Goal: Information Seeking & Learning: Learn about a topic

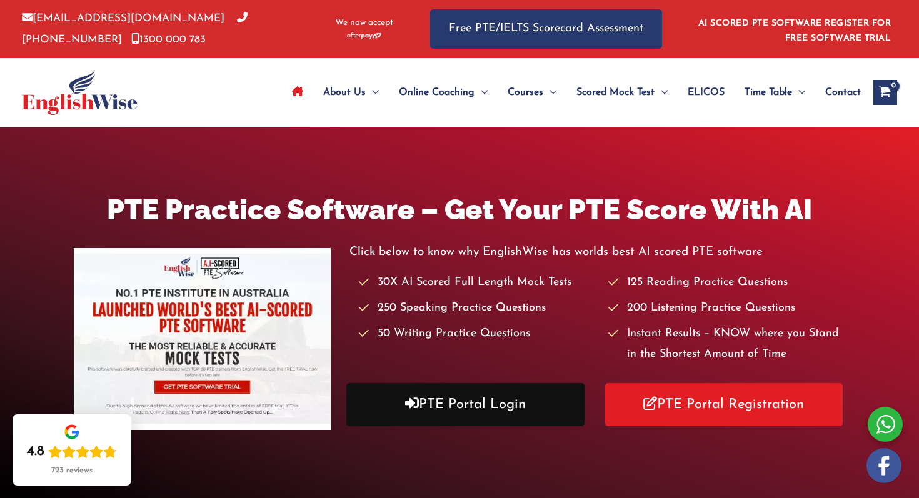
click at [472, 421] on link "PTE Portal Login" at bounding box center [465, 404] width 238 height 43
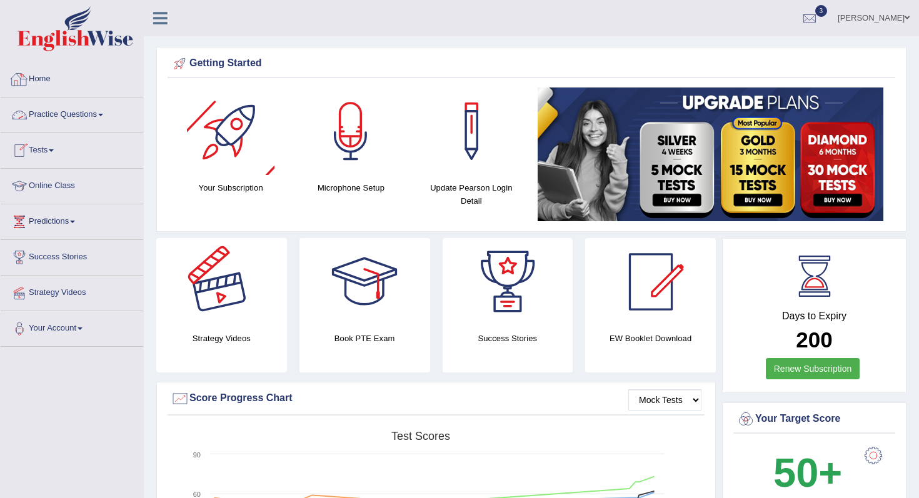
click at [208, 340] on h4 "Strategy Videos" at bounding box center [221, 338] width 131 height 13
click at [215, 299] on div at bounding box center [222, 282] width 88 height 88
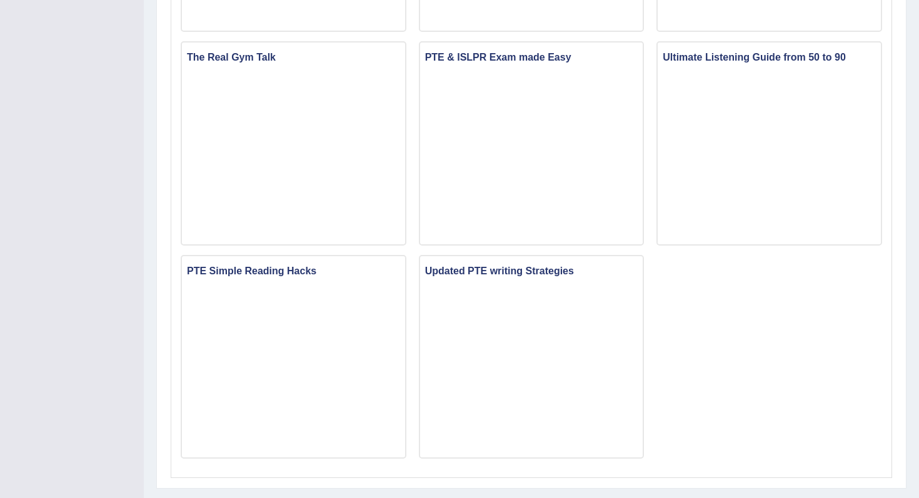
scroll to position [790, 0]
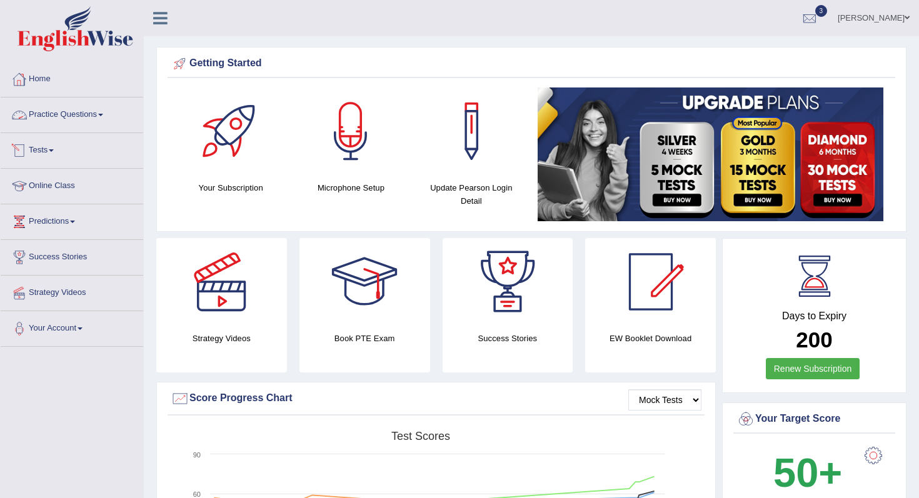
click at [50, 117] on link "Practice Questions" at bounding box center [72, 113] width 143 height 31
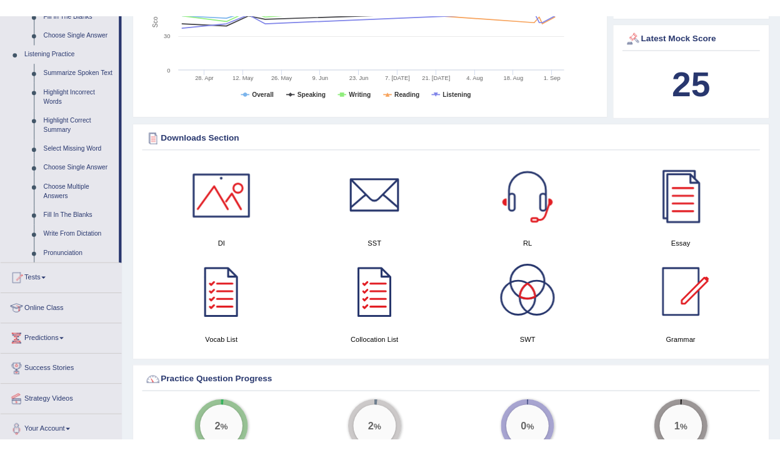
scroll to position [513, 0]
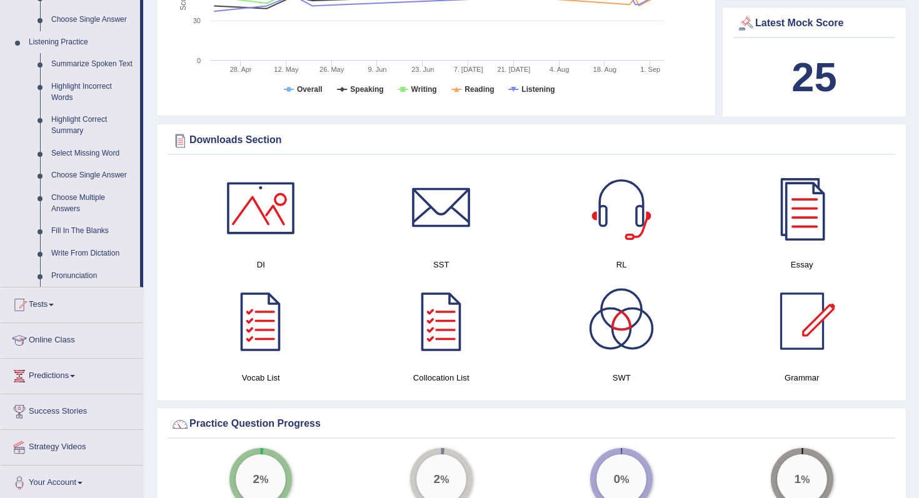
click at [250, 203] on div at bounding box center [261, 208] width 88 height 88
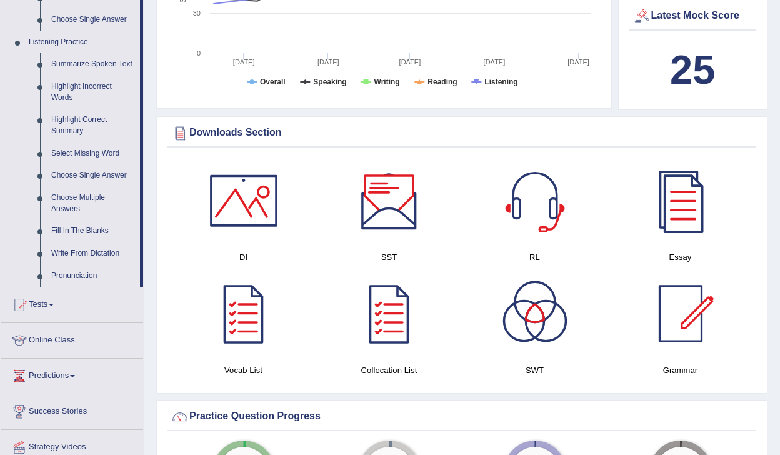
click at [387, 204] on div at bounding box center [390, 201] width 88 height 88
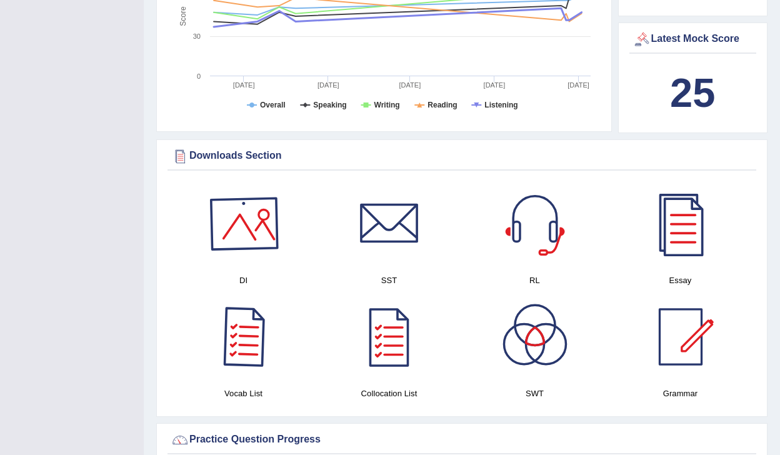
scroll to position [514, 0]
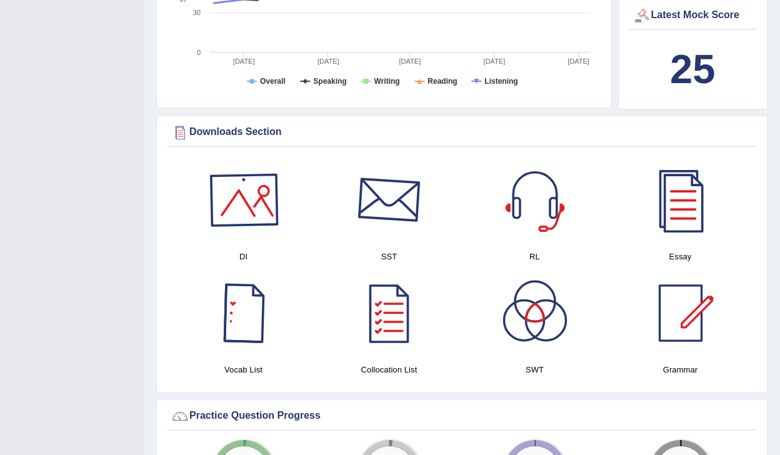
click at [403, 201] on div at bounding box center [390, 200] width 88 height 88
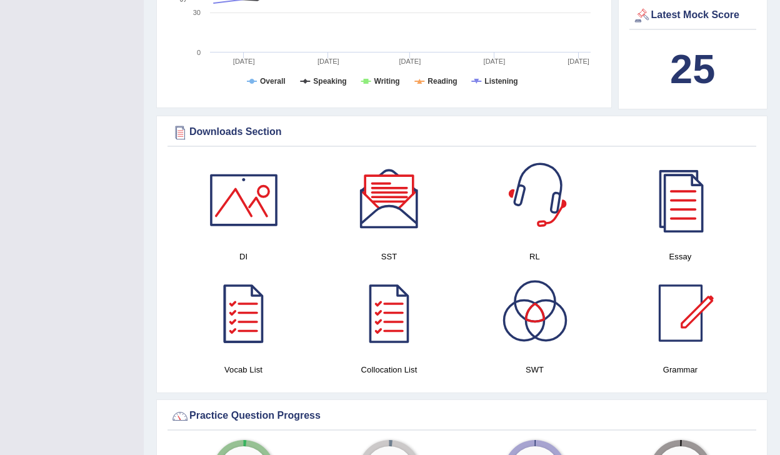
click at [540, 212] on div at bounding box center [536, 200] width 88 height 88
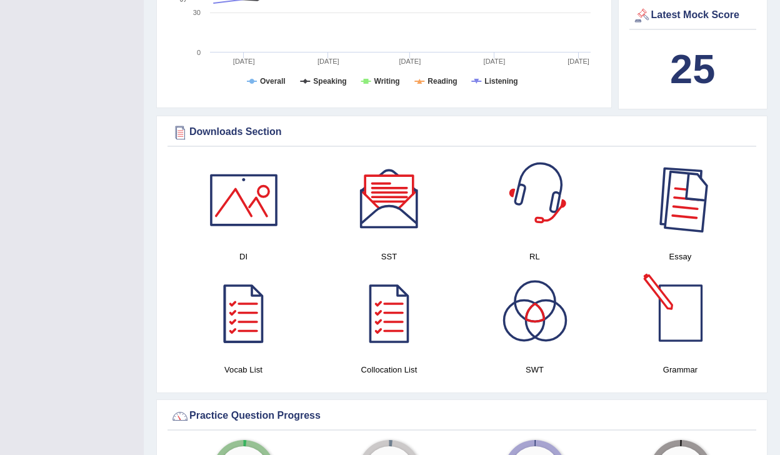
click at [680, 213] on div at bounding box center [681, 200] width 88 height 88
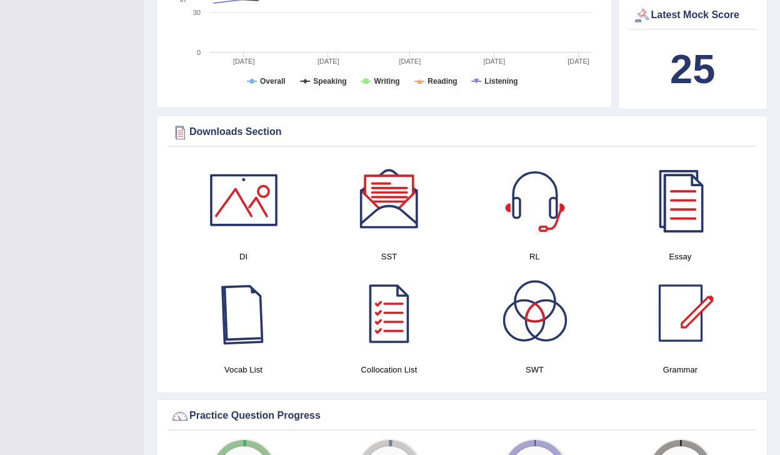
click at [243, 311] on div at bounding box center [244, 314] width 88 height 88
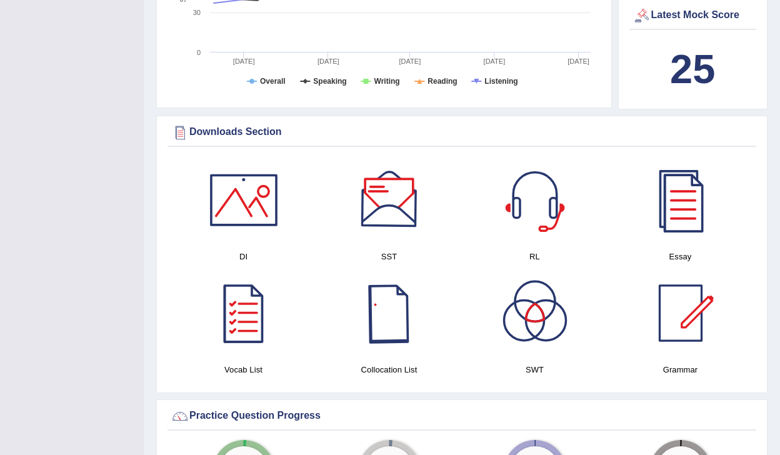
click at [384, 312] on div at bounding box center [390, 314] width 88 height 88
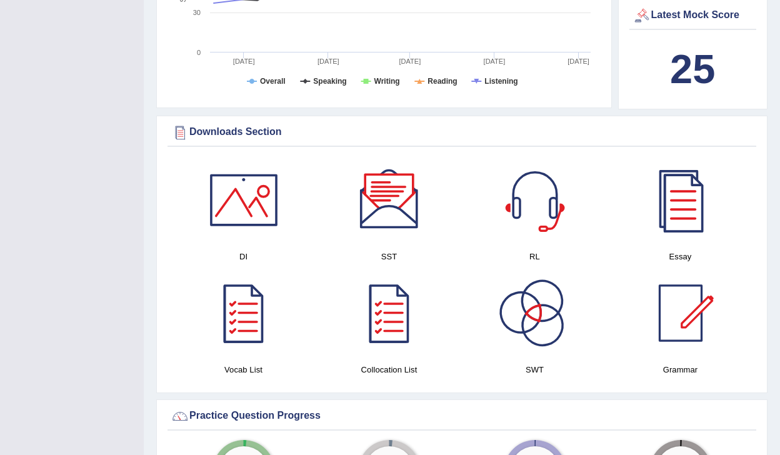
click at [522, 313] on div at bounding box center [536, 314] width 88 height 88
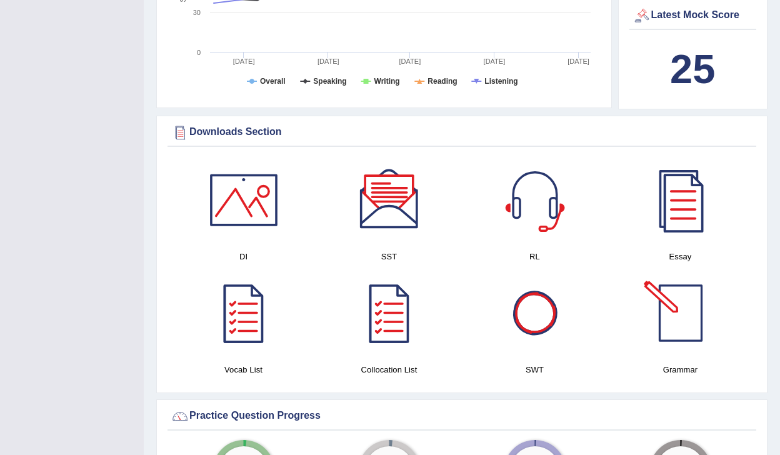
click at [692, 337] on div at bounding box center [681, 314] width 88 height 88
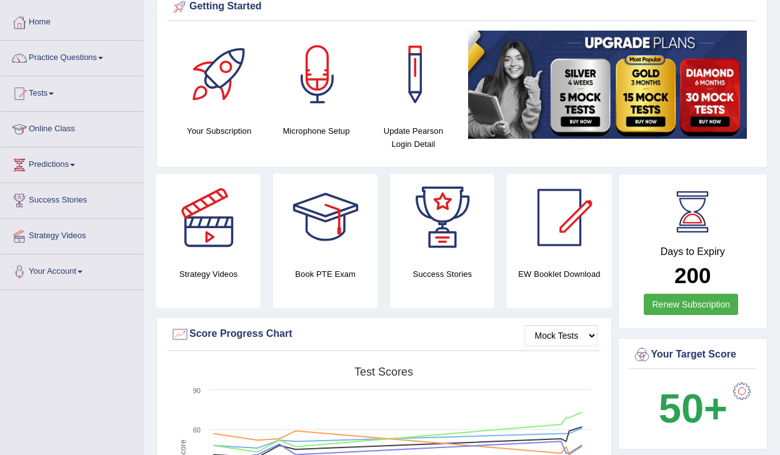
scroll to position [58, 0]
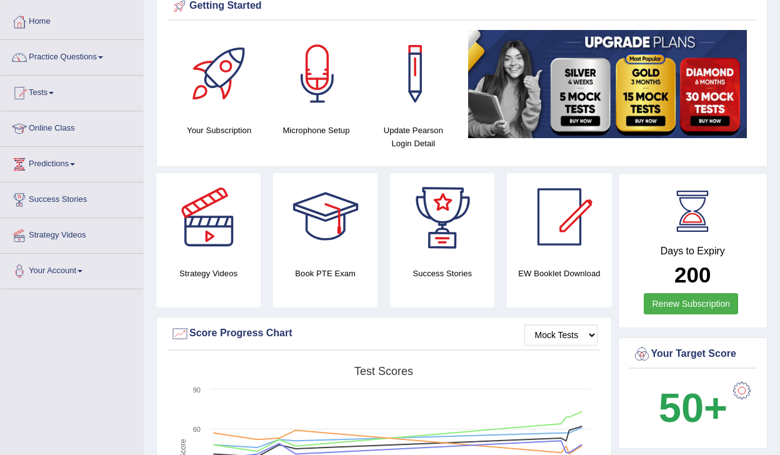
click at [539, 268] on h4 "EW Booklet Download" at bounding box center [559, 273] width 104 height 13
click at [557, 258] on div at bounding box center [560, 217] width 88 height 88
click at [80, 61] on link "Practice Questions" at bounding box center [72, 55] width 143 height 31
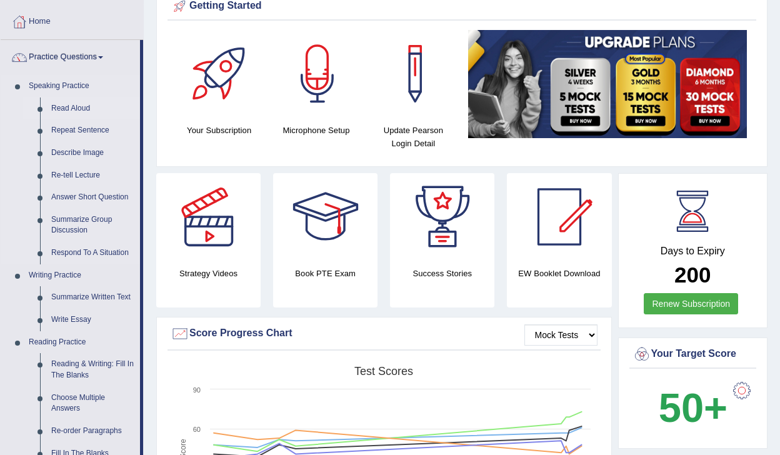
click at [68, 108] on link "Read Aloud" at bounding box center [93, 109] width 94 height 23
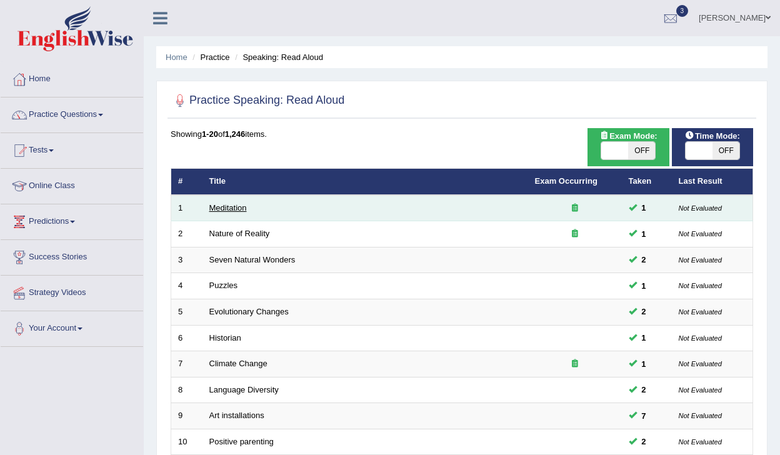
click at [231, 207] on link "Meditation" at bounding box center [229, 207] width 38 height 9
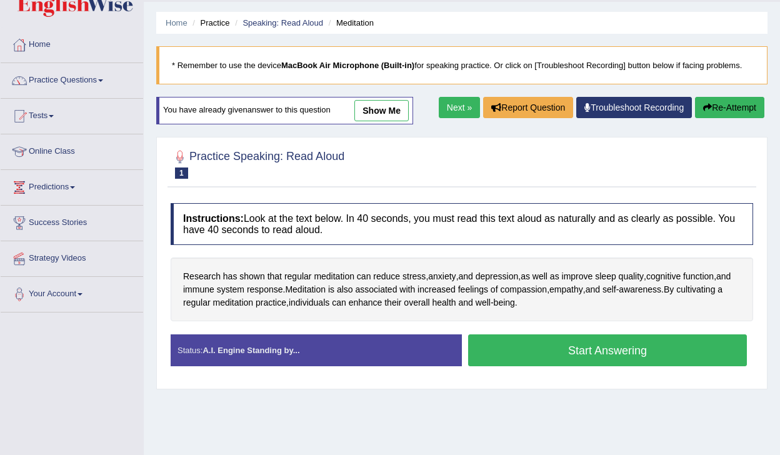
scroll to position [35, 0]
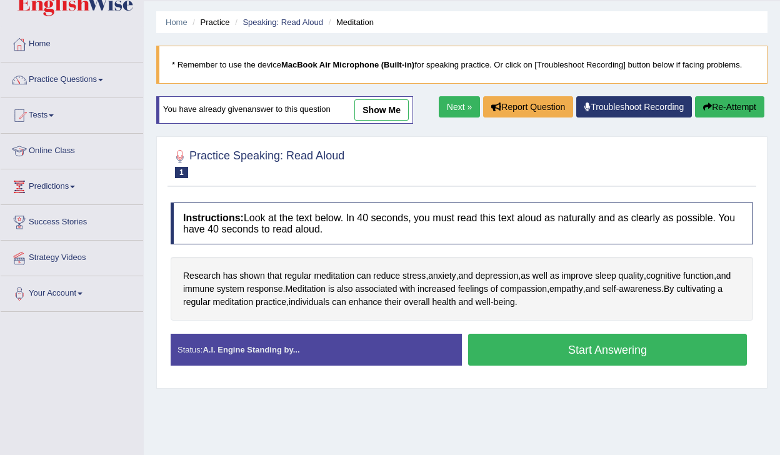
click at [368, 108] on link "show me" at bounding box center [382, 109] width 54 height 21
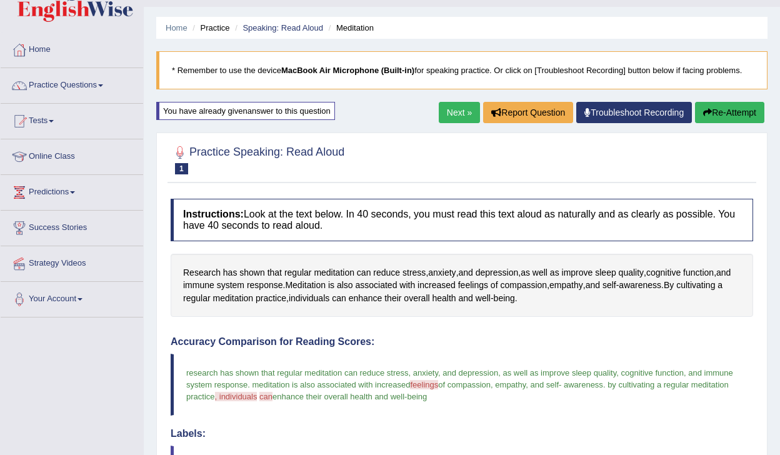
scroll to position [0, 0]
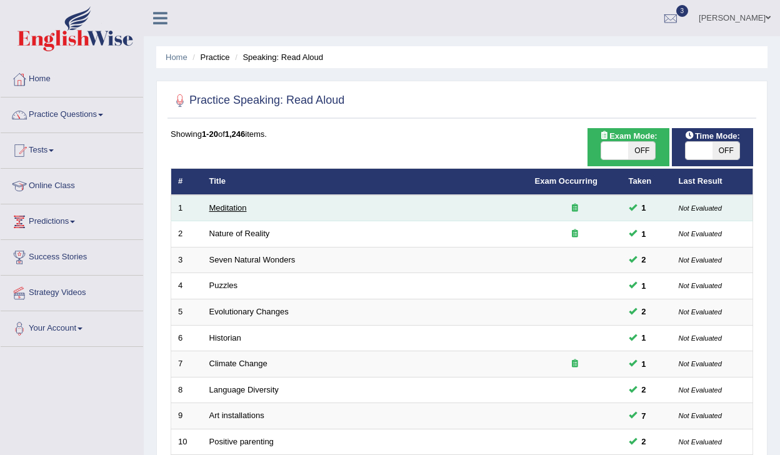
click at [243, 212] on link "Meditation" at bounding box center [229, 207] width 38 height 9
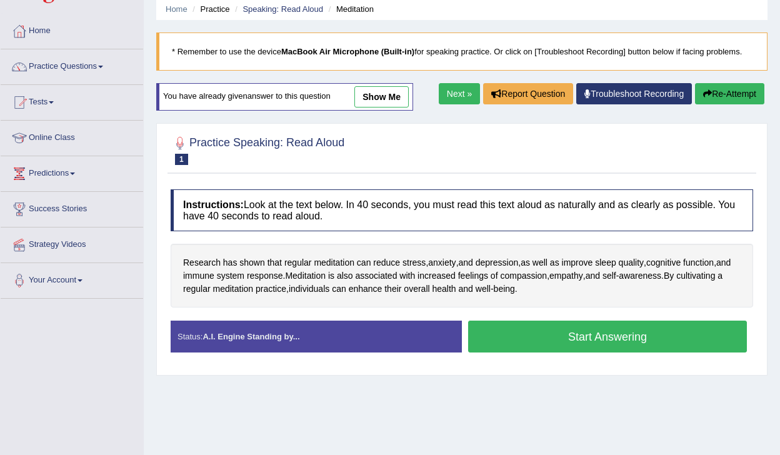
scroll to position [83, 0]
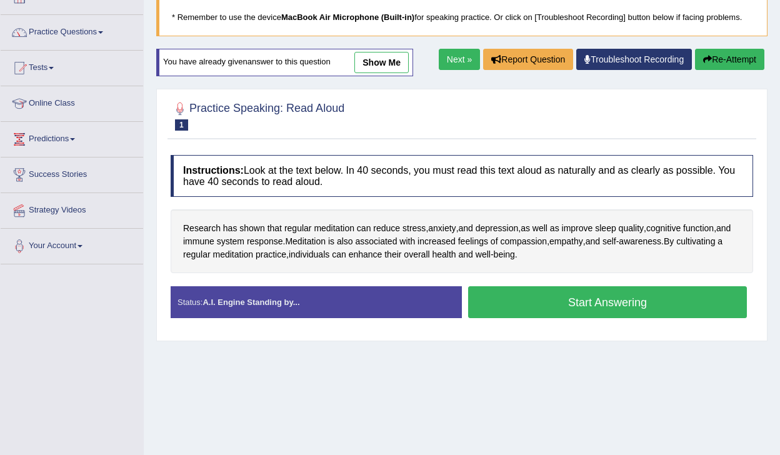
click at [518, 296] on button "Start Answering" at bounding box center [607, 302] width 279 height 32
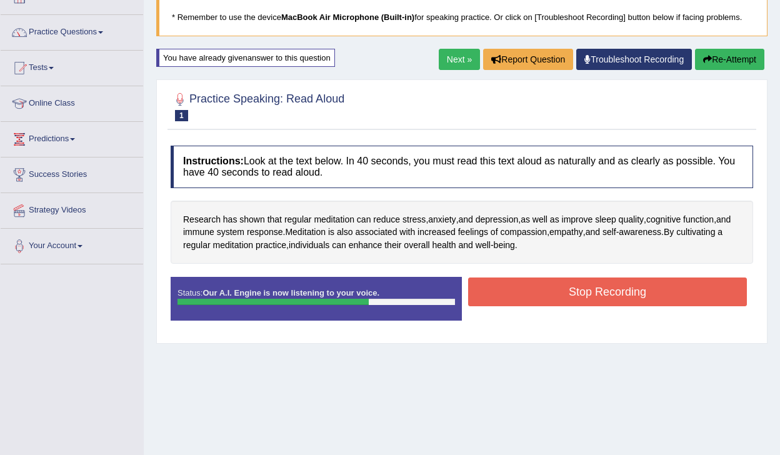
click at [518, 296] on button "Stop Recording" at bounding box center [607, 292] width 279 height 29
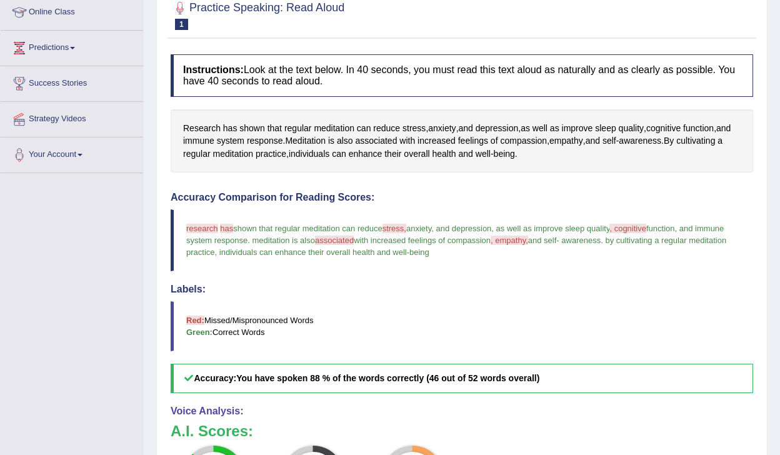
scroll to position [0, 0]
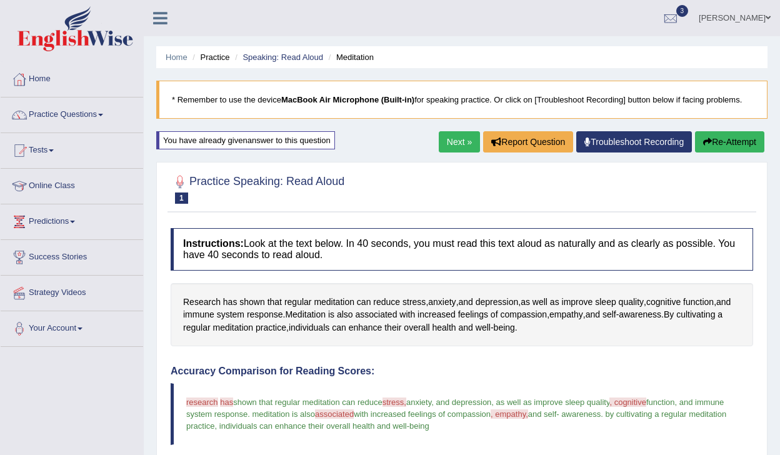
click at [283, 144] on div "You have already given answer to this question" at bounding box center [245, 140] width 179 height 18
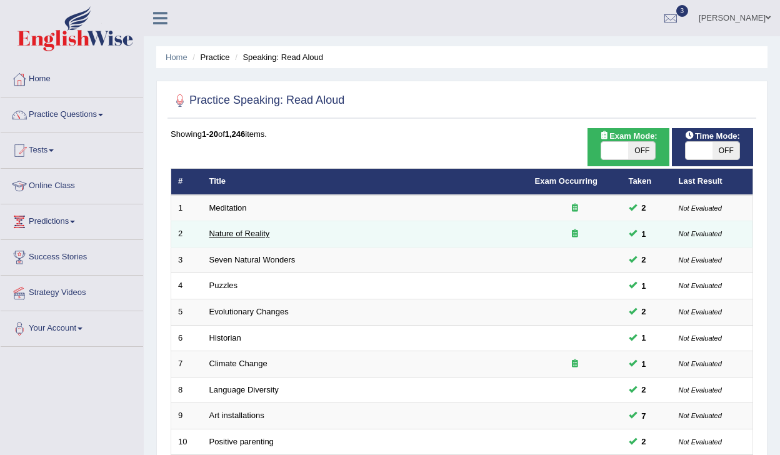
click at [242, 235] on link "Nature of Reality" at bounding box center [240, 233] width 61 height 9
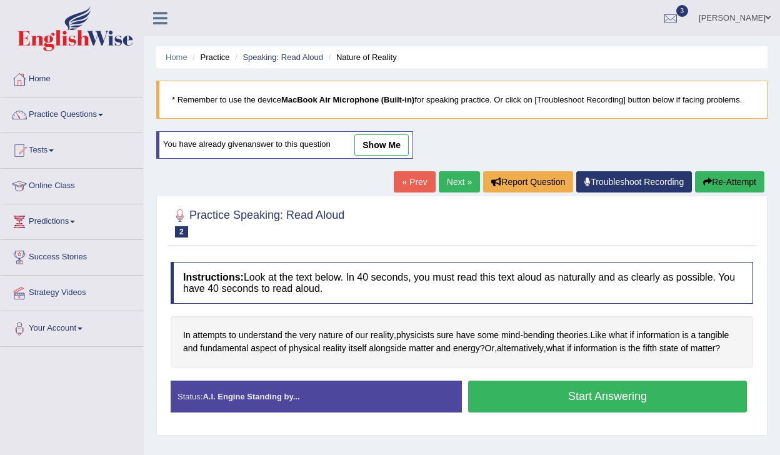
click at [386, 141] on link "show me" at bounding box center [382, 144] width 54 height 21
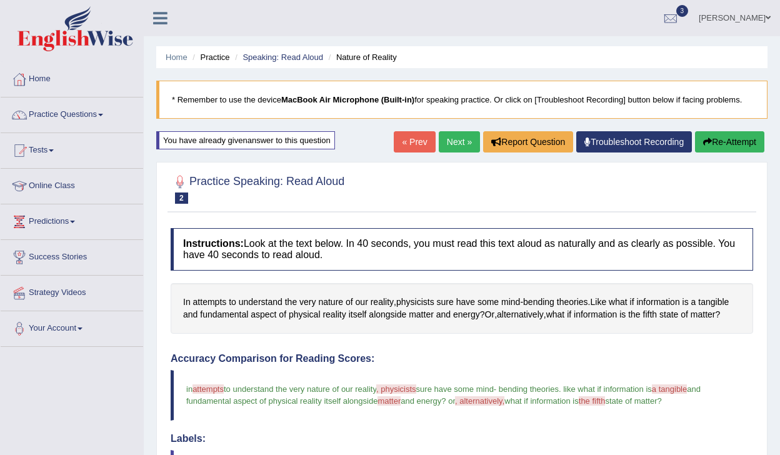
click at [704, 139] on icon "button" at bounding box center [708, 142] width 9 height 9
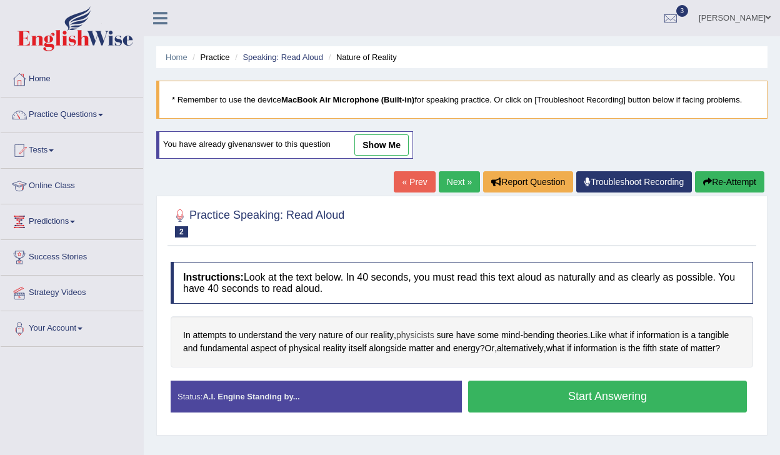
click at [408, 335] on span "physicists" at bounding box center [415, 335] width 38 height 13
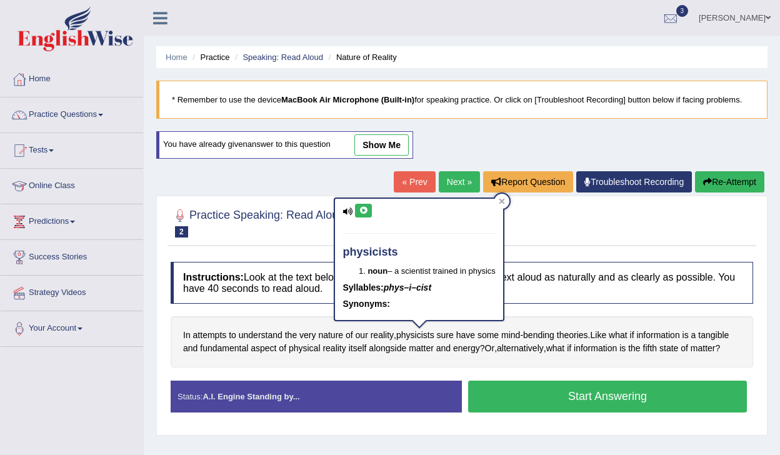
click at [346, 208] on icon at bounding box center [348, 212] width 10 height 8
click at [369, 213] on button at bounding box center [363, 211] width 17 height 14
click at [503, 203] on icon at bounding box center [502, 202] width 6 height 6
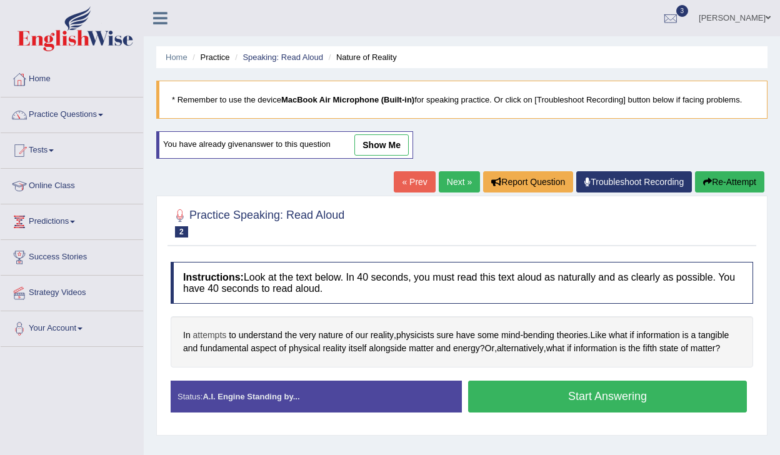
click at [210, 334] on span "attempts" at bounding box center [210, 335] width 34 height 13
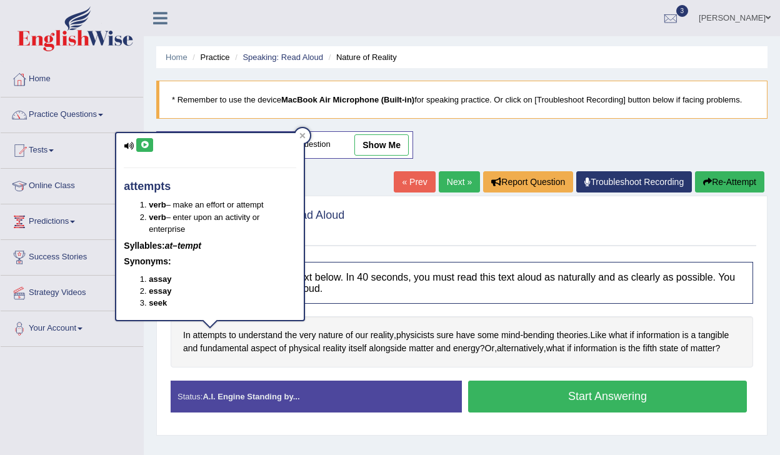
click at [144, 143] on icon at bounding box center [144, 145] width 9 height 8
click at [298, 133] on div at bounding box center [302, 135] width 15 height 15
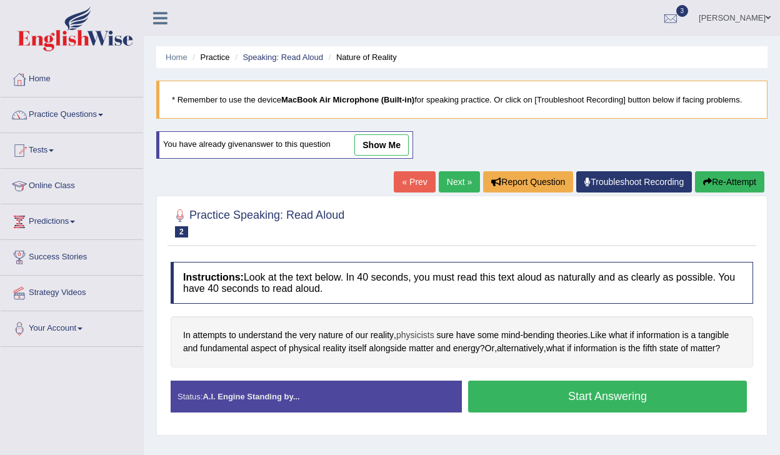
click at [426, 338] on span "physicists" at bounding box center [415, 335] width 38 height 13
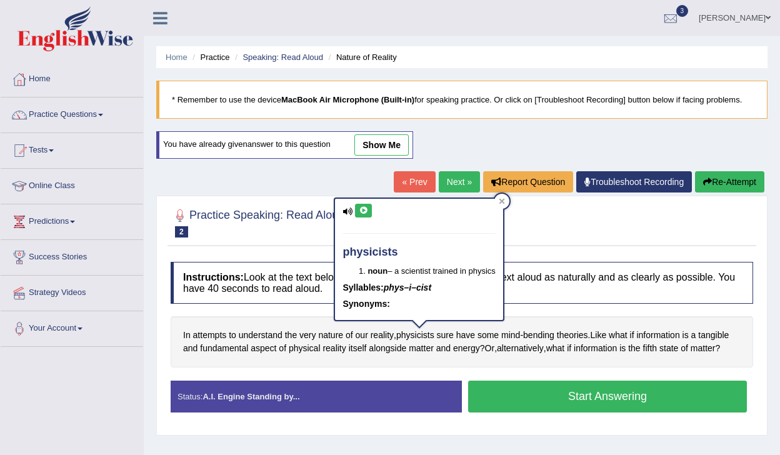
click at [364, 211] on icon at bounding box center [363, 211] width 9 height 8
click at [501, 198] on div "physicists noun – a scientist trained in physics Syllables: phys–i–cist Synonym…" at bounding box center [419, 264] width 170 height 132
click at [501, 195] on div at bounding box center [502, 201] width 15 height 15
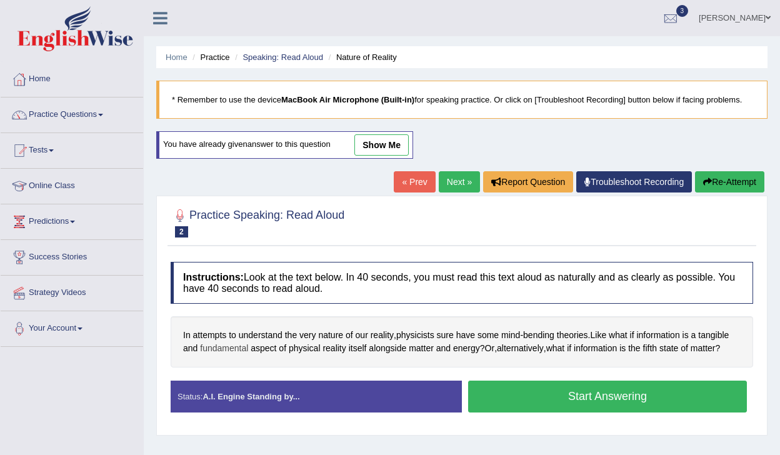
click at [236, 350] on span "fundamental" at bounding box center [224, 348] width 48 height 13
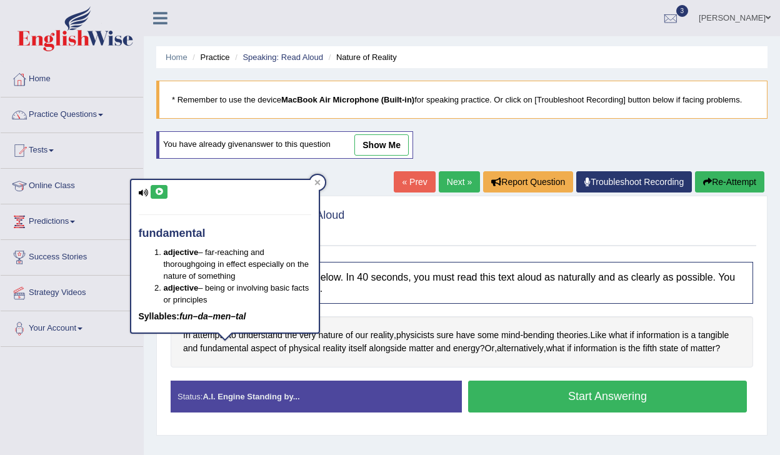
click at [161, 192] on icon at bounding box center [158, 192] width 9 height 8
click at [319, 184] on icon at bounding box center [318, 182] width 6 height 6
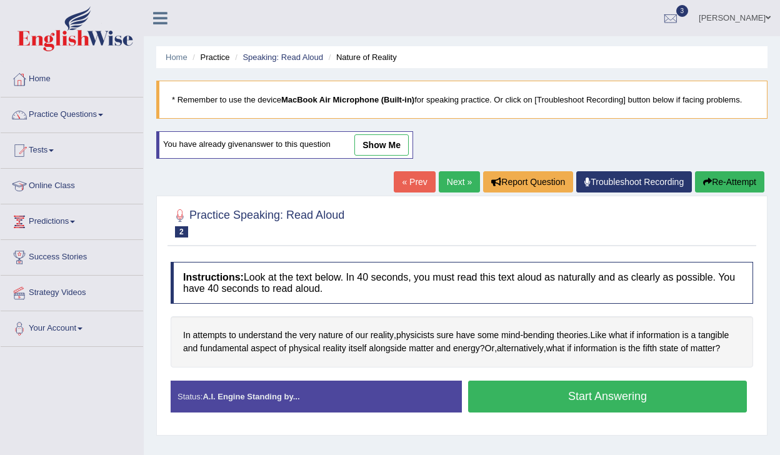
click at [550, 404] on button "Start Answering" at bounding box center [607, 397] width 279 height 32
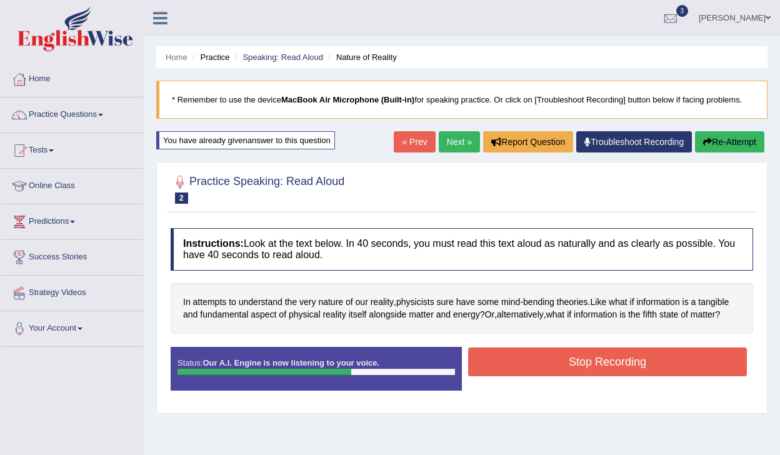
click at [581, 358] on button "Stop Recording" at bounding box center [607, 362] width 279 height 29
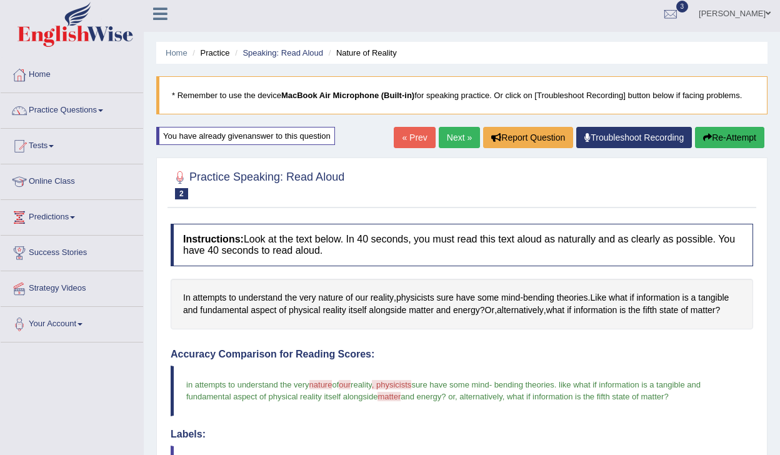
scroll to position [4, 0]
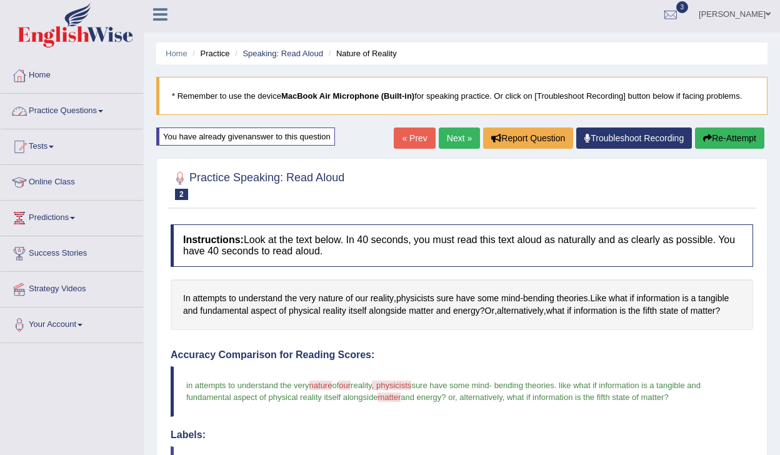
click at [69, 111] on link "Practice Questions" at bounding box center [72, 109] width 143 height 31
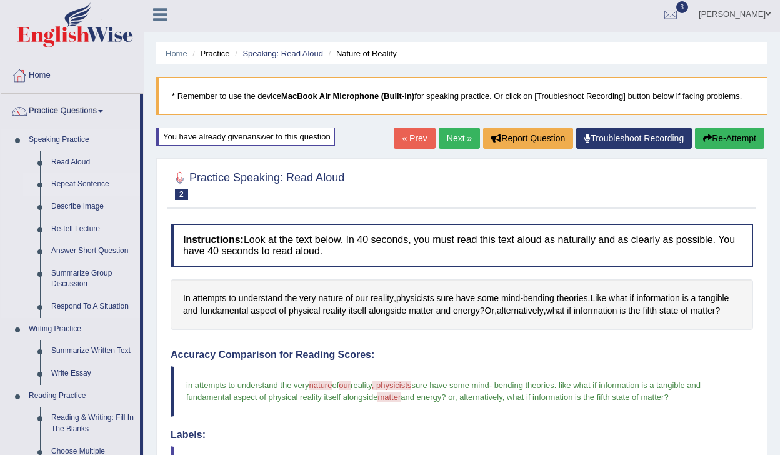
click at [88, 186] on link "Repeat Sentence" at bounding box center [93, 184] width 94 height 23
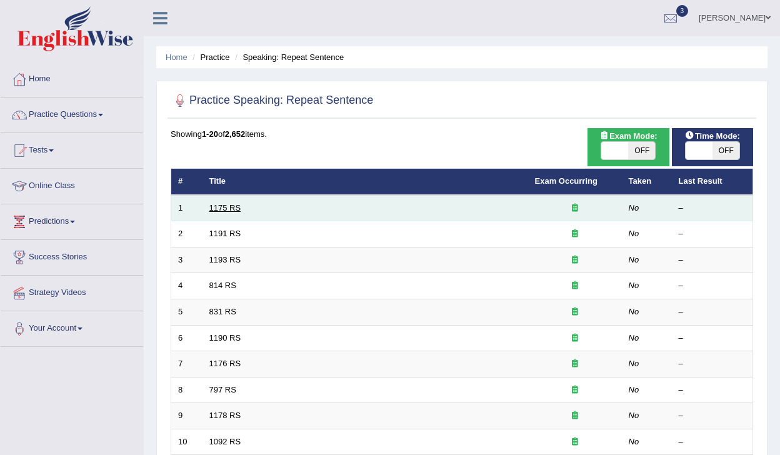
click at [221, 211] on link "1175 RS" at bounding box center [226, 207] width 32 height 9
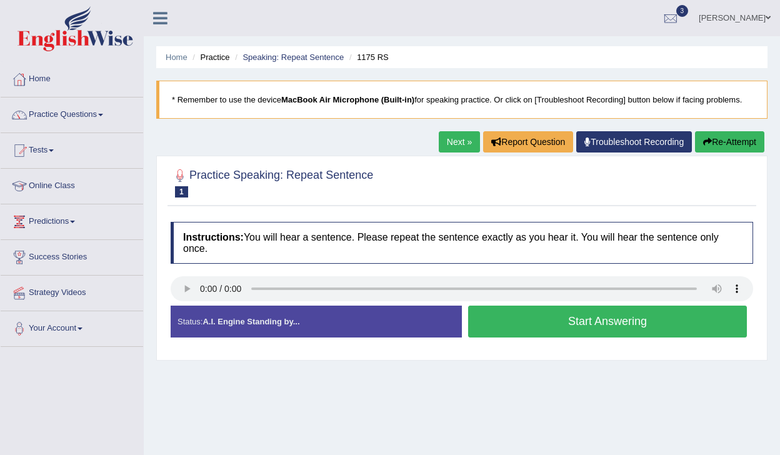
click at [521, 317] on button "Start Answering" at bounding box center [607, 322] width 279 height 32
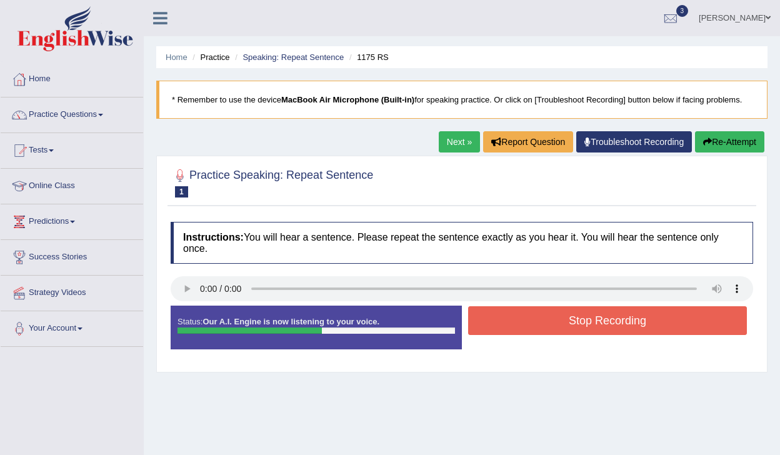
click at [521, 317] on button "Stop Recording" at bounding box center [607, 320] width 279 height 29
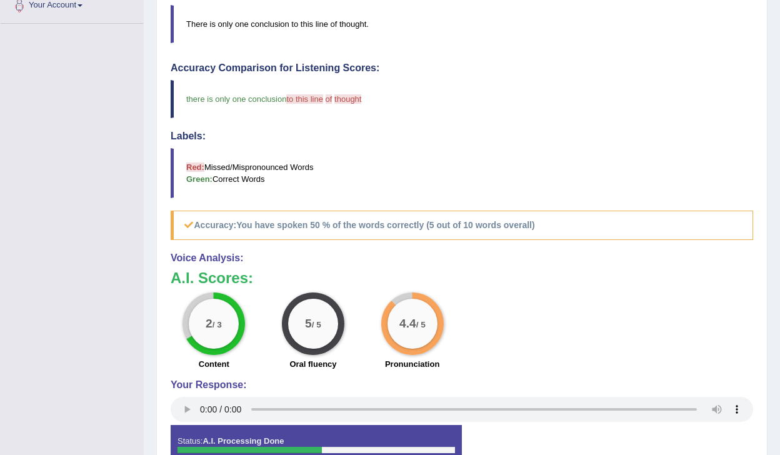
scroll to position [401, 0]
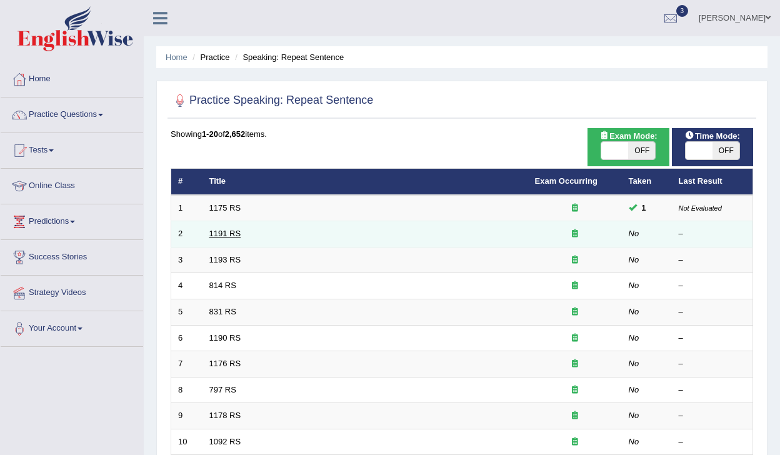
click at [233, 235] on link "1191 RS" at bounding box center [226, 233] width 32 height 9
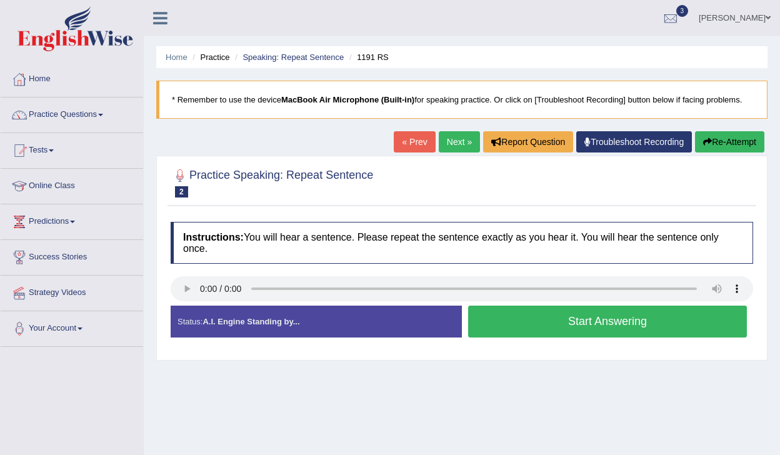
click at [512, 319] on button "Start Answering" at bounding box center [607, 322] width 279 height 32
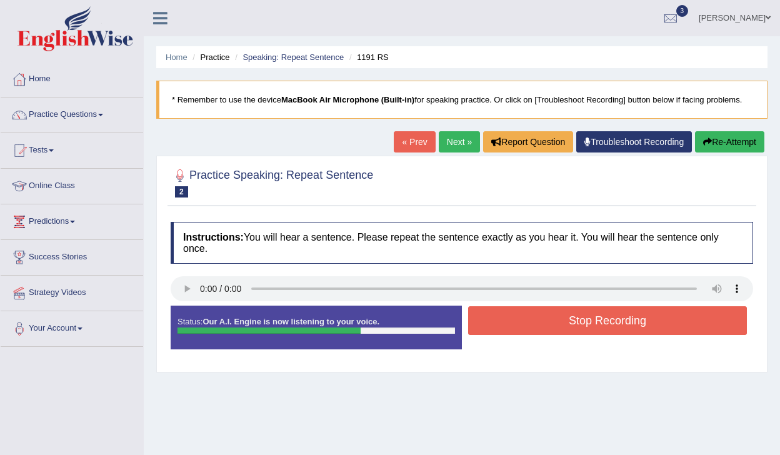
click at [512, 319] on button "Stop Recording" at bounding box center [607, 320] width 279 height 29
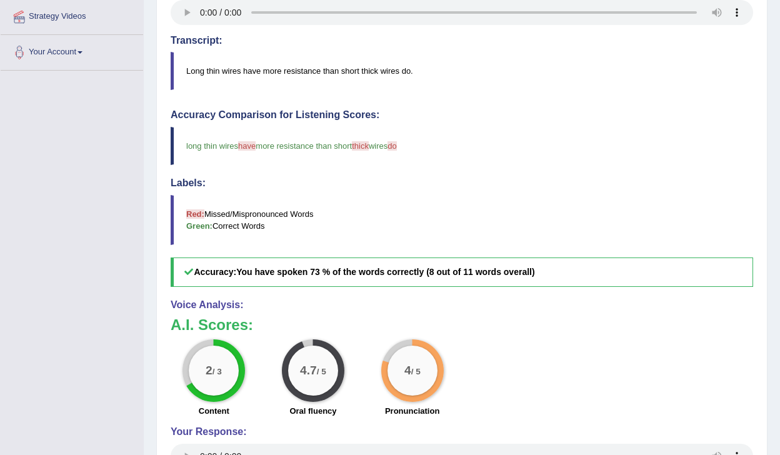
scroll to position [278, 0]
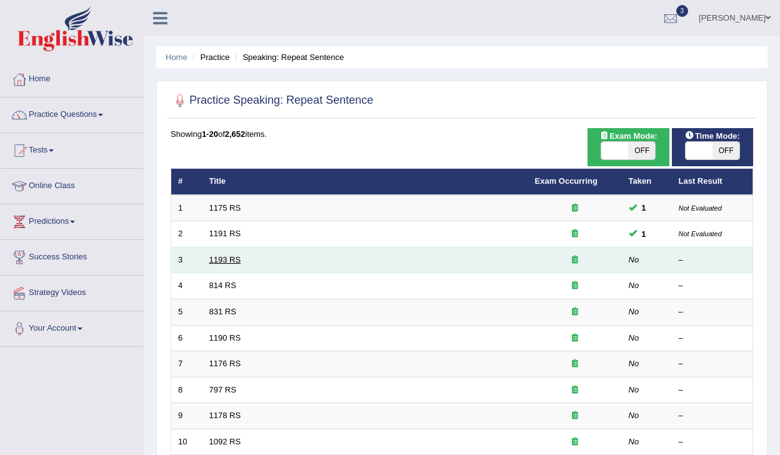
click at [231, 263] on link "1193 RS" at bounding box center [226, 259] width 32 height 9
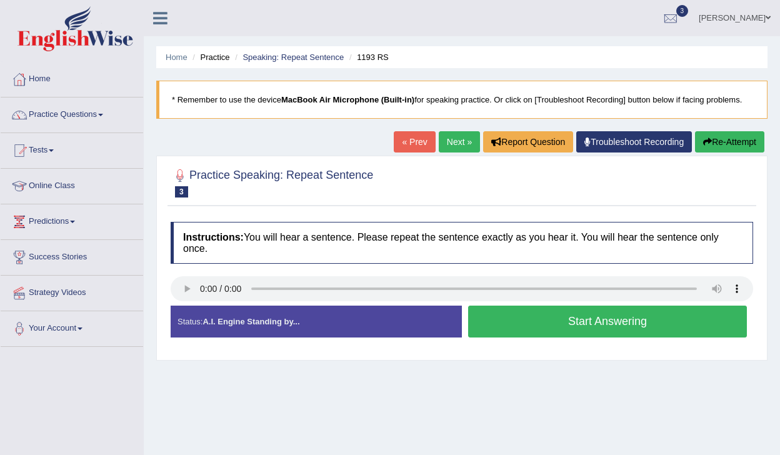
click at [545, 327] on button "Start Answering" at bounding box center [607, 322] width 279 height 32
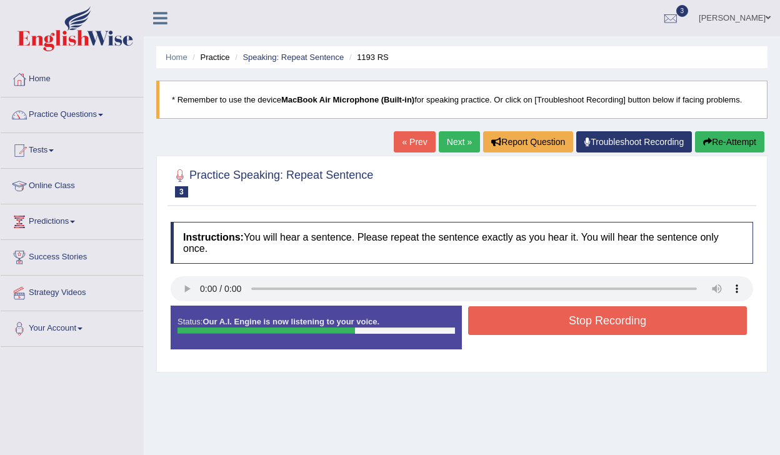
click at [545, 327] on button "Stop Recording" at bounding box center [607, 320] width 279 height 29
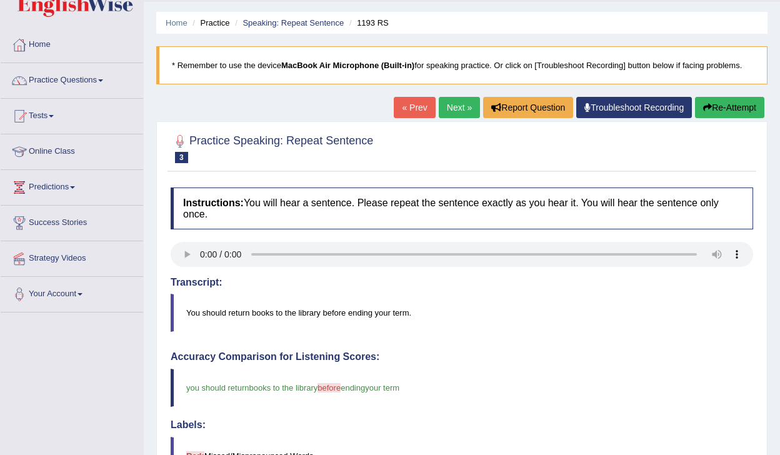
scroll to position [32, 0]
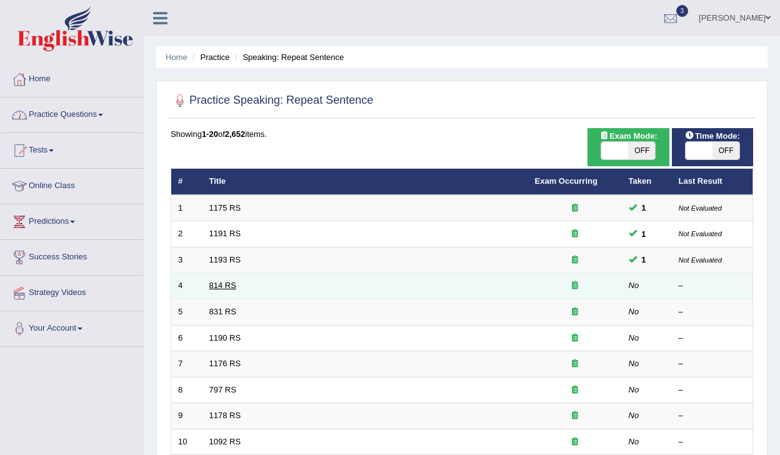
click at [214, 287] on link "814 RS" at bounding box center [223, 285] width 27 height 9
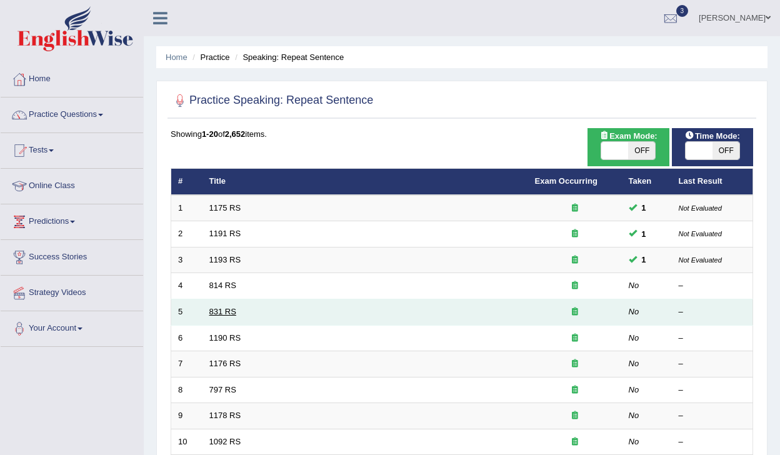
click at [230, 313] on link "831 RS" at bounding box center [223, 311] width 27 height 9
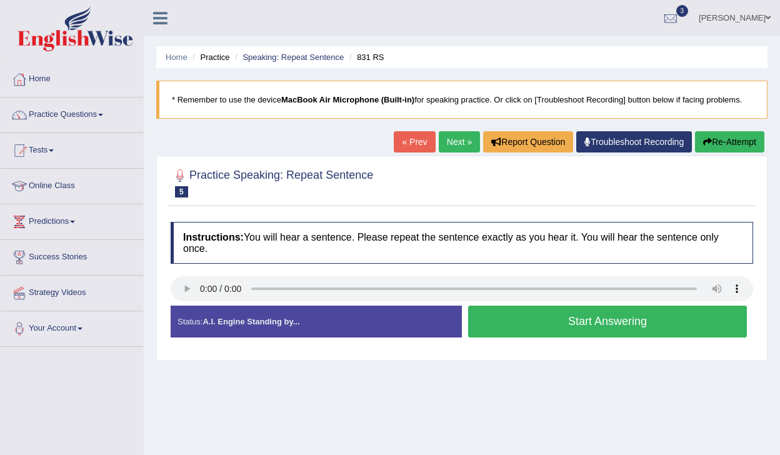
click at [552, 327] on button "Start Answering" at bounding box center [607, 322] width 279 height 32
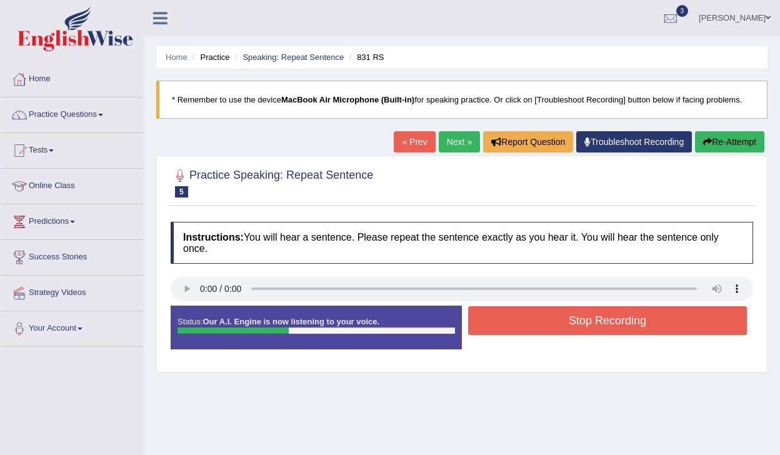
click at [552, 327] on button "Stop Recording" at bounding box center [607, 320] width 279 height 29
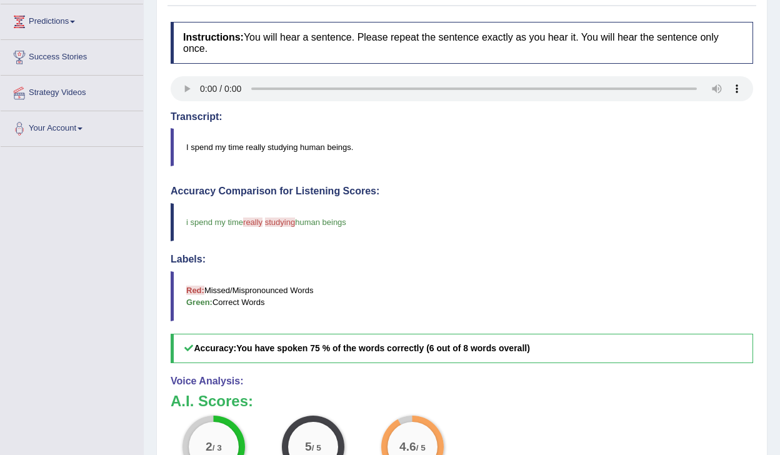
scroll to position [199, 0]
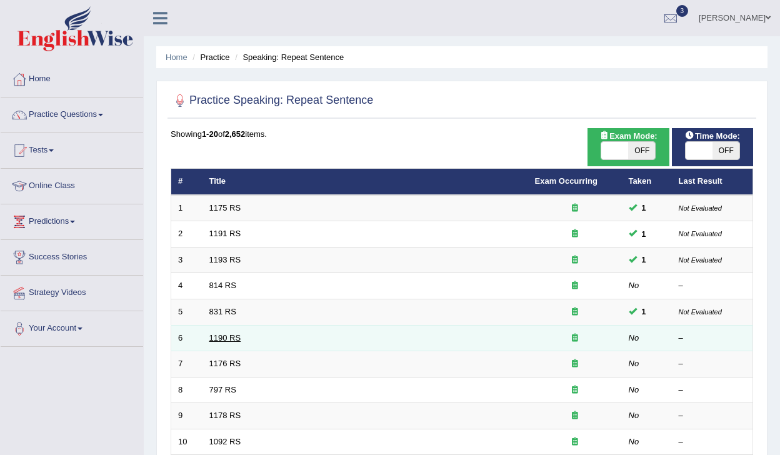
click at [222, 339] on link "1190 RS" at bounding box center [226, 337] width 32 height 9
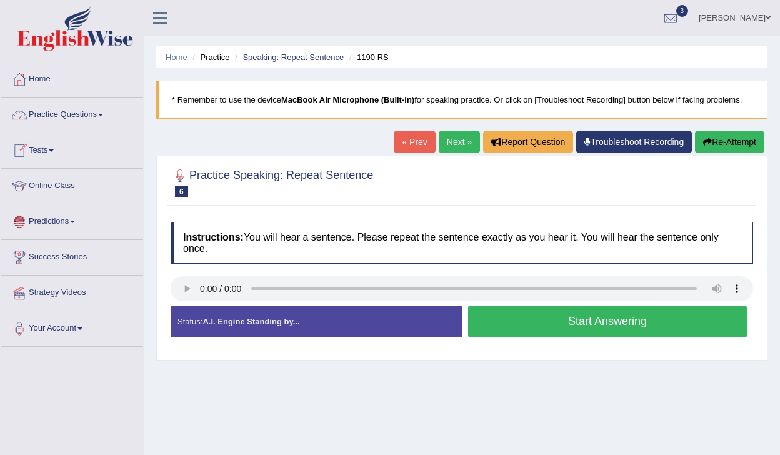
click at [45, 151] on link "Tests" at bounding box center [72, 148] width 143 height 31
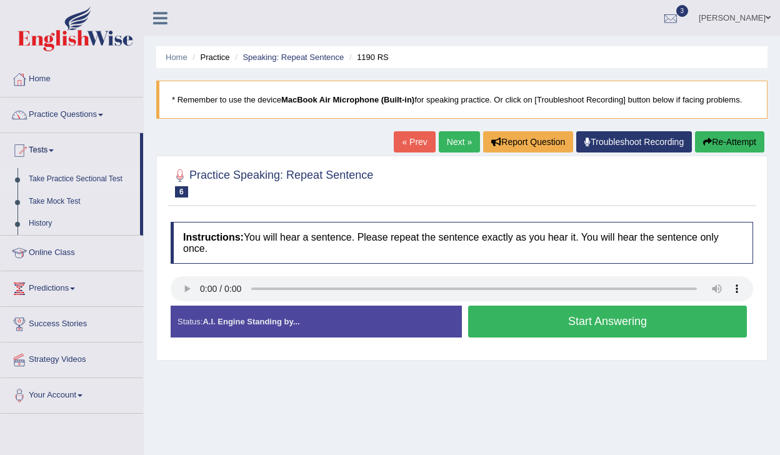
click at [61, 180] on link "Take Practice Sectional Test" at bounding box center [81, 179] width 117 height 23
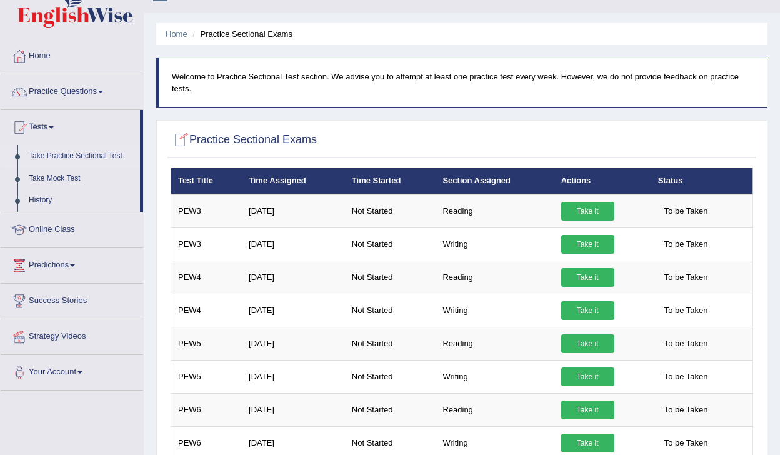
scroll to position [25, 0]
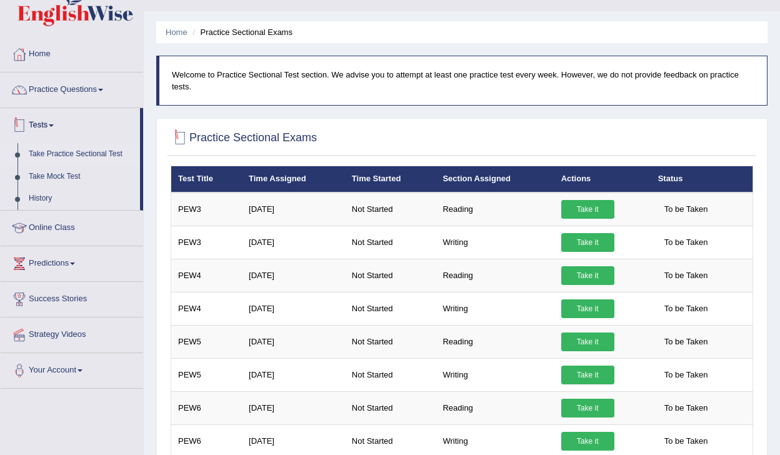
click at [79, 93] on link "Practice Questions" at bounding box center [72, 88] width 143 height 31
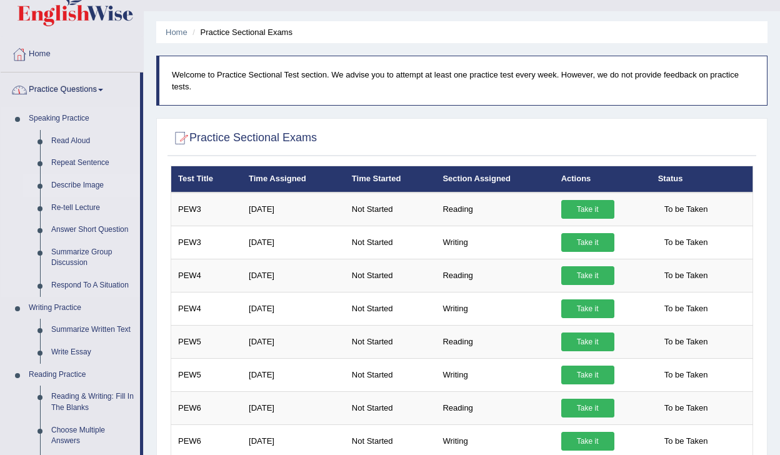
click at [77, 186] on link "Describe Image" at bounding box center [93, 185] width 94 height 23
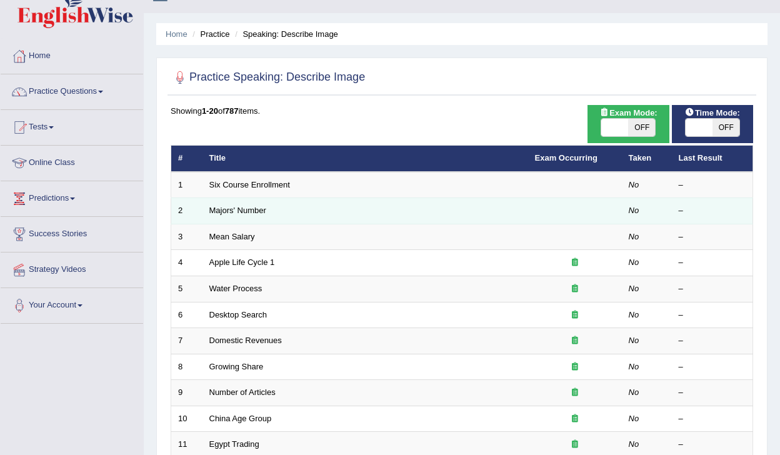
scroll to position [30, 0]
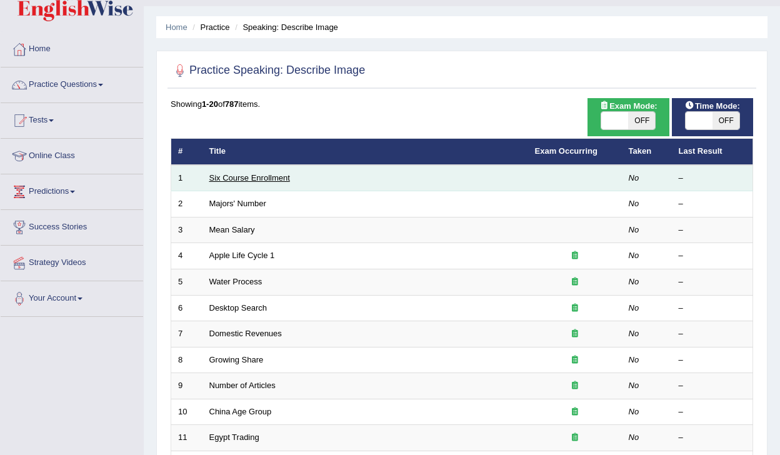
click at [254, 179] on link "Six Course Enrollment" at bounding box center [250, 177] width 81 height 9
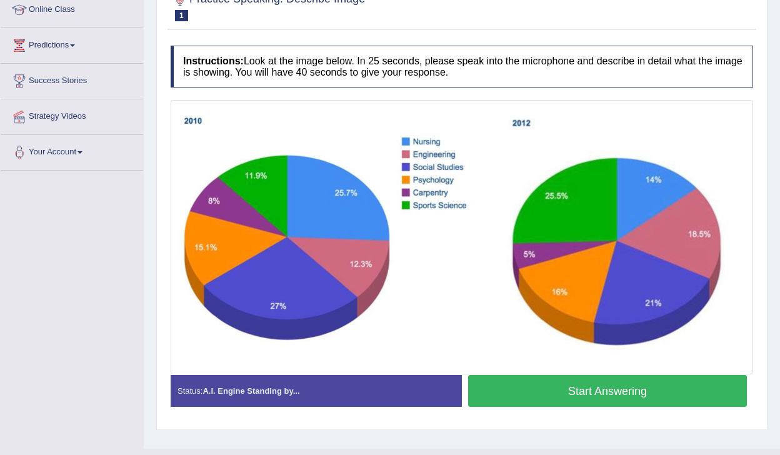
scroll to position [177, 0]
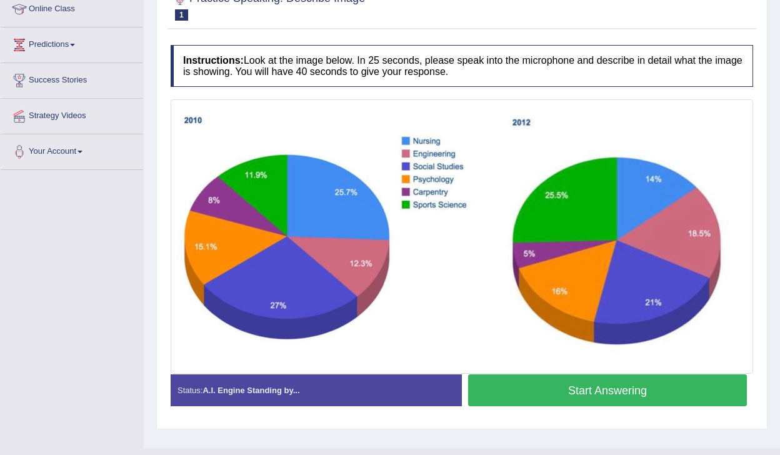
click at [556, 396] on button "Start Answering" at bounding box center [607, 391] width 279 height 32
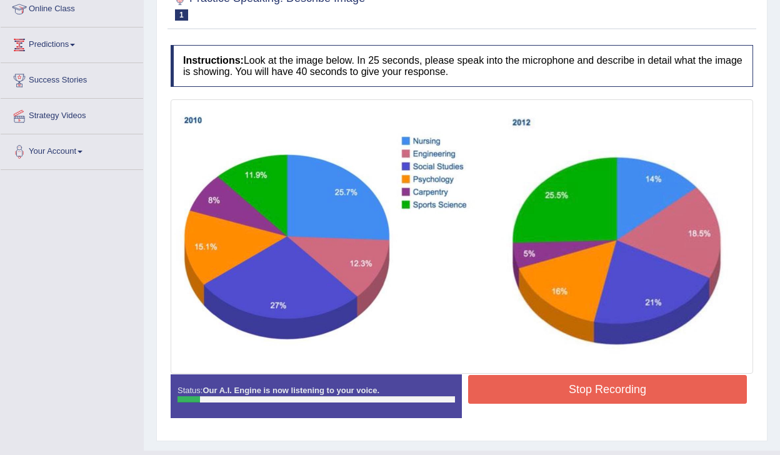
click at [556, 396] on button "Stop Recording" at bounding box center [607, 389] width 279 height 29
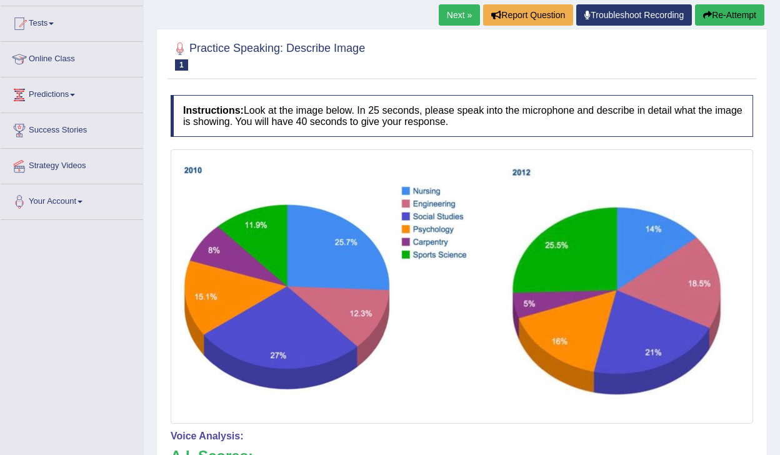
scroll to position [0, 0]
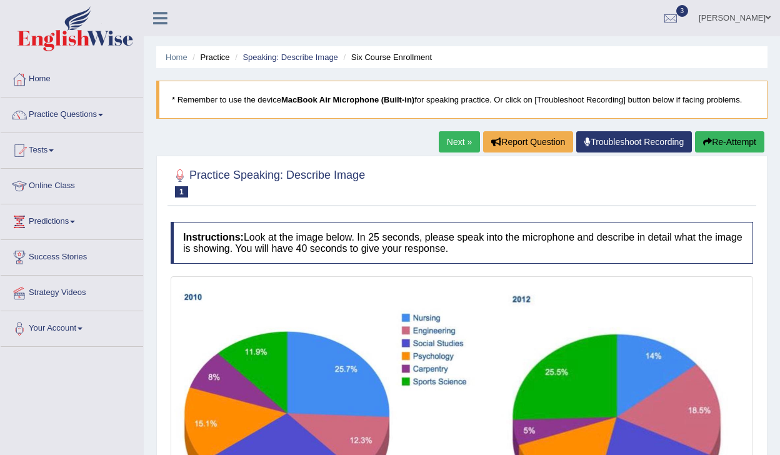
click at [706, 144] on icon "button" at bounding box center [708, 142] width 9 height 9
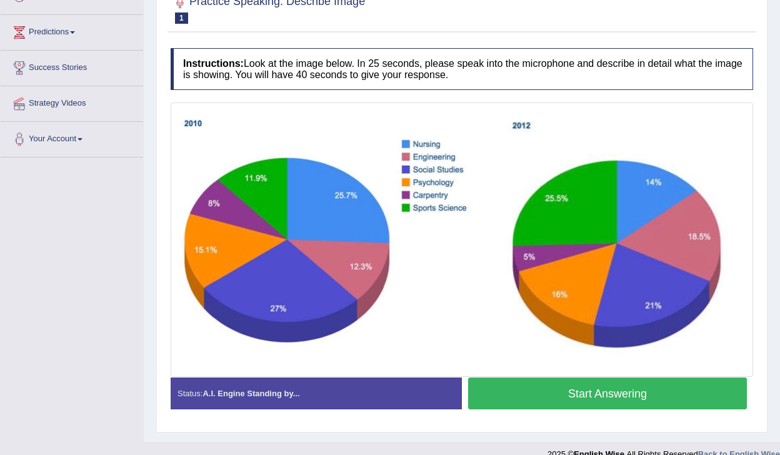
scroll to position [208, 0]
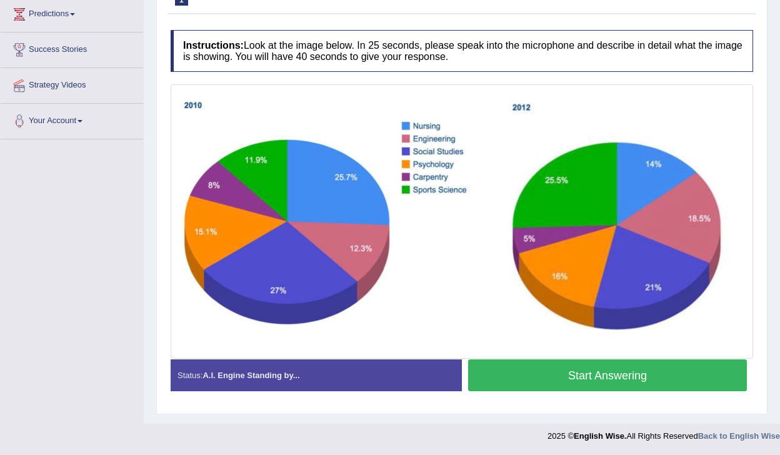
click at [522, 373] on button "Start Answering" at bounding box center [607, 376] width 279 height 32
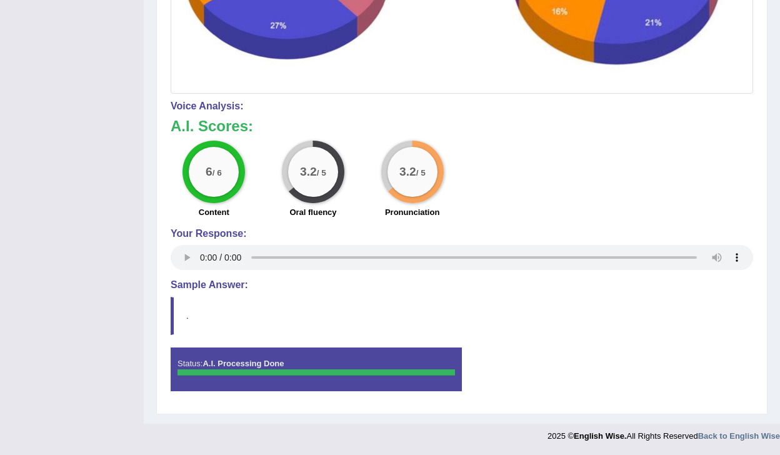
scroll to position [463, 0]
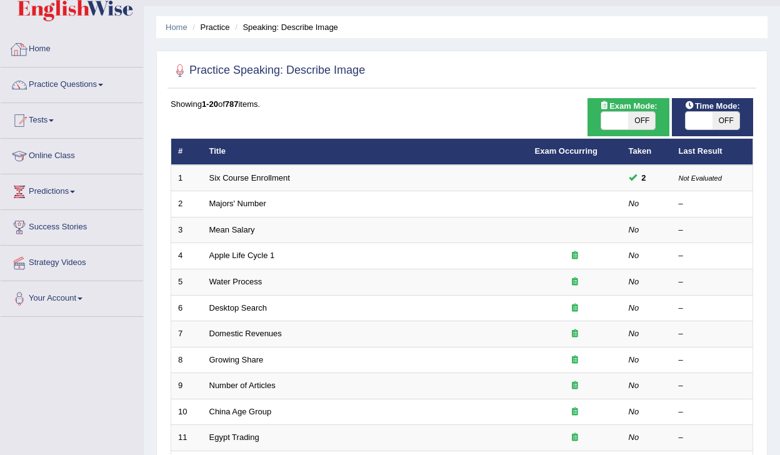
click at [58, 85] on link "Practice Questions" at bounding box center [72, 83] width 143 height 31
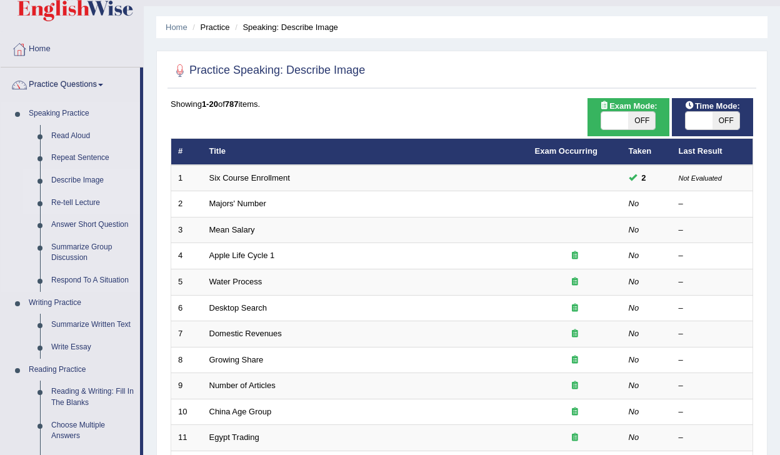
click at [68, 205] on link "Re-tell Lecture" at bounding box center [93, 203] width 94 height 23
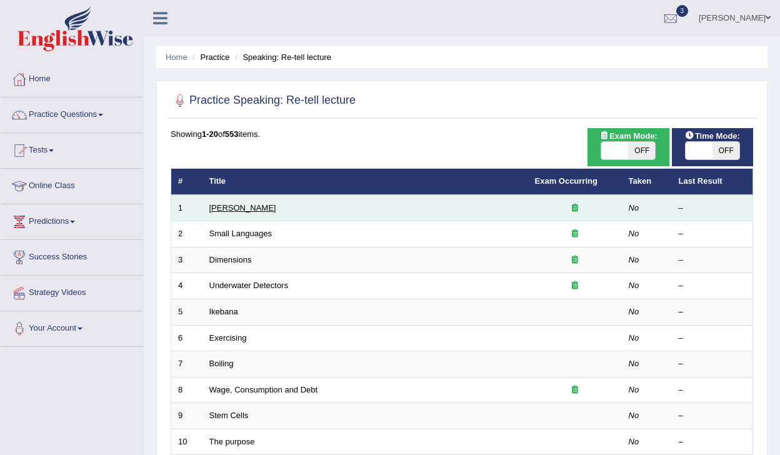
click at [244, 210] on link "[PERSON_NAME]" at bounding box center [243, 207] width 67 height 9
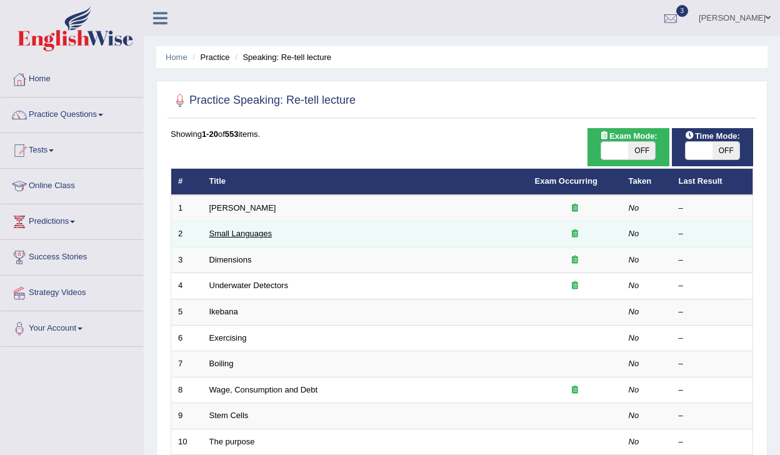
click at [266, 231] on link "Small Languages" at bounding box center [241, 233] width 63 height 9
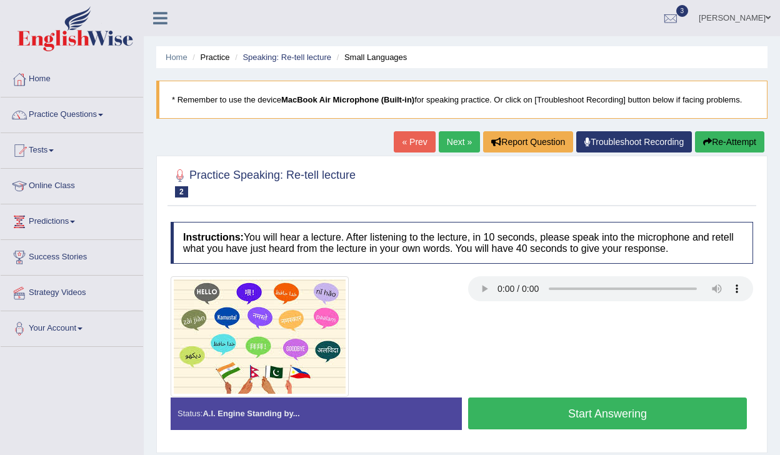
click at [542, 407] on button "Start Answering" at bounding box center [607, 414] width 279 height 32
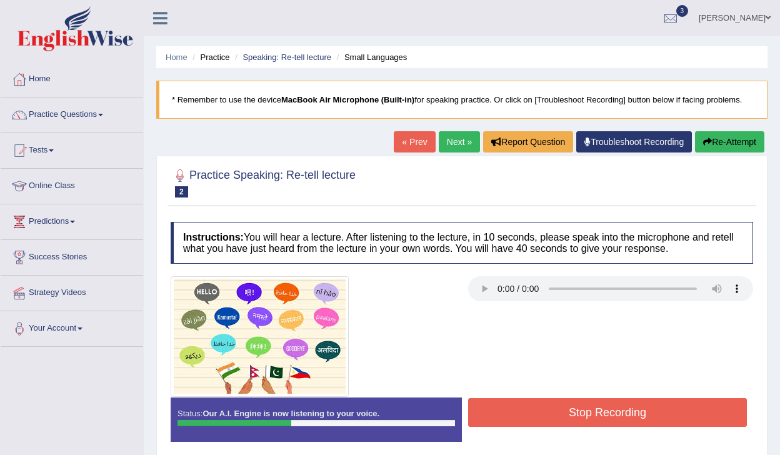
click at [542, 407] on button "Stop Recording" at bounding box center [607, 412] width 279 height 29
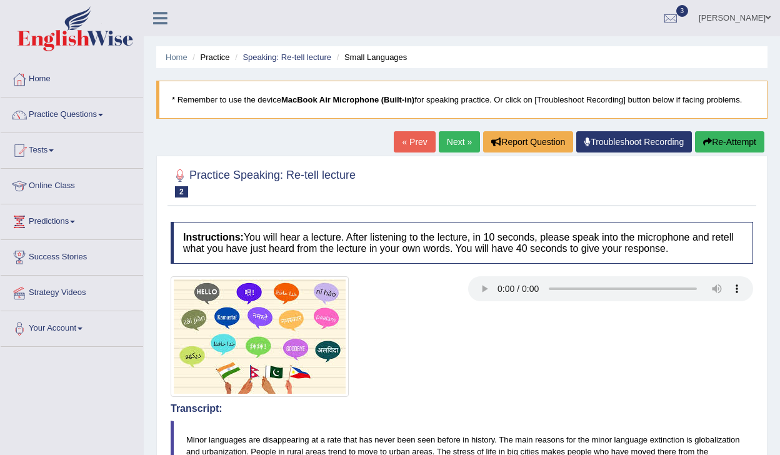
click at [737, 148] on button "Re-Attempt" at bounding box center [729, 141] width 69 height 21
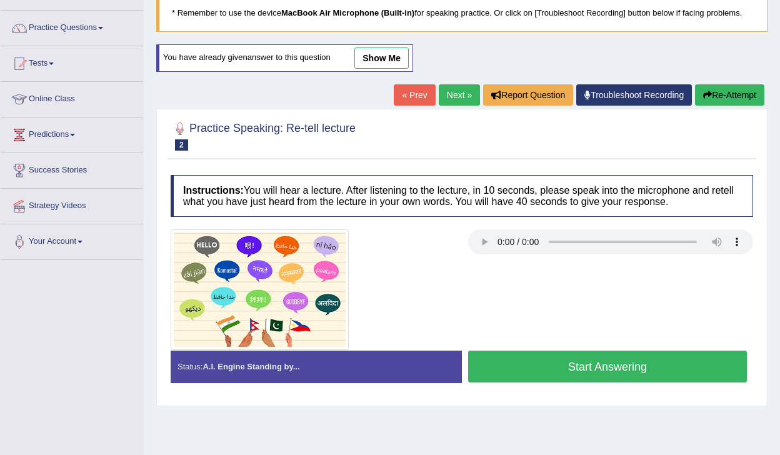
scroll to position [166, 0]
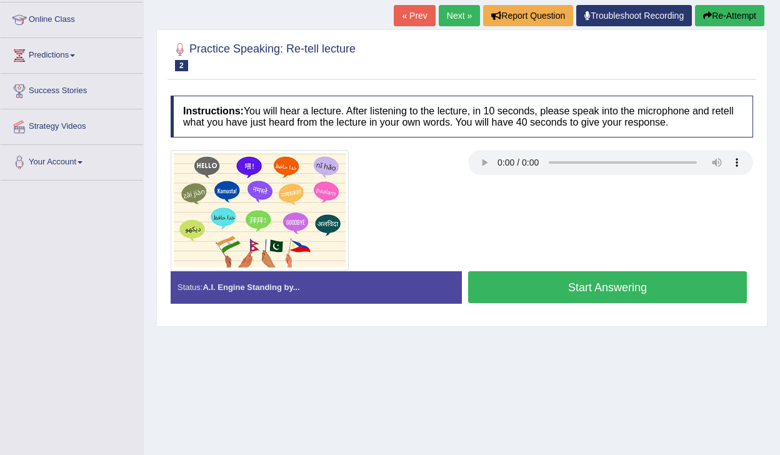
click at [550, 296] on button "Start Answering" at bounding box center [607, 287] width 279 height 32
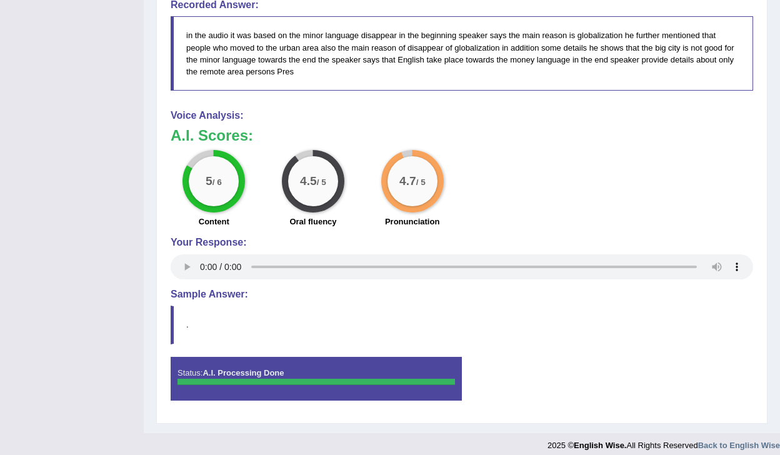
scroll to position [551, 0]
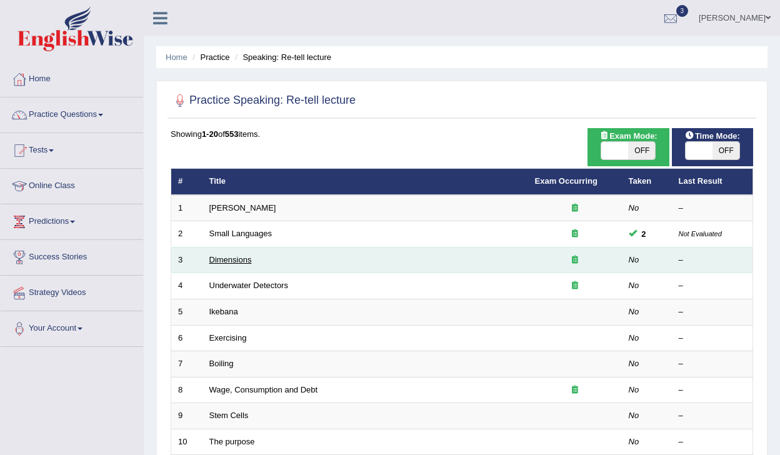
click at [221, 263] on link "Dimensions" at bounding box center [231, 259] width 43 height 9
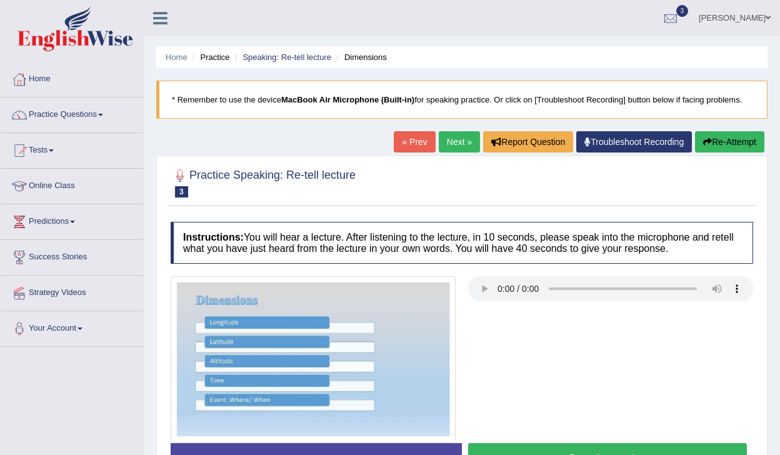
drag, startPoint x: 0, startPoint y: 0, endPoint x: 221, endPoint y: 263, distance: 343.5
click at [221, 263] on h4 "Instructions: You will hear a lecture. After listening to the lecture, in 10 se…" at bounding box center [462, 243] width 583 height 42
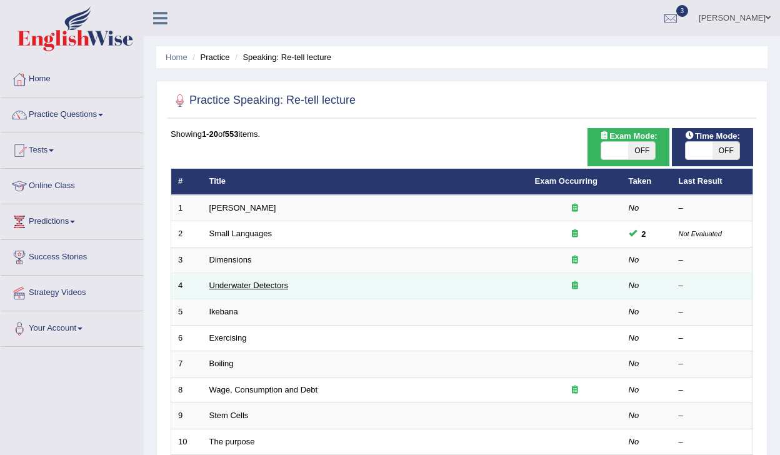
click at [243, 288] on link "Underwater Detectors" at bounding box center [249, 285] width 79 height 9
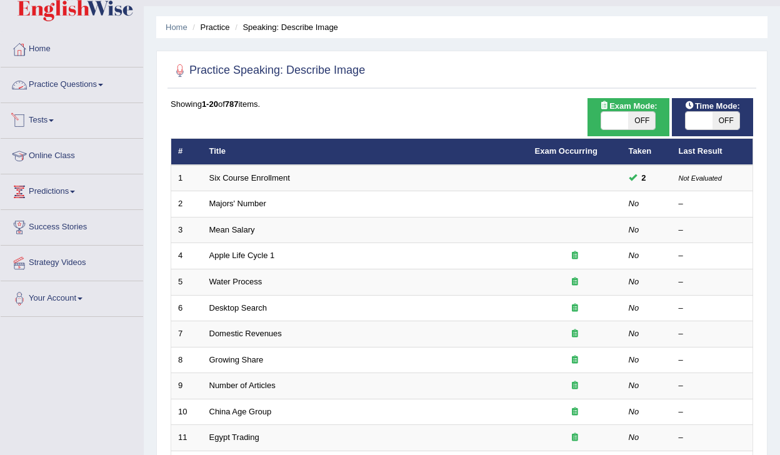
click at [76, 79] on link "Practice Questions" at bounding box center [72, 83] width 143 height 31
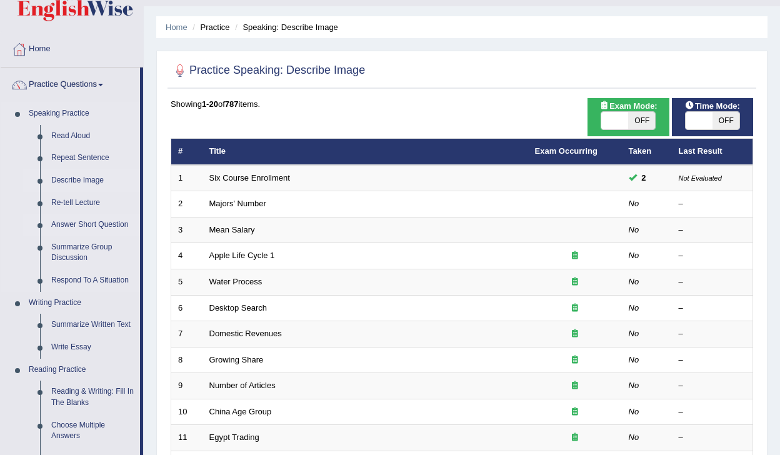
click at [80, 225] on link "Answer Short Question" at bounding box center [93, 225] width 94 height 23
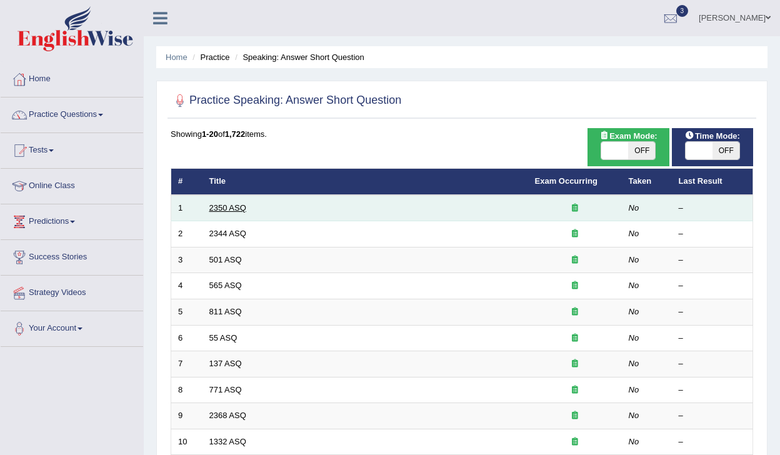
click at [226, 210] on link "2350 ASQ" at bounding box center [228, 207] width 37 height 9
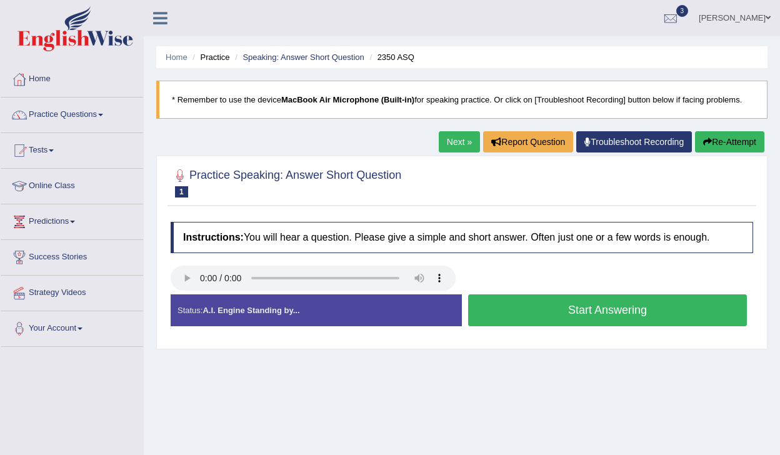
click at [506, 317] on button "Start Answering" at bounding box center [607, 311] width 279 height 32
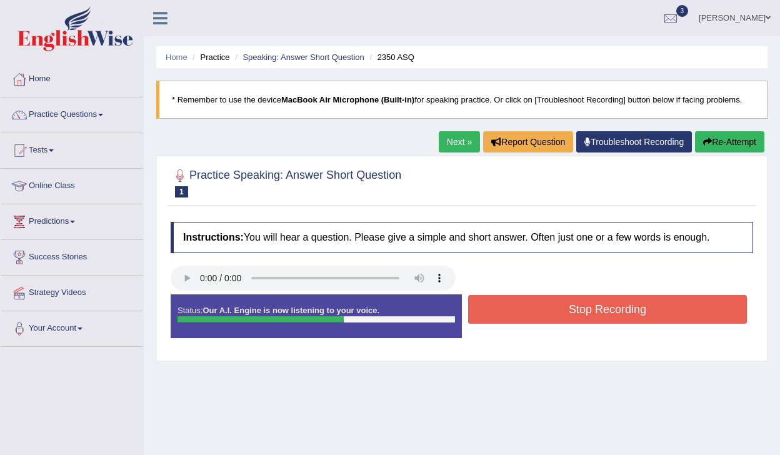
click at [506, 317] on button "Stop Recording" at bounding box center [607, 309] width 279 height 29
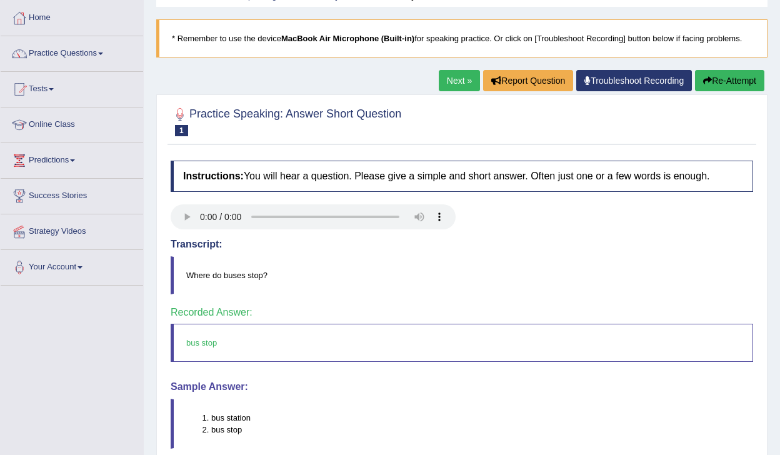
scroll to position [44, 0]
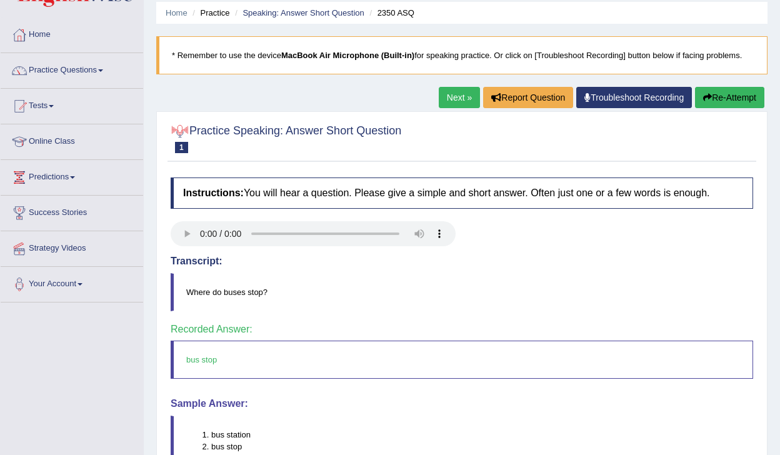
click at [447, 93] on link "Next »" at bounding box center [459, 97] width 41 height 21
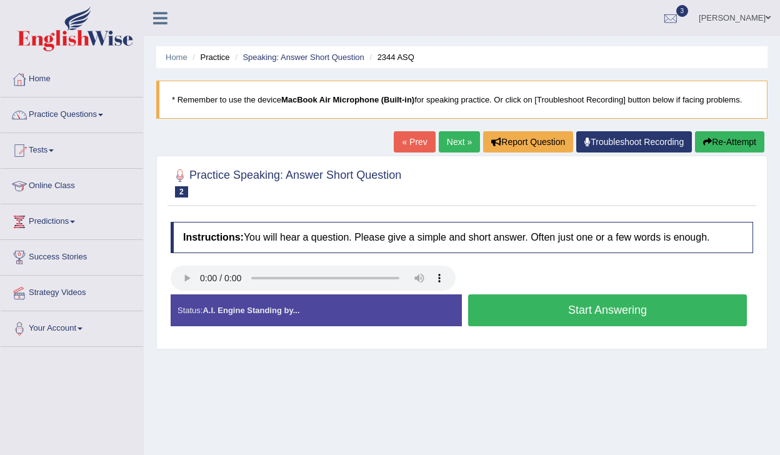
click at [565, 311] on button "Start Answering" at bounding box center [607, 311] width 279 height 32
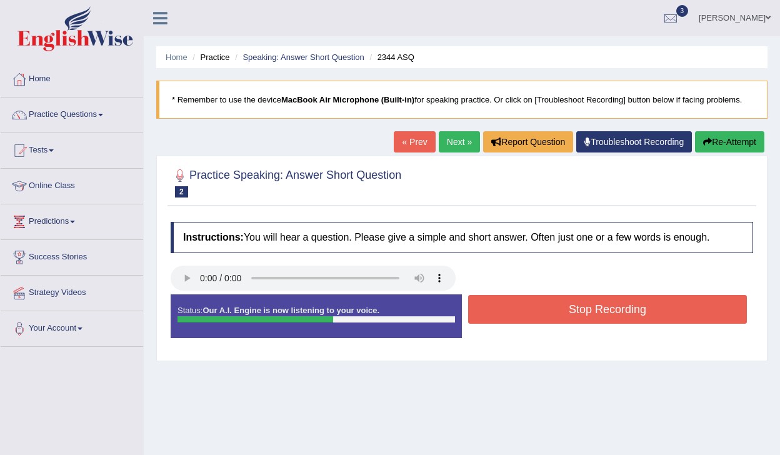
click at [565, 311] on button "Stop Recording" at bounding box center [607, 309] width 279 height 29
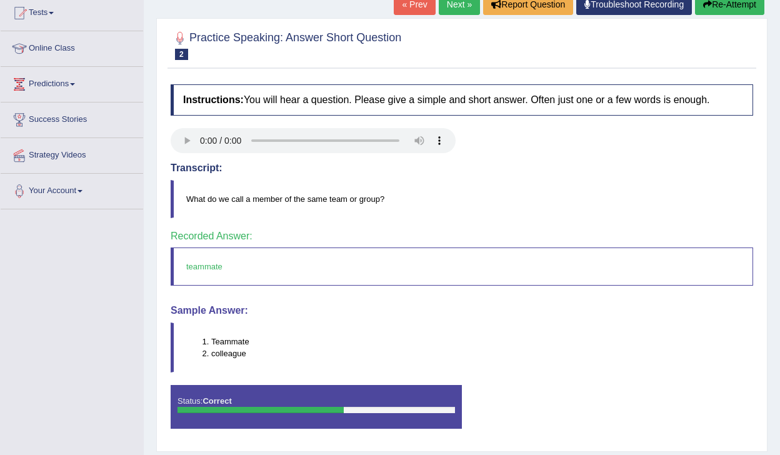
scroll to position [144, 0]
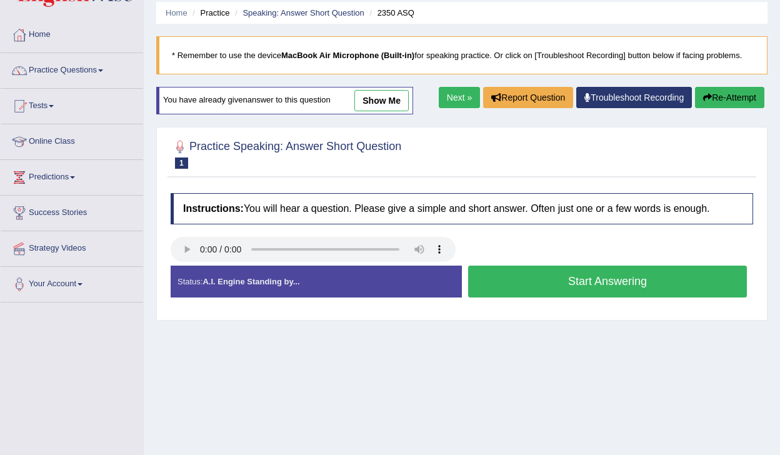
click at [452, 94] on link "Next »" at bounding box center [459, 97] width 41 height 21
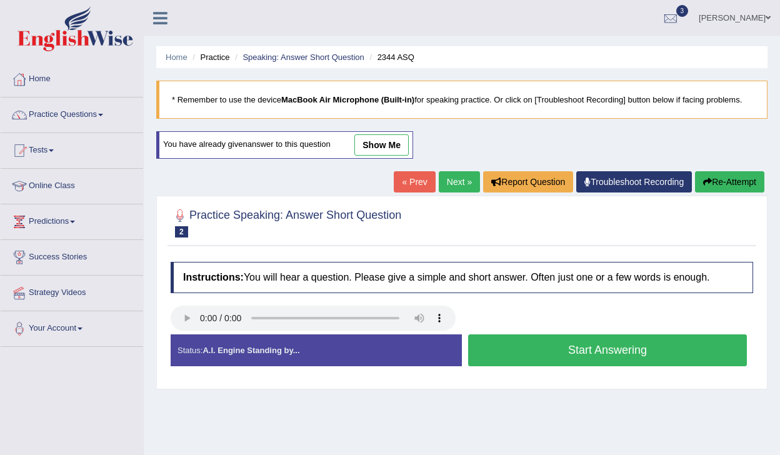
click at [444, 182] on link "Next »" at bounding box center [459, 181] width 41 height 21
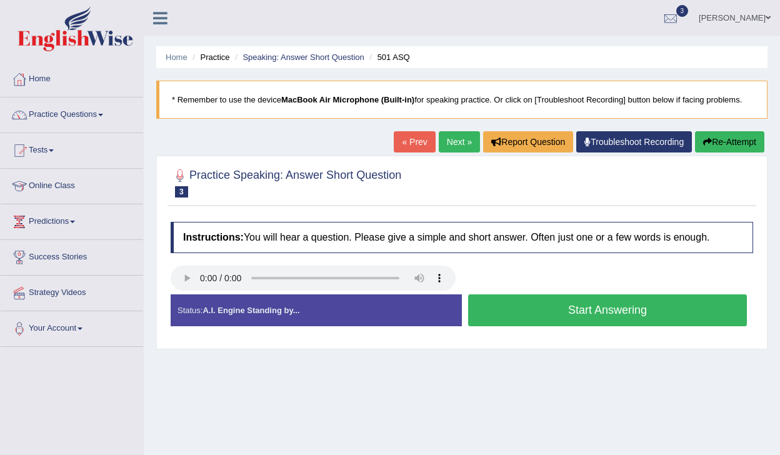
click at [507, 316] on button "Start Answering" at bounding box center [607, 311] width 279 height 32
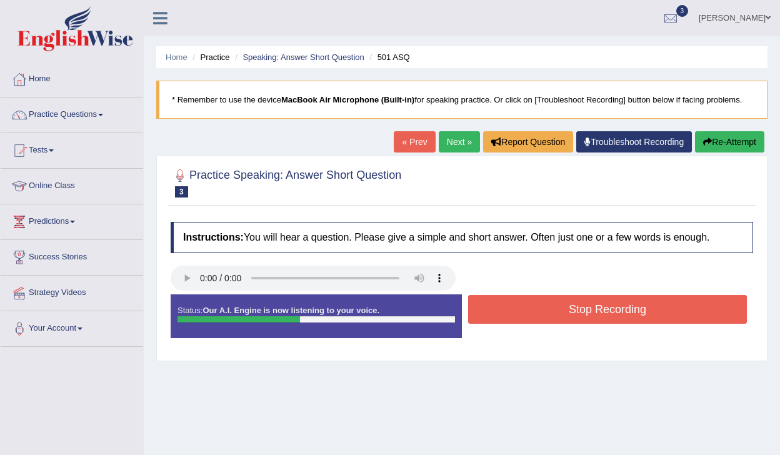
click at [507, 316] on button "Stop Recording" at bounding box center [607, 309] width 279 height 29
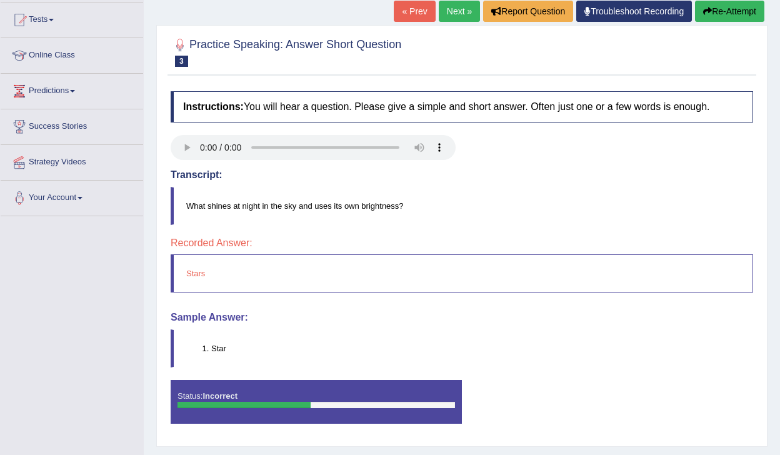
scroll to position [131, 0]
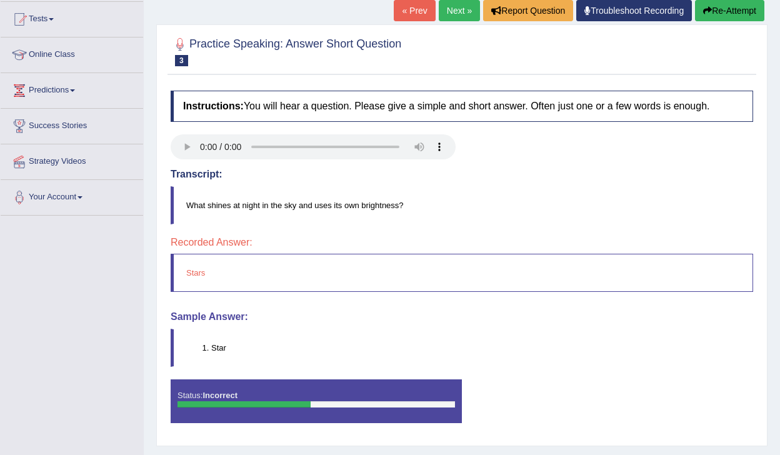
click at [442, 11] on link "Next »" at bounding box center [459, 10] width 41 height 21
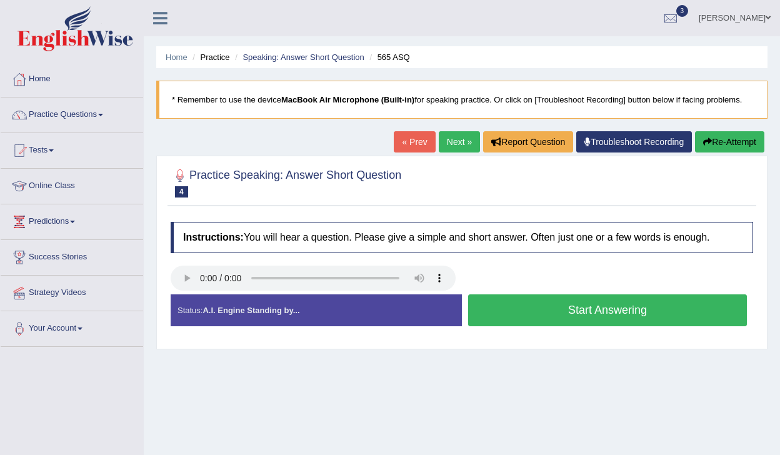
click at [520, 305] on button "Start Answering" at bounding box center [607, 311] width 279 height 32
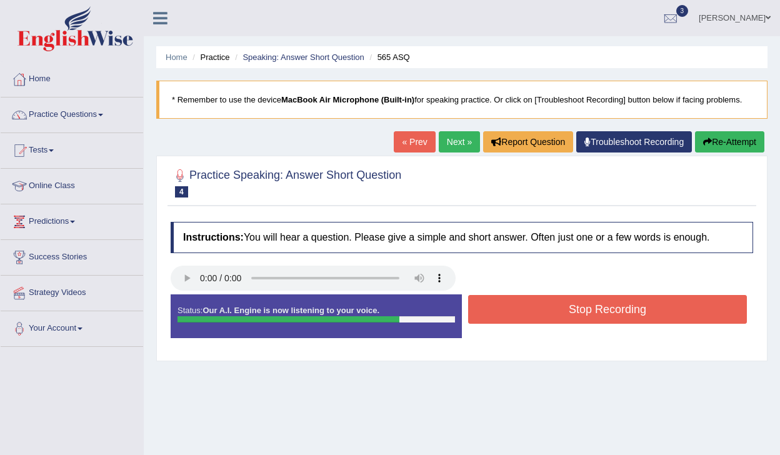
click at [520, 305] on button "Stop Recording" at bounding box center [607, 309] width 279 height 29
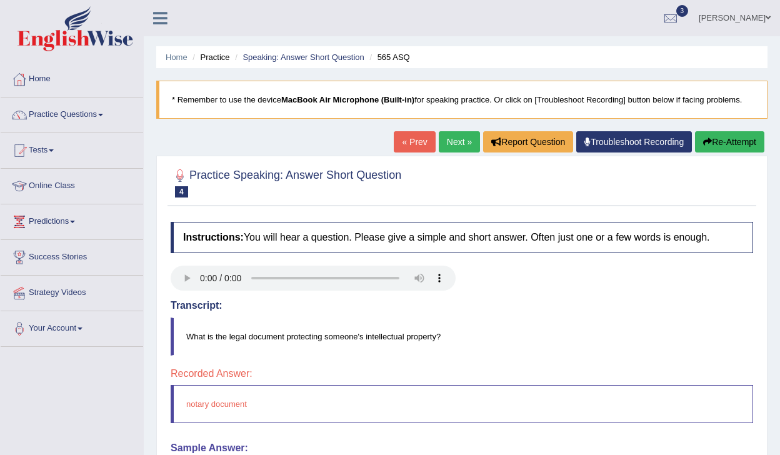
click at [448, 144] on link "Next »" at bounding box center [459, 141] width 41 height 21
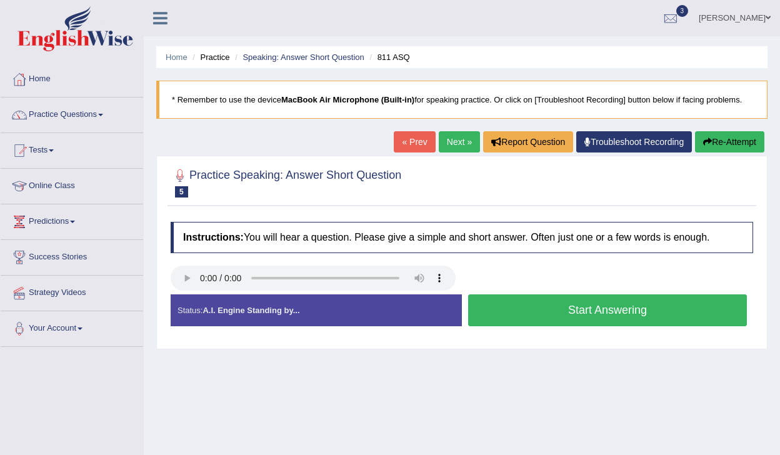
click at [552, 316] on button "Start Answering" at bounding box center [607, 311] width 279 height 32
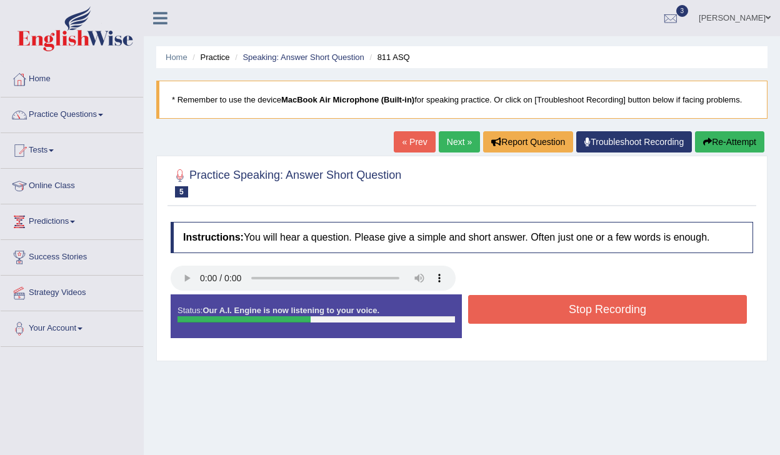
click at [552, 316] on button "Stop Recording" at bounding box center [607, 309] width 279 height 29
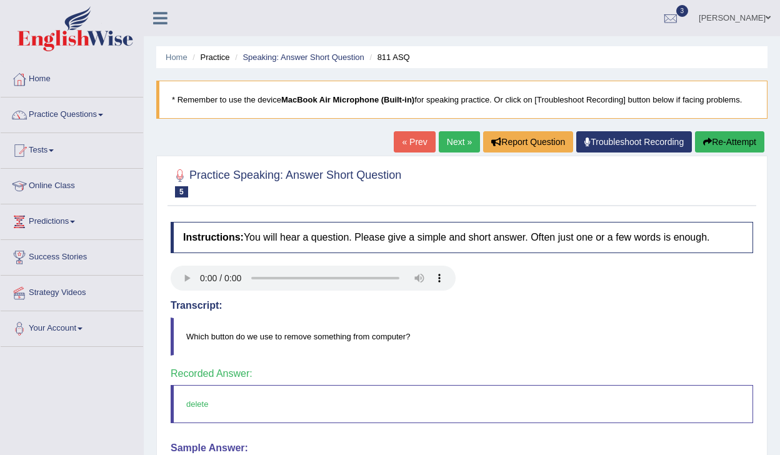
click at [452, 143] on link "Next »" at bounding box center [459, 141] width 41 height 21
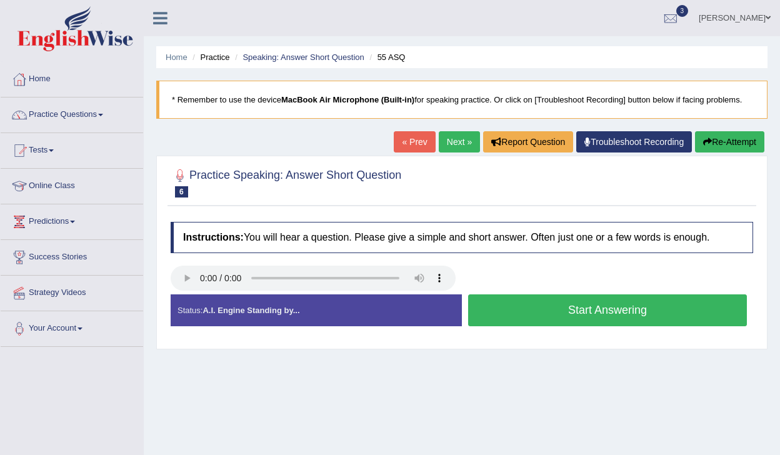
click at [535, 308] on button "Start Answering" at bounding box center [607, 311] width 279 height 32
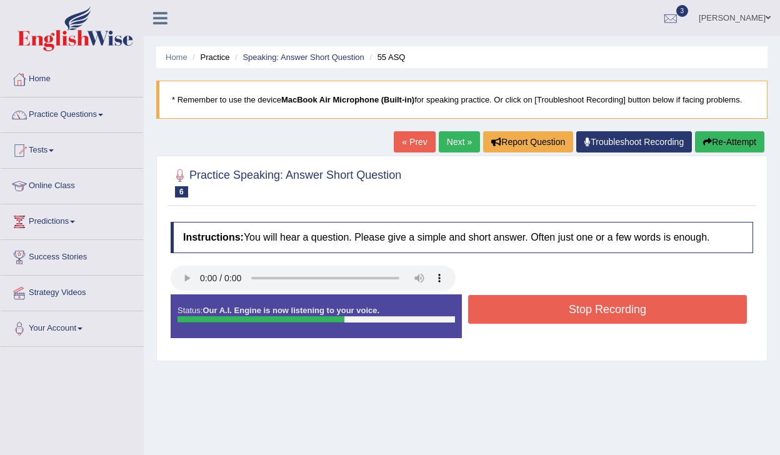
click at [532, 295] on button "Stop Recording" at bounding box center [607, 309] width 279 height 29
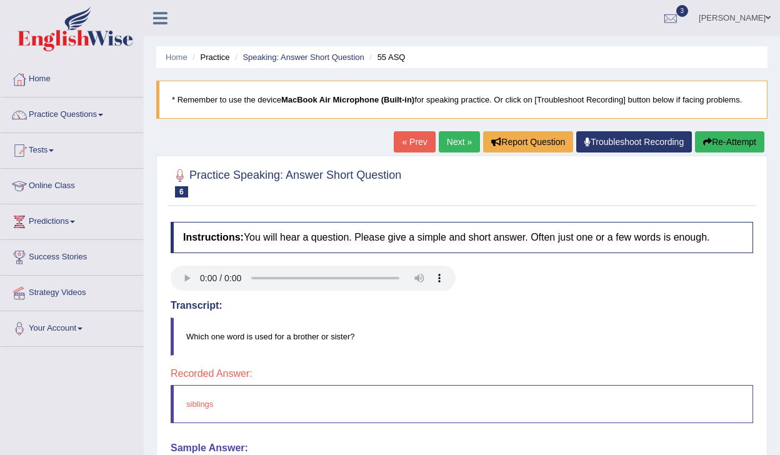
click at [448, 139] on link "Next »" at bounding box center [459, 141] width 41 height 21
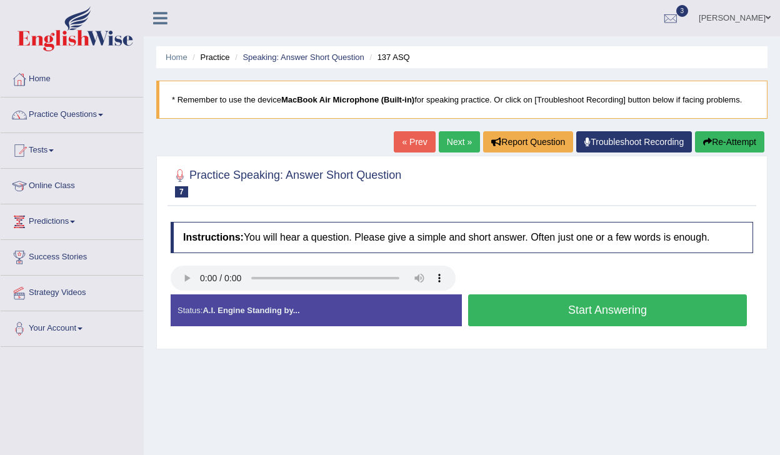
click at [528, 312] on button "Start Answering" at bounding box center [607, 311] width 279 height 32
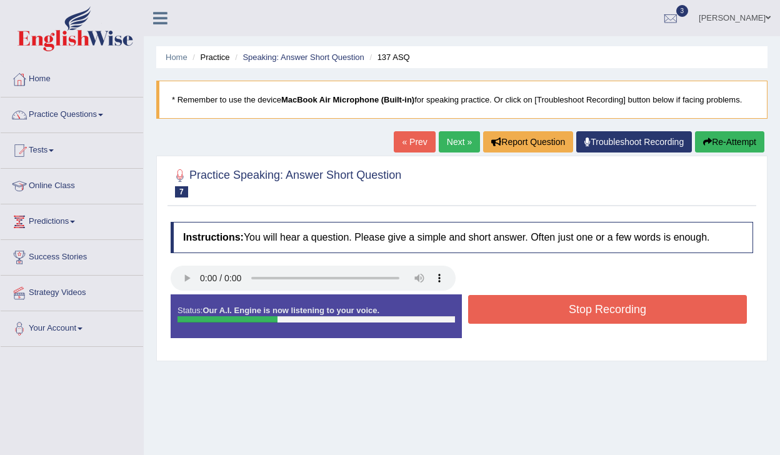
click at [528, 313] on button "Stop Recording" at bounding box center [607, 309] width 279 height 29
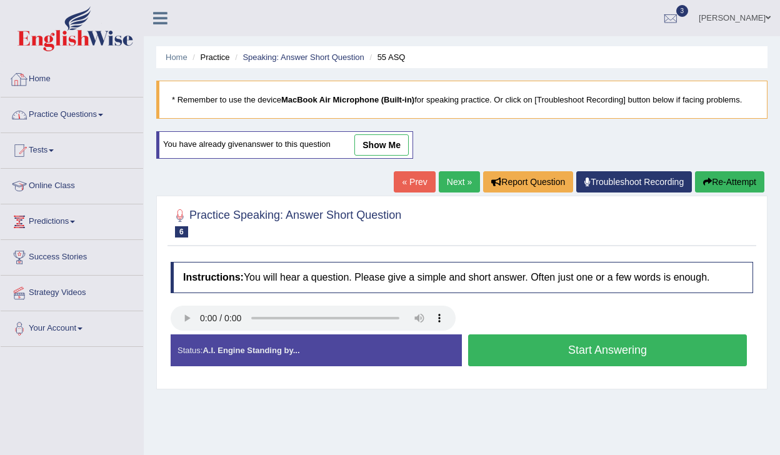
click at [94, 124] on link "Practice Questions" at bounding box center [72, 113] width 143 height 31
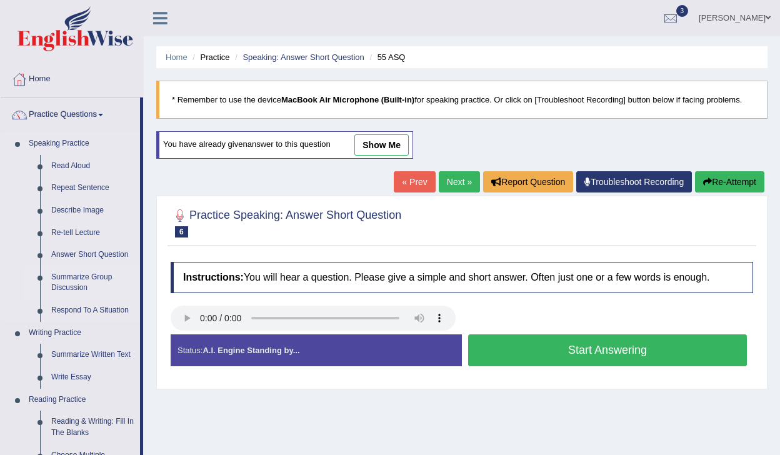
click at [76, 278] on link "Summarize Group Discussion" at bounding box center [93, 282] width 94 height 33
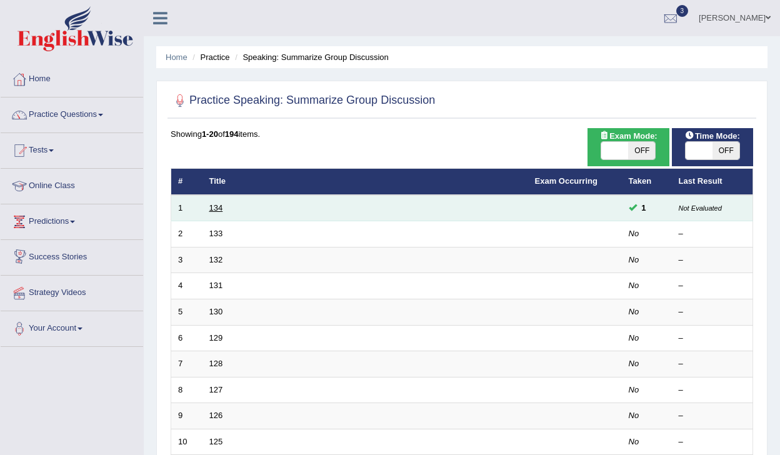
click at [211, 211] on link "134" at bounding box center [217, 207] width 14 height 9
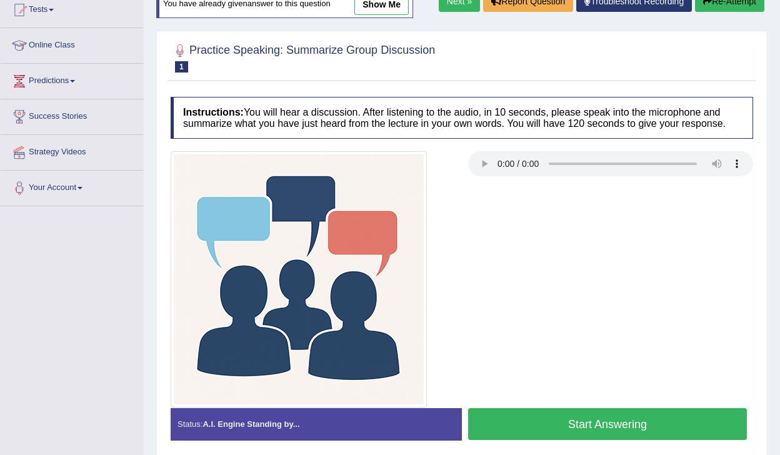
scroll to position [142, 0]
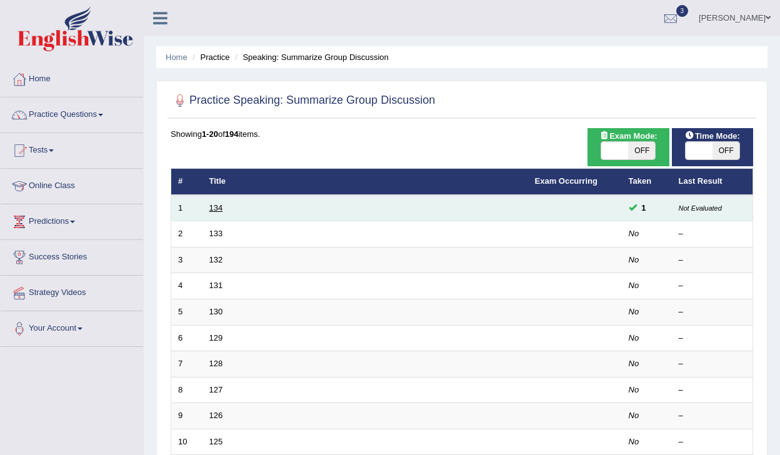
click at [213, 211] on link "134" at bounding box center [217, 207] width 14 height 9
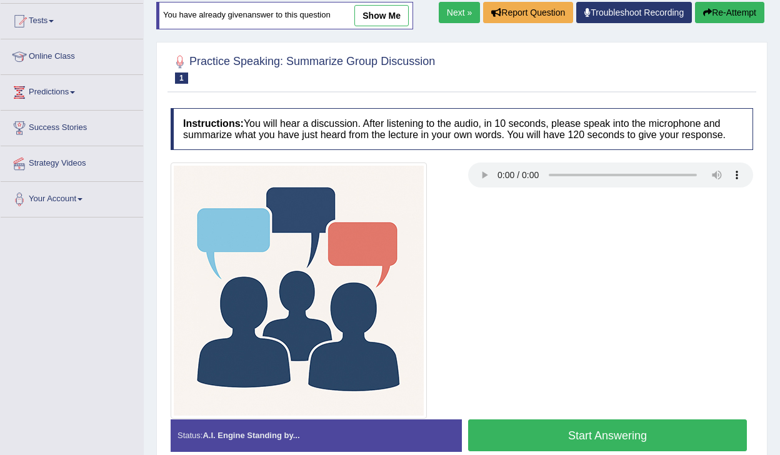
scroll to position [131, 0]
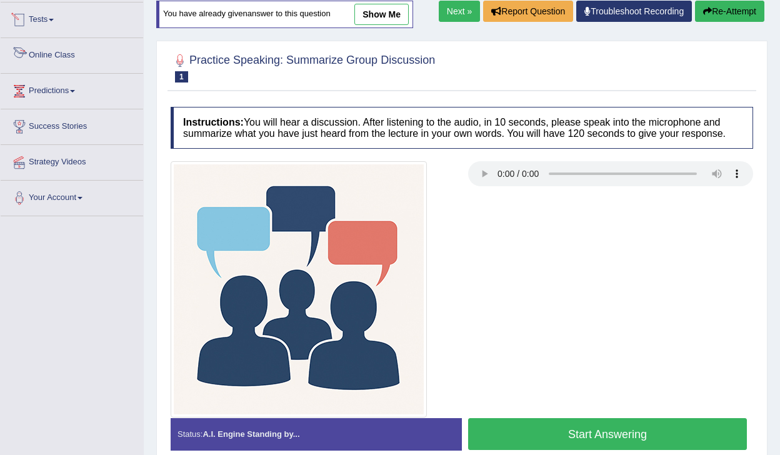
click at [52, 25] on link "Tests" at bounding box center [72, 18] width 143 height 31
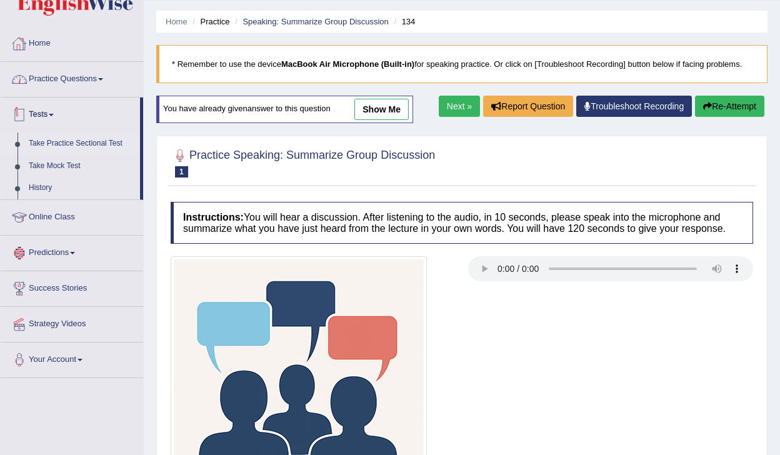
scroll to position [26, 0]
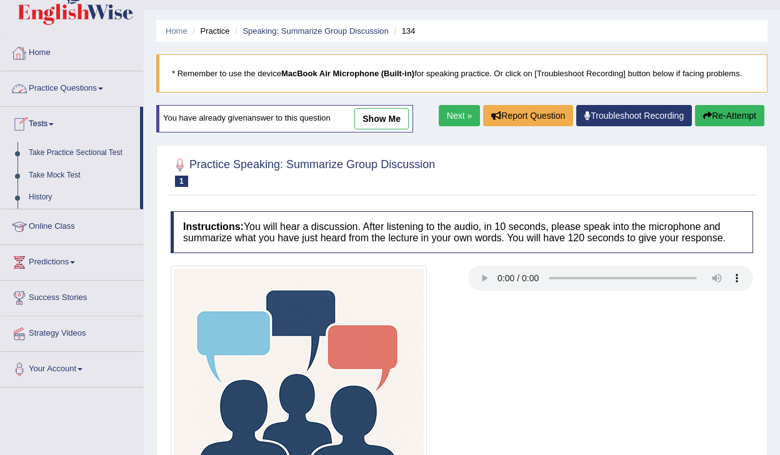
click at [51, 87] on link "Practice Questions" at bounding box center [72, 86] width 143 height 31
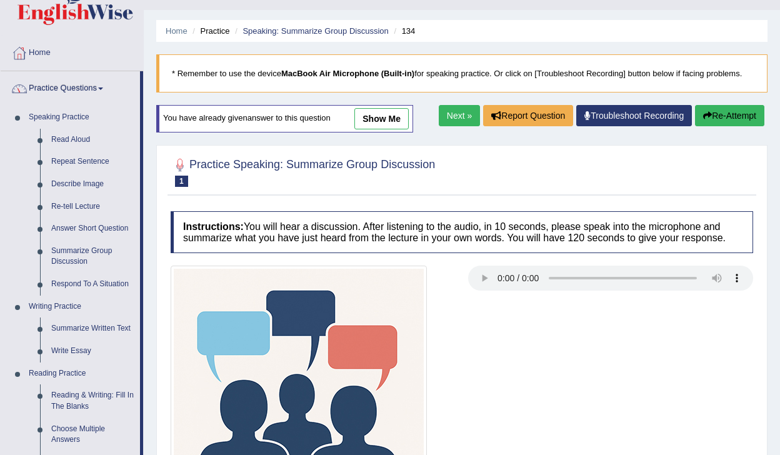
scroll to position [0, 0]
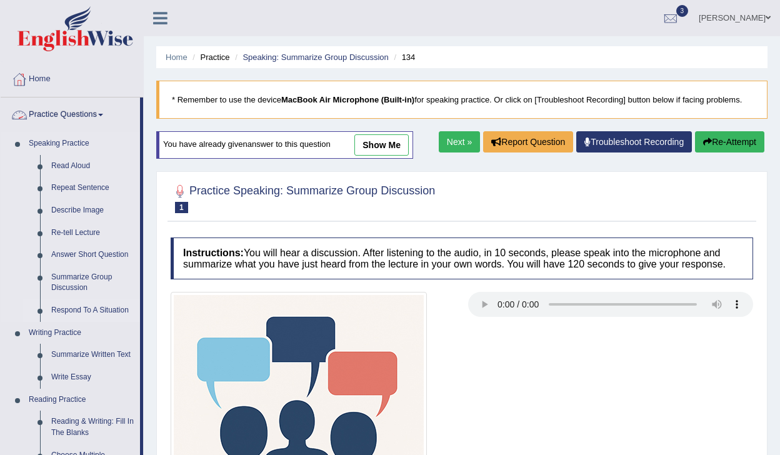
click at [88, 312] on link "Respond To A Situation" at bounding box center [93, 311] width 94 height 23
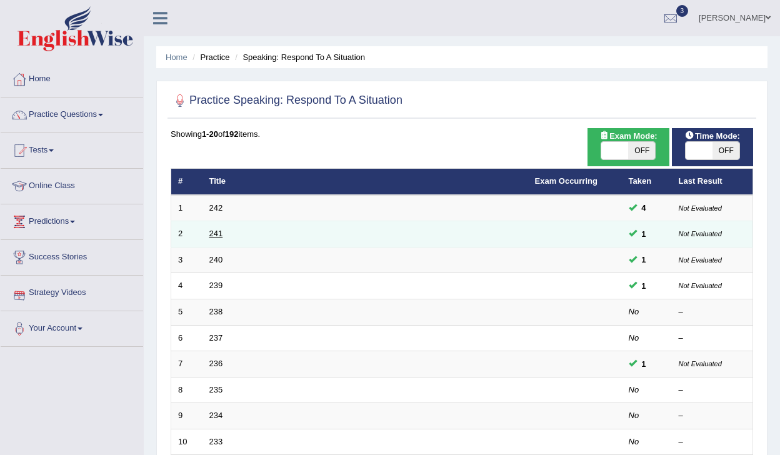
click at [214, 236] on link "241" at bounding box center [217, 233] width 14 height 9
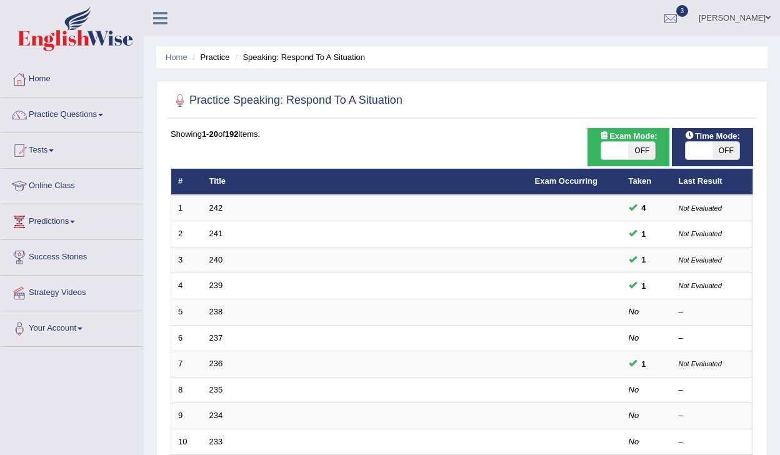
click at [101, 126] on link "Practice Questions" at bounding box center [72, 113] width 143 height 31
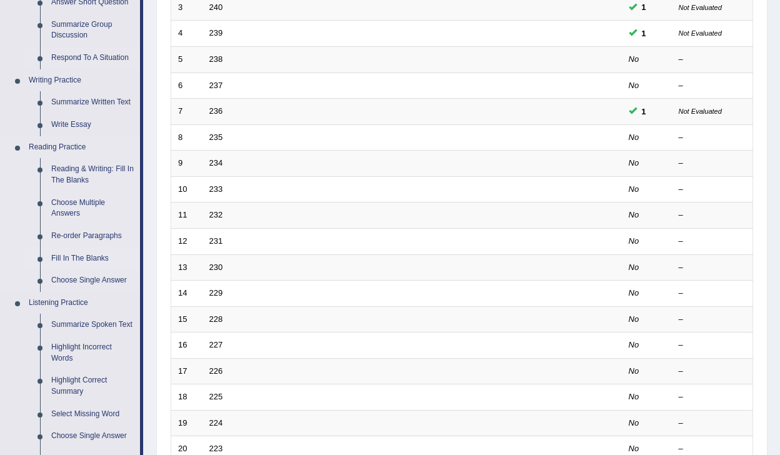
scroll to position [257, 0]
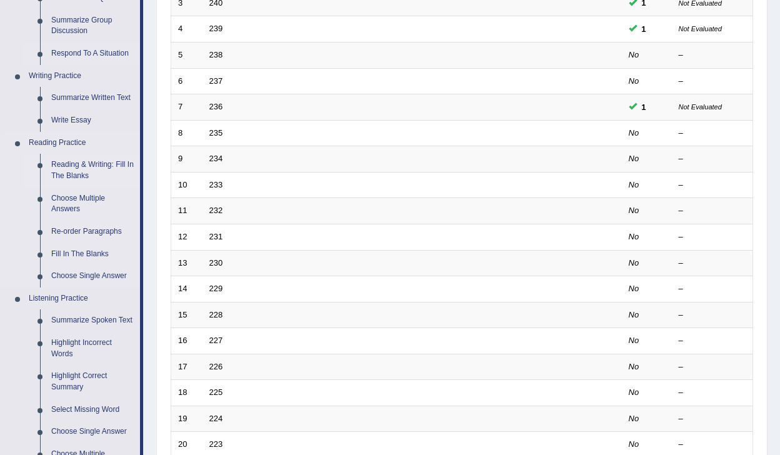
click at [77, 174] on link "Reading & Writing: Fill In The Blanks" at bounding box center [93, 170] width 94 height 33
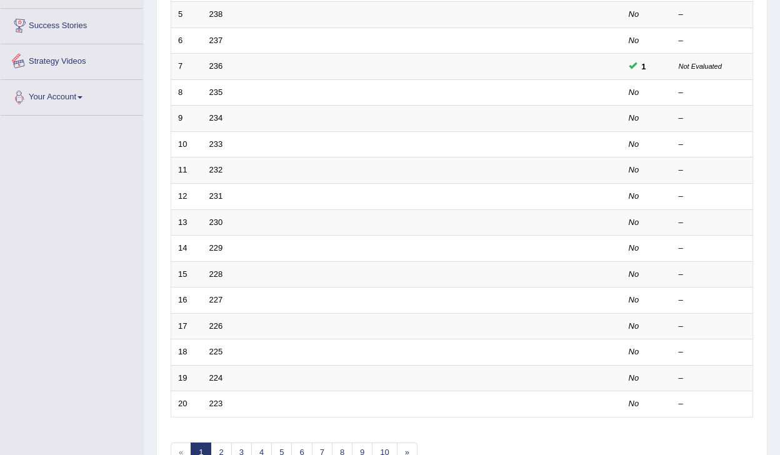
scroll to position [333, 0]
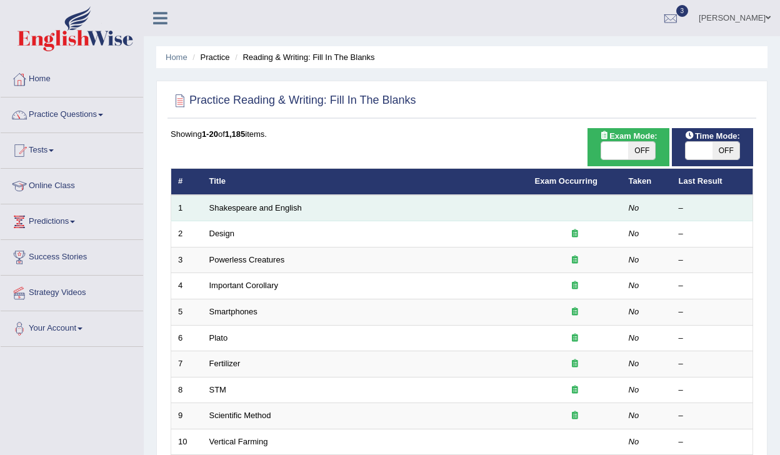
click at [248, 214] on td "Shakespeare and English" at bounding box center [366, 208] width 326 height 26
click at [248, 210] on link "Shakespeare and English" at bounding box center [256, 207] width 93 height 9
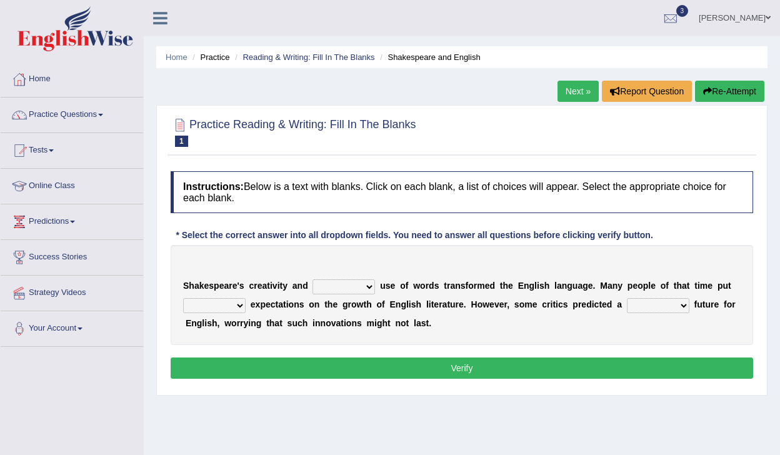
click at [362, 286] on select "idealized intensive fancied inventive" at bounding box center [344, 287] width 63 height 15
select select "intensive"
click at [313, 280] on select "idealized intensive fancied inventive" at bounding box center [344, 287] width 63 height 15
click at [227, 304] on select "wide much high more" at bounding box center [214, 305] width 63 height 15
select select "high"
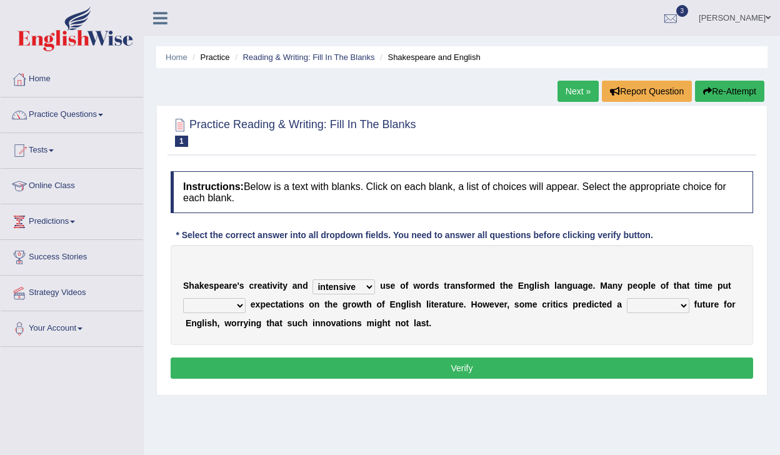
click at [183, 298] on select "wide much high more" at bounding box center [214, 305] width 63 height 15
click at [637, 306] on select "monetary promising irresistible daunting" at bounding box center [658, 305] width 63 height 15
select select "monetary"
click at [627, 298] on select "monetary promising irresistible daunting" at bounding box center [658, 305] width 63 height 15
click at [522, 372] on button "Verify" at bounding box center [462, 368] width 583 height 21
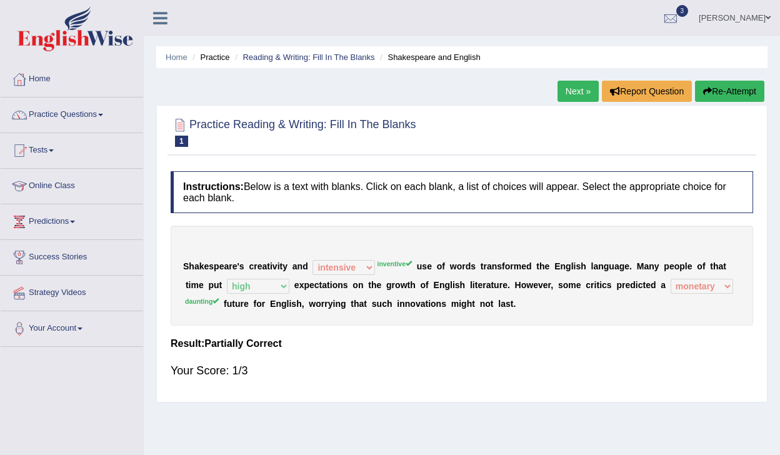
click at [571, 90] on link "Next »" at bounding box center [578, 91] width 41 height 21
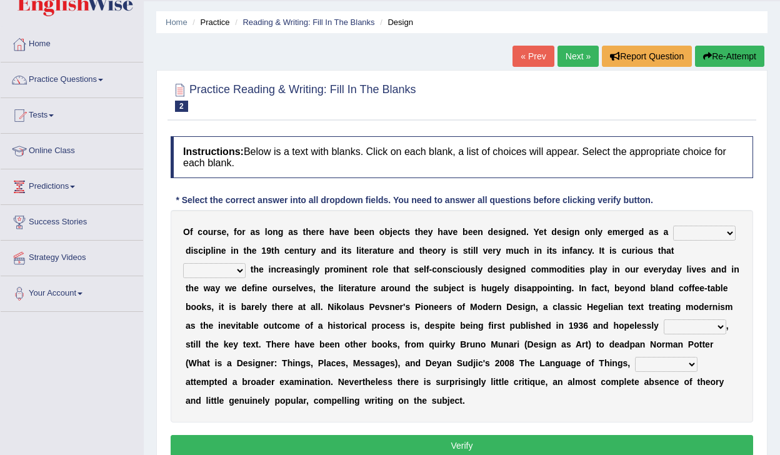
scroll to position [36, 0]
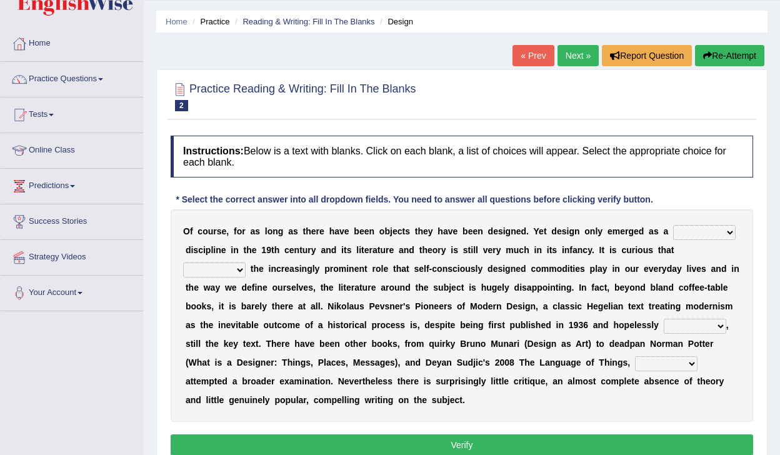
click at [686, 233] on select "bilateral ubiquitous foremost dedicated" at bounding box center [705, 232] width 63 height 15
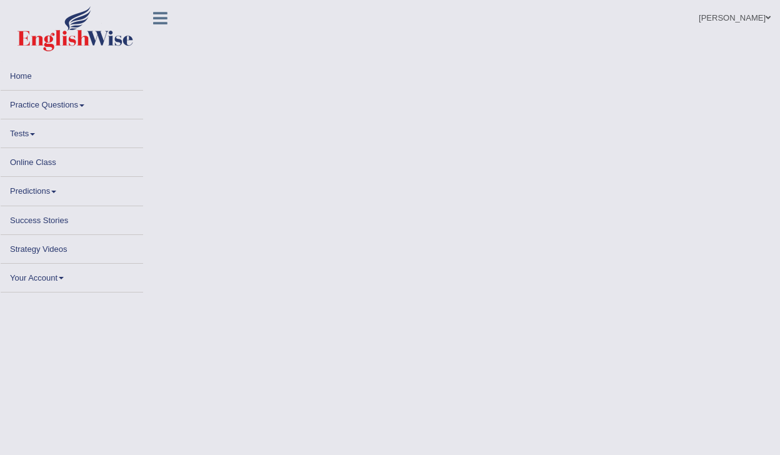
select select "intensive"
select select "high"
select select "monetary"
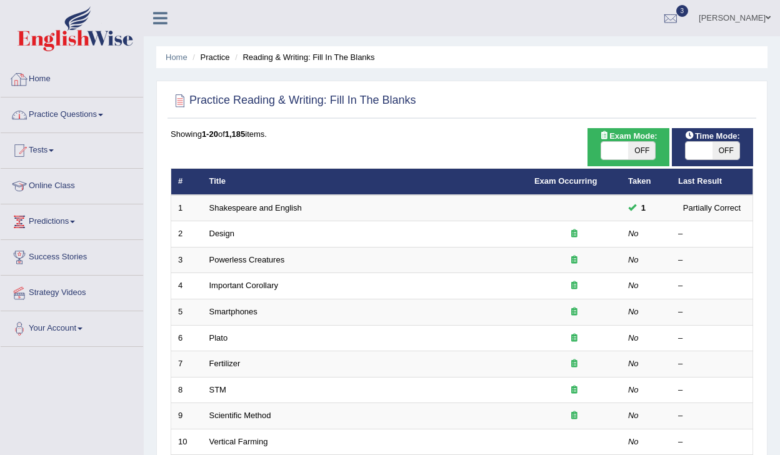
click at [69, 113] on link "Practice Questions" at bounding box center [72, 113] width 143 height 31
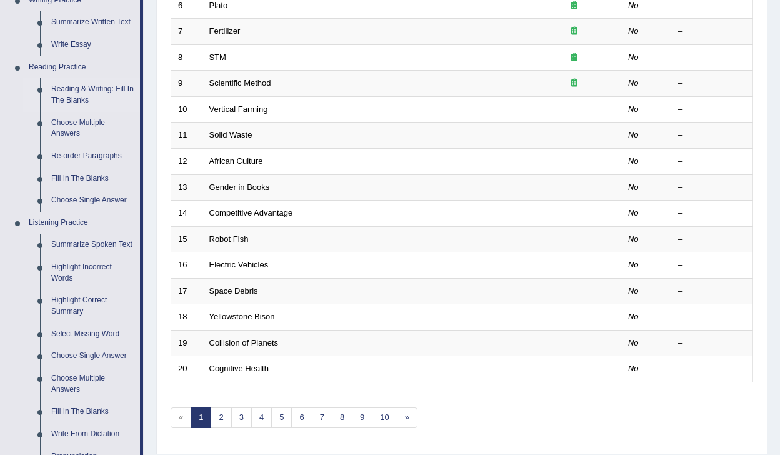
scroll to position [339, 0]
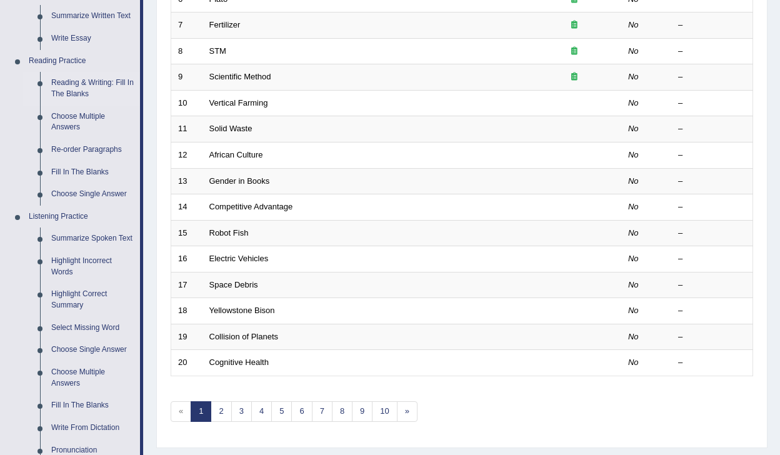
click at [69, 113] on link "Choose Multiple Answers" at bounding box center [93, 122] width 94 height 33
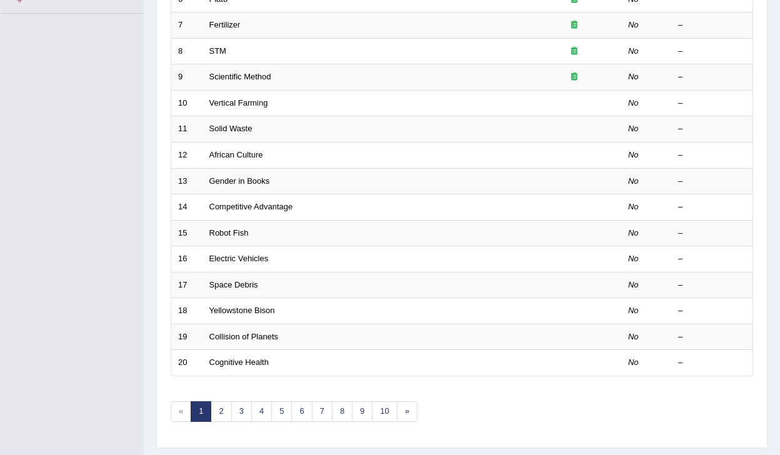
scroll to position [156, 0]
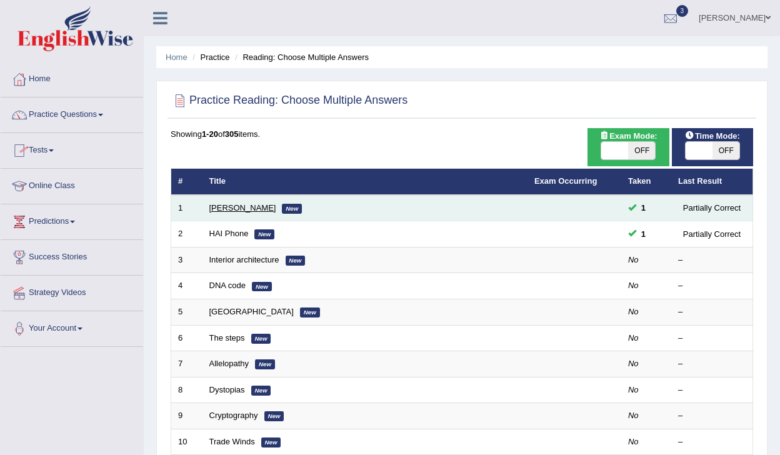
click at [244, 207] on link "[PERSON_NAME]" at bounding box center [243, 207] width 67 height 9
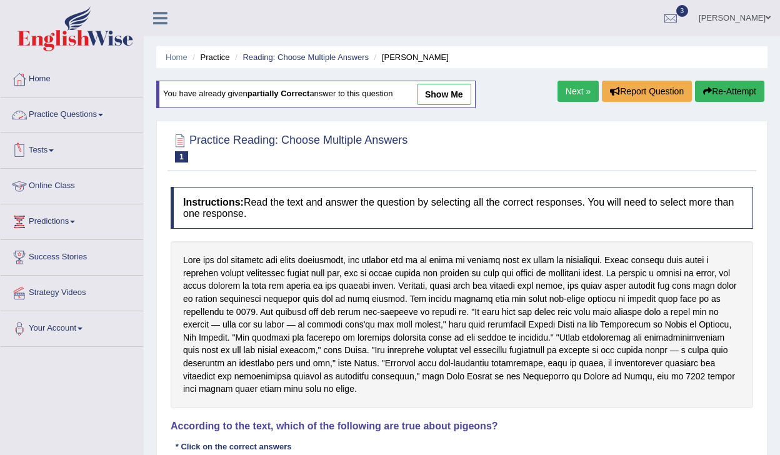
click at [89, 118] on link "Practice Questions" at bounding box center [72, 113] width 143 height 31
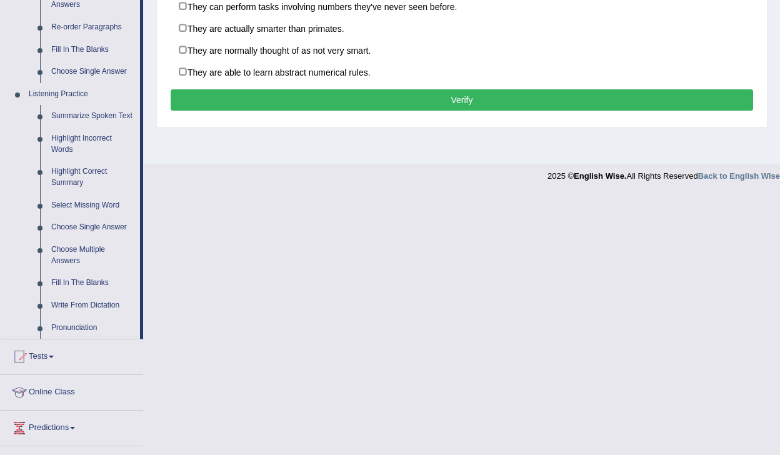
scroll to position [463, 0]
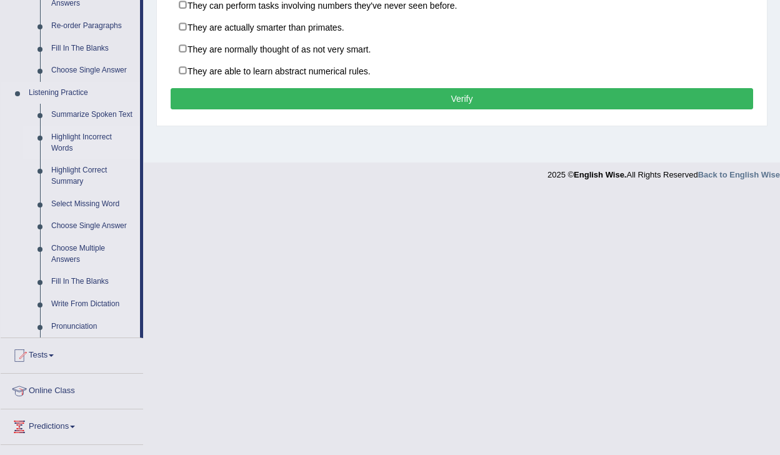
click at [77, 151] on link "Highlight Incorrect Words" at bounding box center [93, 142] width 94 height 33
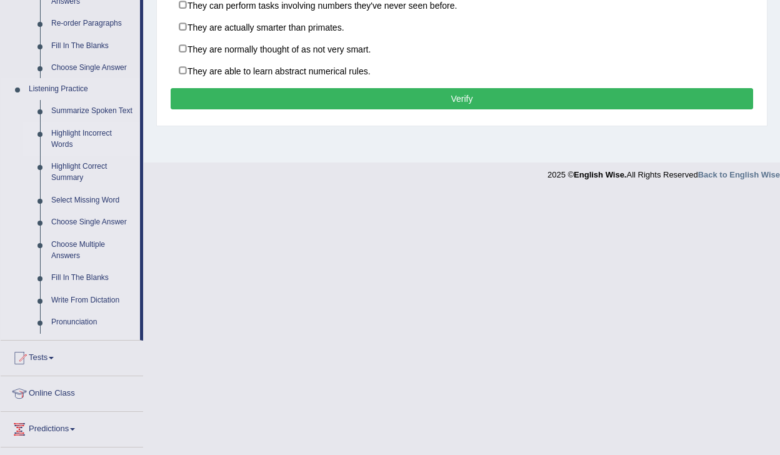
scroll to position [201, 0]
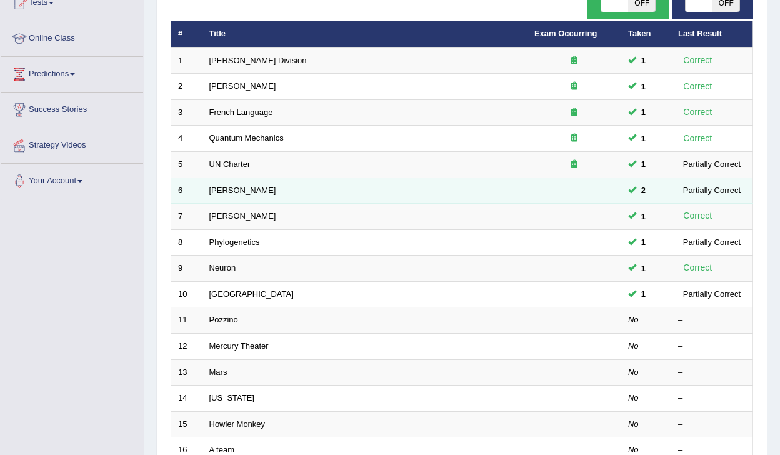
scroll to position [151, 0]
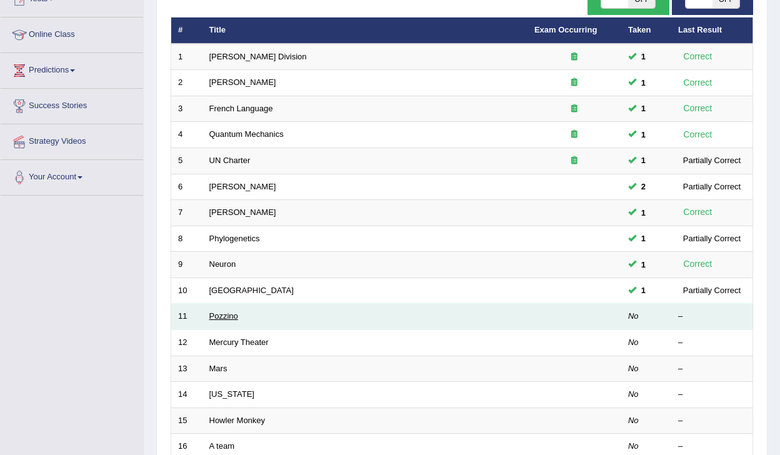
click at [216, 320] on link "Pozzino" at bounding box center [224, 315] width 29 height 9
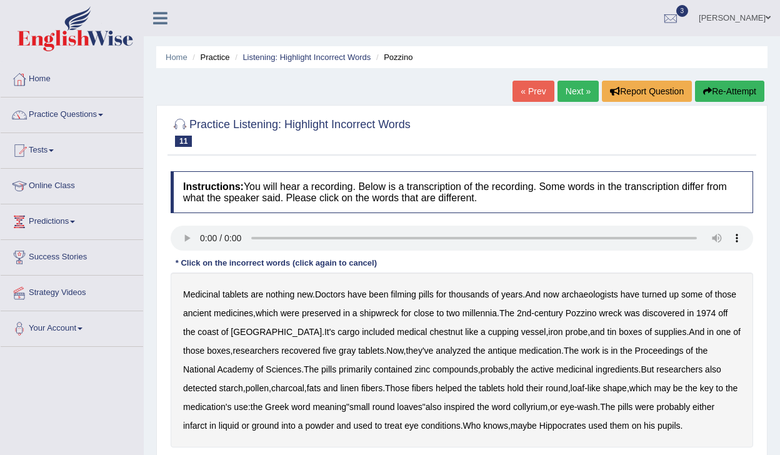
click at [408, 293] on b "filming" at bounding box center [403, 295] width 25 height 10
click at [430, 336] on b "chestnut" at bounding box center [446, 332] width 33 height 10
click at [207, 427] on b "infarct" at bounding box center [195, 426] width 24 height 10
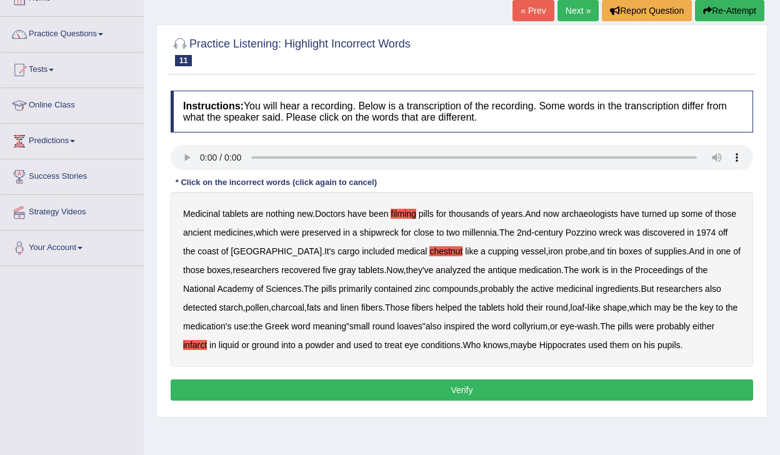
scroll to position [83, 0]
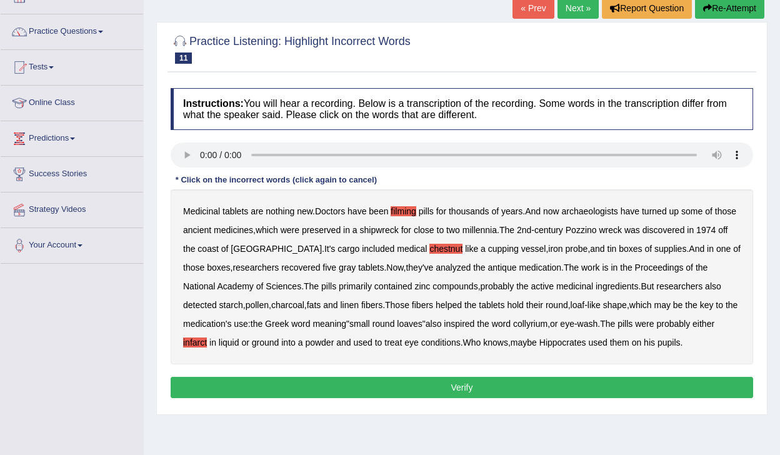
click at [552, 395] on button "Verify" at bounding box center [462, 387] width 583 height 21
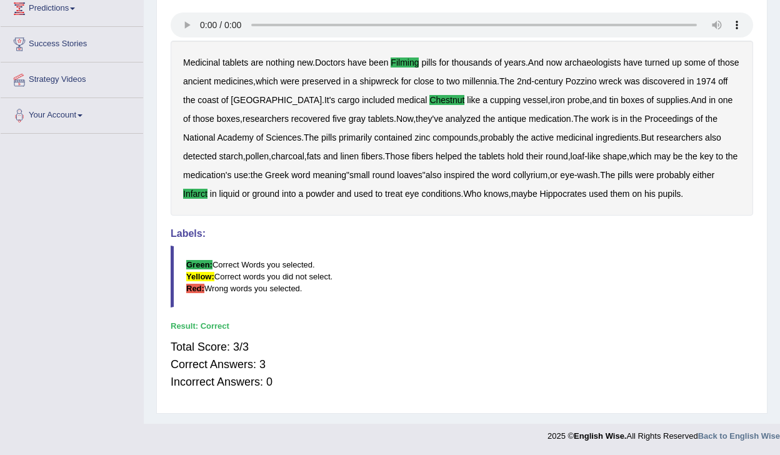
scroll to position [0, 0]
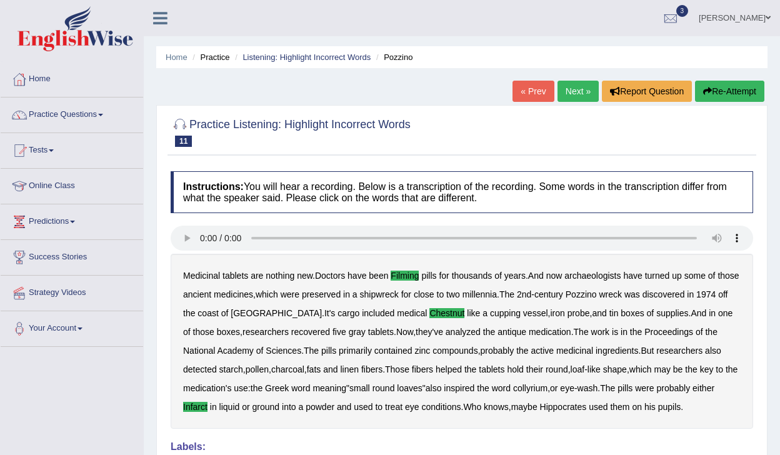
click at [578, 94] on link "Next »" at bounding box center [578, 91] width 41 height 21
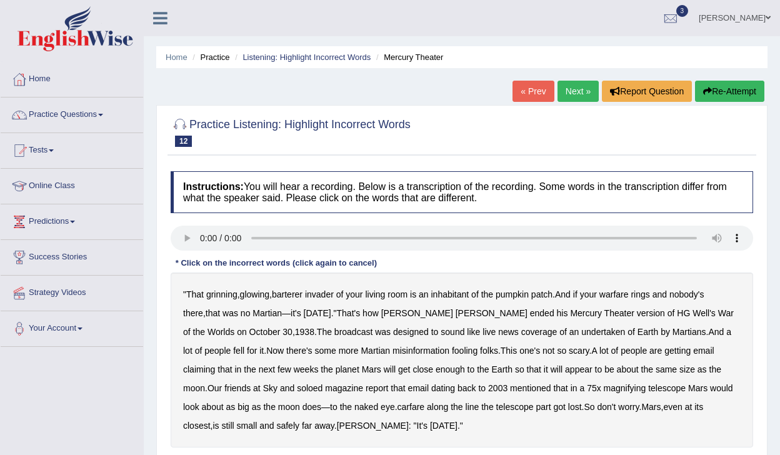
click at [300, 296] on b "barterer" at bounding box center [287, 295] width 31 height 10
click at [624, 298] on b "warfare" at bounding box center [614, 295] width 29 height 10
click at [582, 336] on b "undertaken" at bounding box center [604, 332] width 44 height 10
click at [297, 387] on b "soloed" at bounding box center [310, 388] width 26 height 10
click at [398, 407] on b "carfare" at bounding box center [412, 407] width 28 height 10
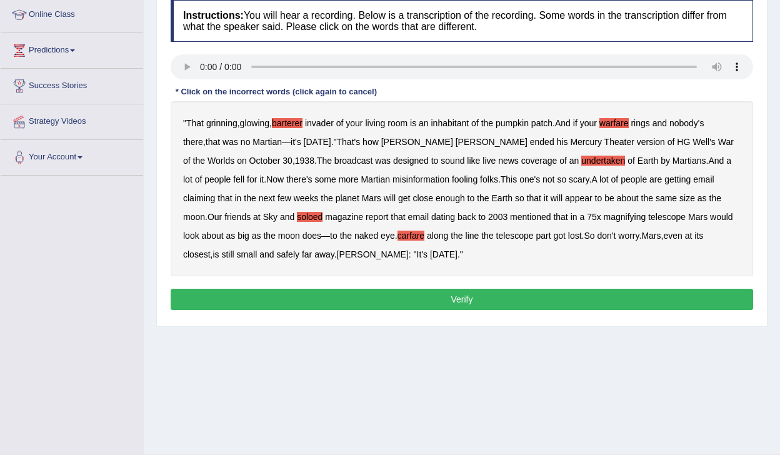
scroll to position [183, 0]
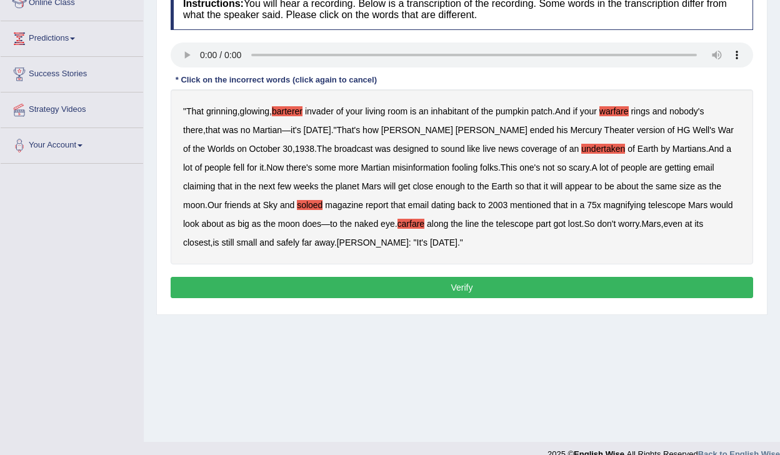
click at [445, 293] on button "Verify" at bounding box center [462, 287] width 583 height 21
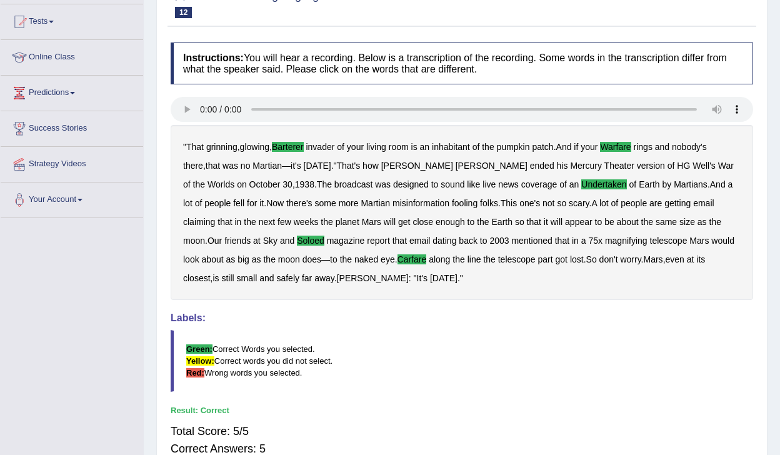
scroll to position [0, 0]
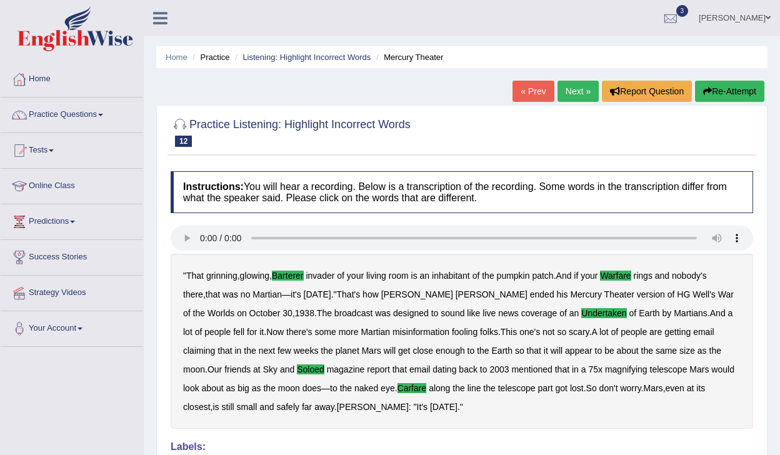
click at [568, 84] on link "Next »" at bounding box center [578, 91] width 41 height 21
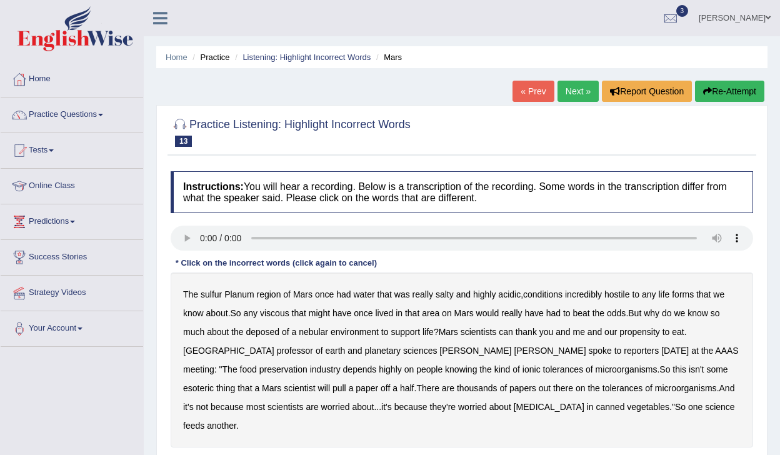
click at [211, 297] on b "sulfur" at bounding box center [211, 295] width 21 height 10
click at [288, 316] on b "viscous" at bounding box center [274, 313] width 29 height 10
click at [266, 333] on b "deposed" at bounding box center [263, 332] width 34 height 10
click at [320, 331] on b "nebular" at bounding box center [313, 332] width 29 height 10
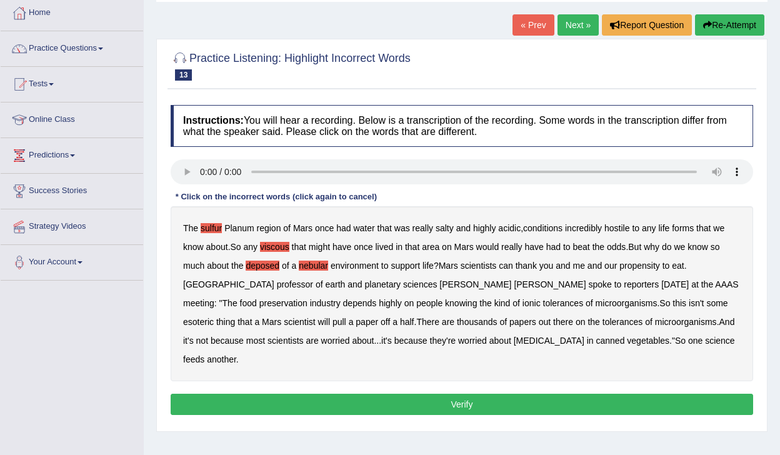
scroll to position [71, 0]
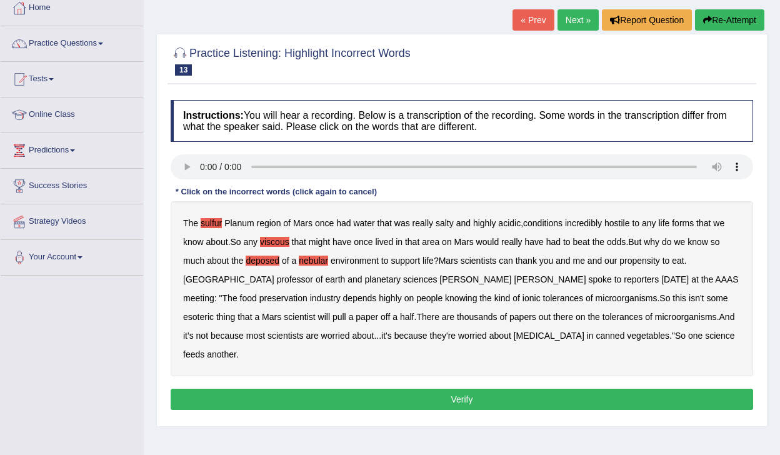
click at [514, 389] on button "Verify" at bounding box center [462, 399] width 583 height 21
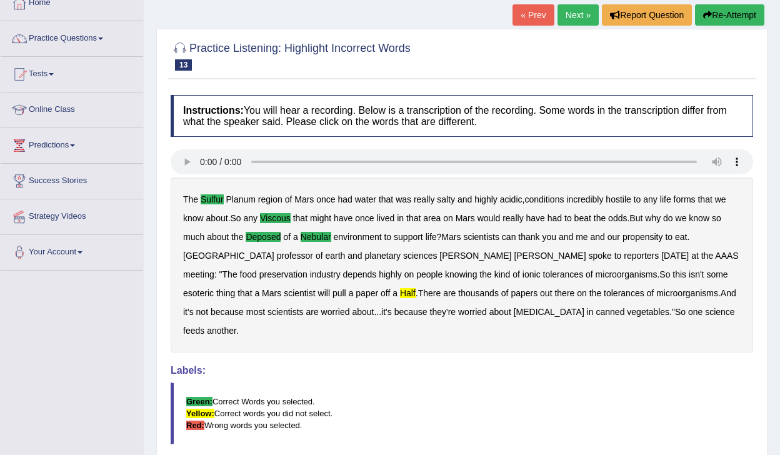
scroll to position [48, 0]
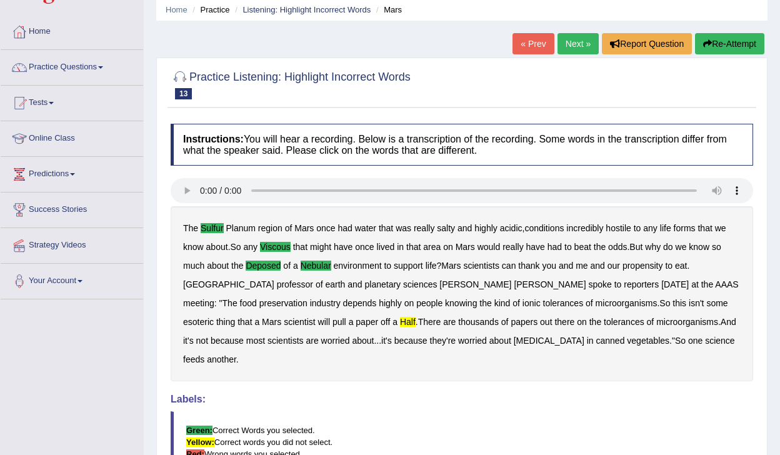
click at [572, 41] on link "Next »" at bounding box center [578, 43] width 41 height 21
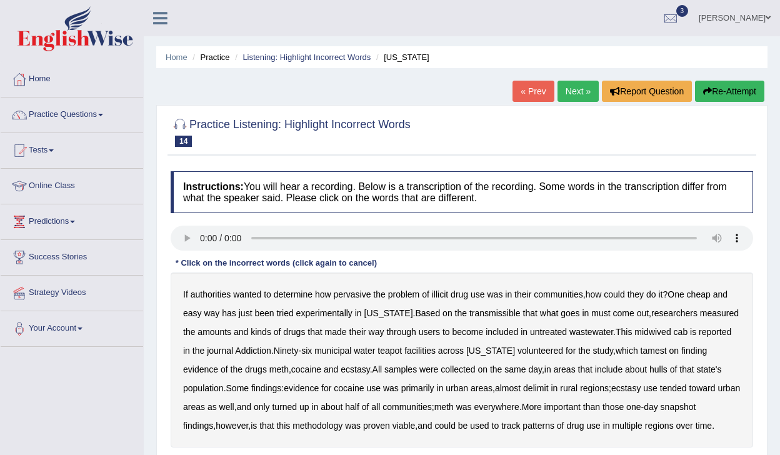
click at [447, 295] on b "illicit" at bounding box center [440, 295] width 16 height 10
click at [473, 318] on div "If authorities wanted to determine how pervasive the problem of illicit drug us…" at bounding box center [462, 360] width 583 height 175
click at [473, 311] on b "transmissible" at bounding box center [495, 313] width 51 height 10
click at [654, 331] on b "midwived" at bounding box center [653, 332] width 36 height 10
click at [667, 351] on b "tamest" at bounding box center [654, 351] width 26 height 10
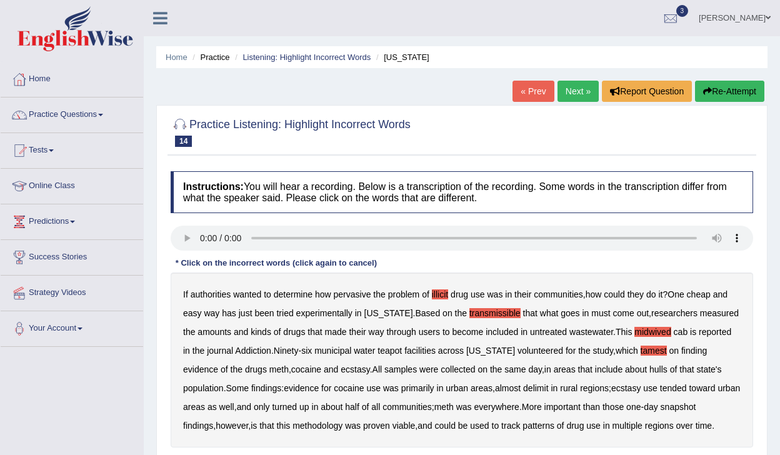
click at [668, 371] on b "hulls" at bounding box center [659, 370] width 18 height 10
click at [546, 389] on b "delimit" at bounding box center [535, 388] width 25 height 10
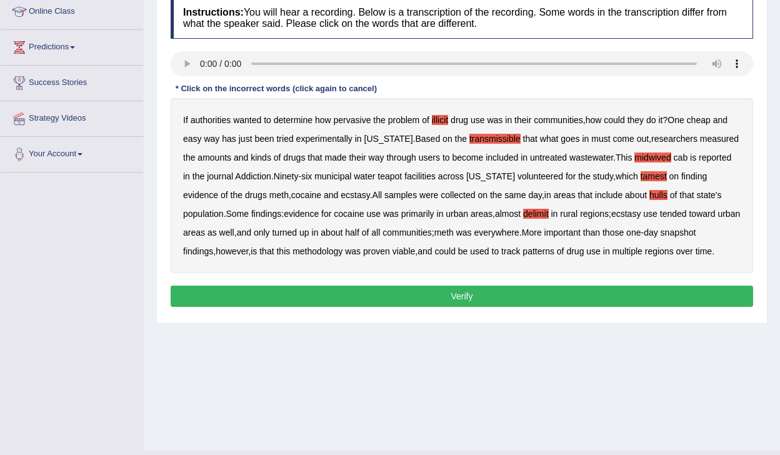
scroll to position [201, 0]
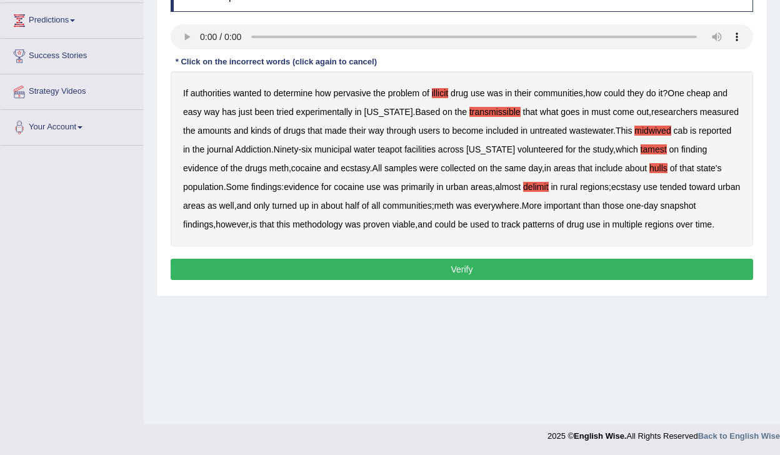
click at [550, 255] on div "Instructions: You will hear a recording. Below is a transcription of the record…" at bounding box center [462, 127] width 589 height 326
click at [555, 271] on button "Verify" at bounding box center [462, 269] width 583 height 21
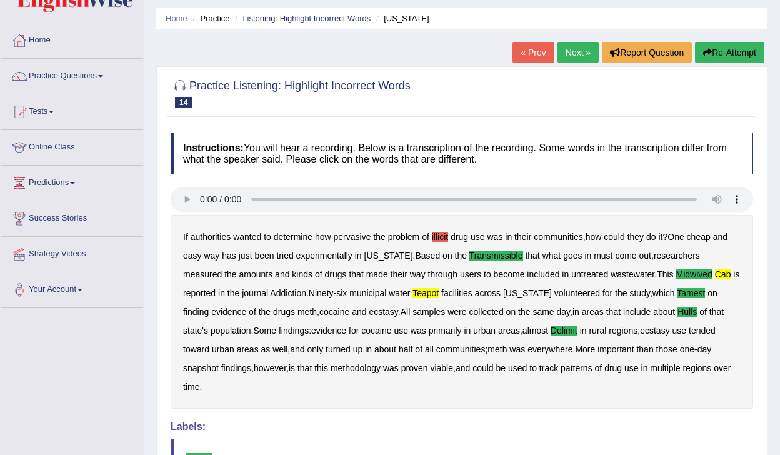
scroll to position [0, 0]
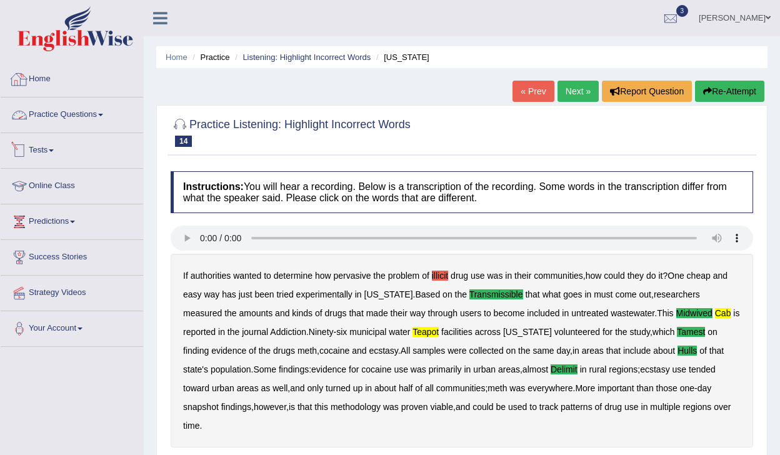
click at [66, 116] on link "Practice Questions" at bounding box center [72, 113] width 143 height 31
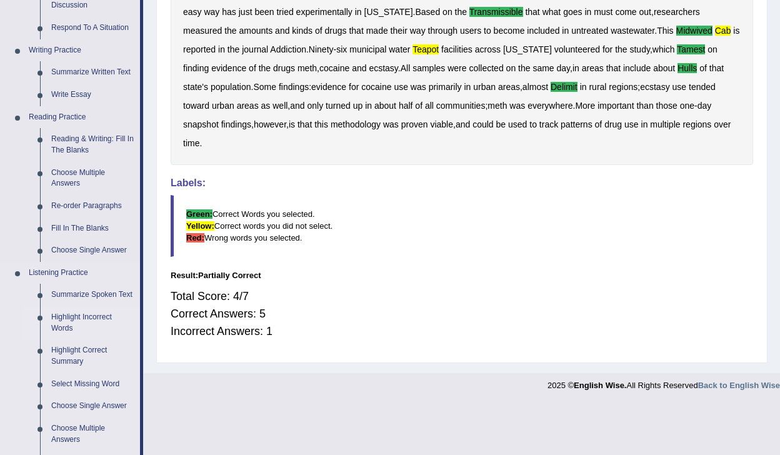
scroll to position [281, 0]
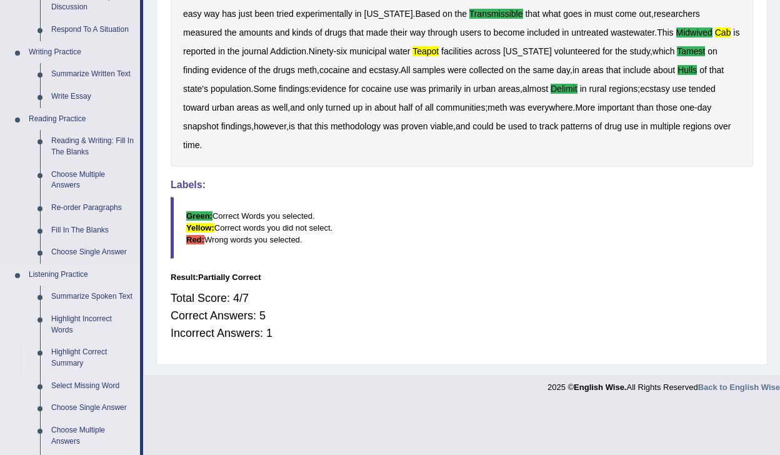
click at [58, 362] on link "Highlight Correct Summary" at bounding box center [93, 357] width 94 height 33
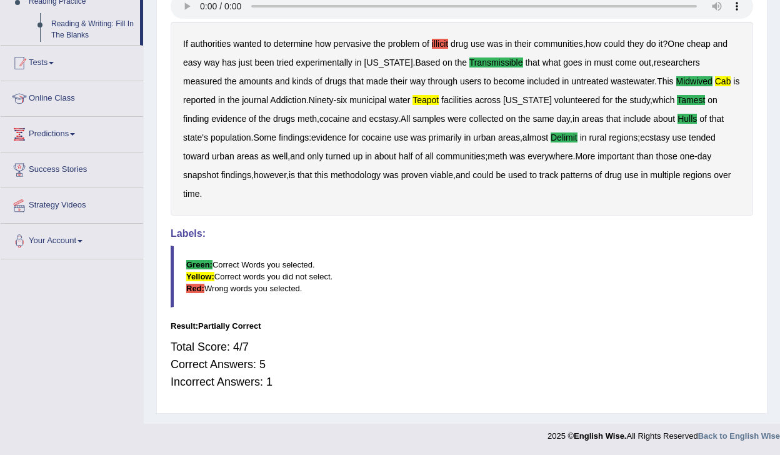
scroll to position [213, 0]
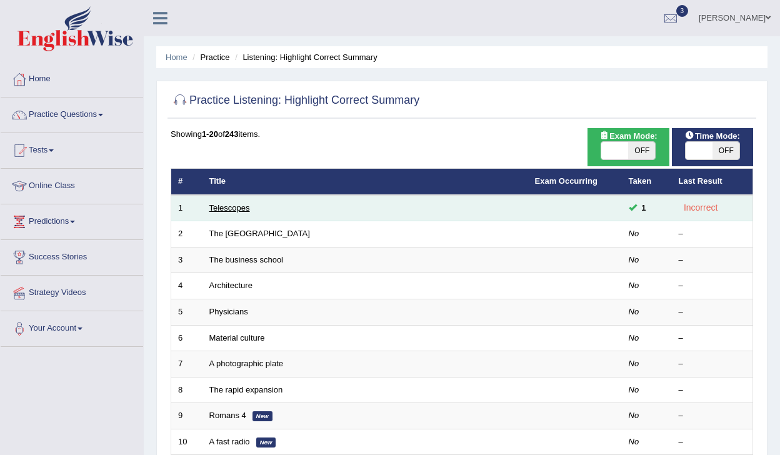
click at [219, 211] on link "Telescopes" at bounding box center [230, 207] width 41 height 9
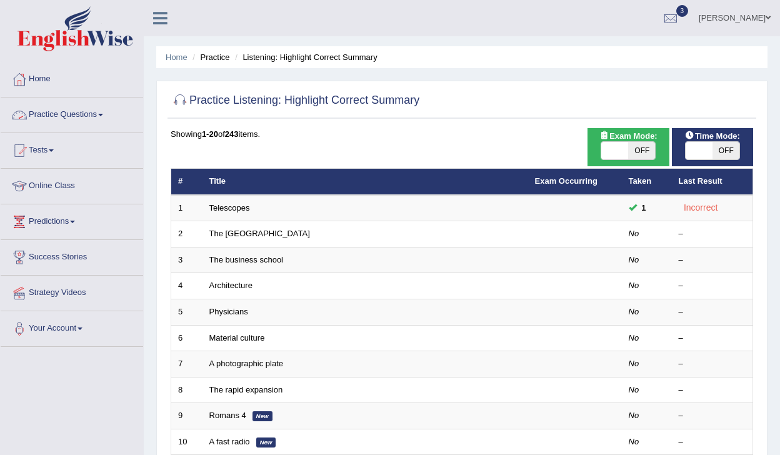
click at [49, 113] on link "Practice Questions" at bounding box center [72, 113] width 143 height 31
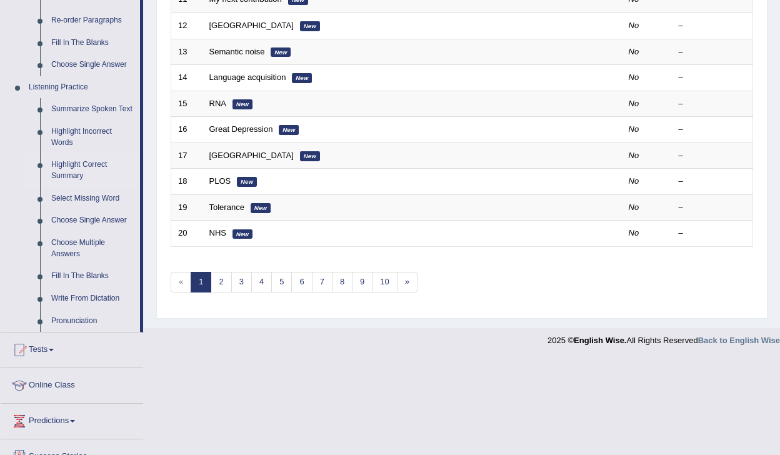
scroll to position [470, 0]
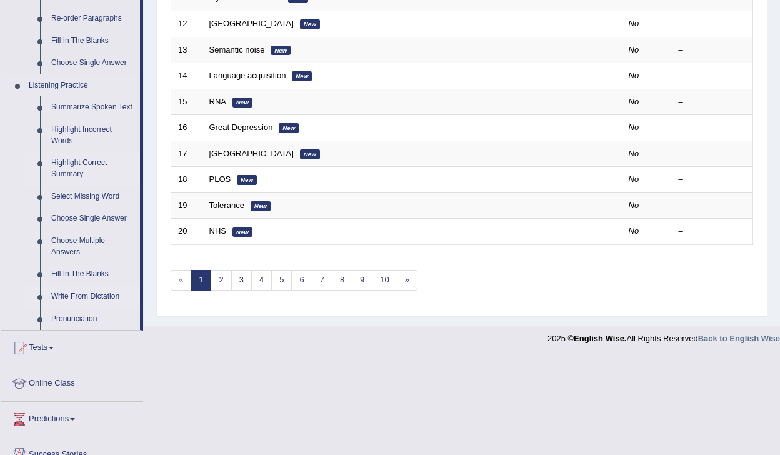
click at [99, 308] on link "Write From Dictation" at bounding box center [93, 297] width 94 height 23
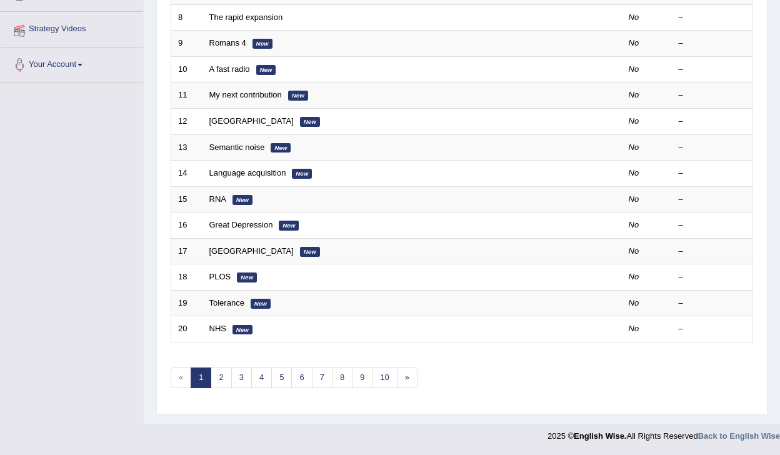
scroll to position [182, 0]
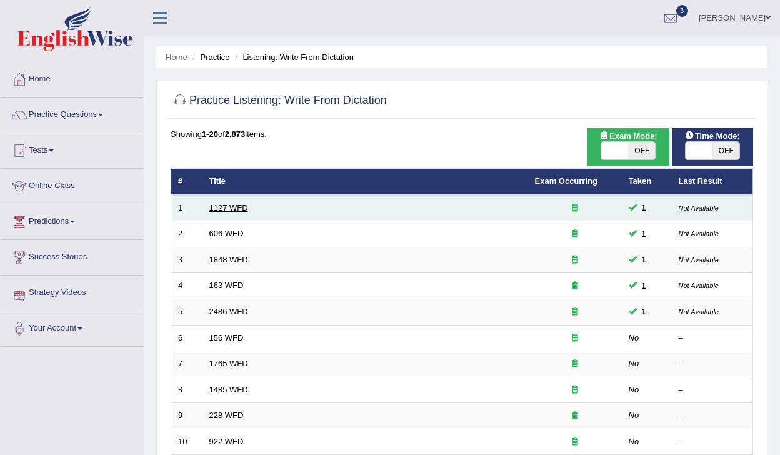
click at [223, 211] on link "1127 WFD" at bounding box center [229, 207] width 39 height 9
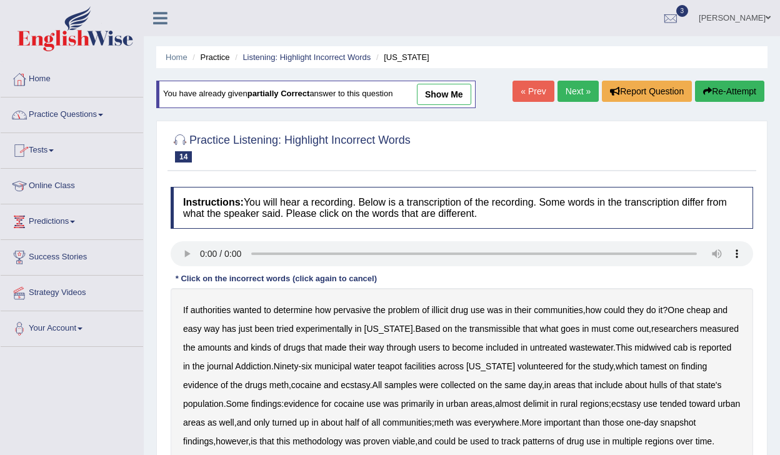
click at [46, 115] on link "Practice Questions" at bounding box center [72, 113] width 143 height 31
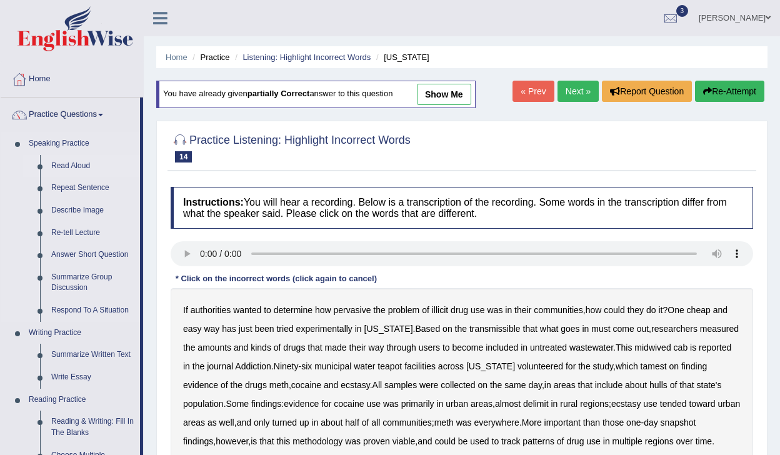
click at [63, 164] on link "Read Aloud" at bounding box center [93, 166] width 94 height 23
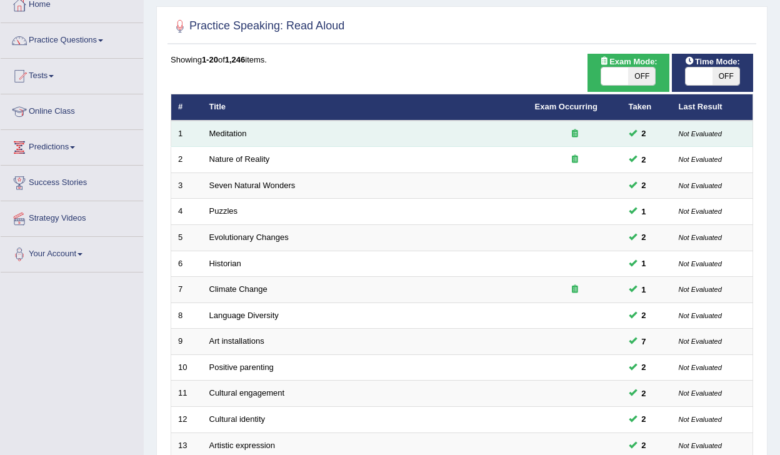
scroll to position [70, 0]
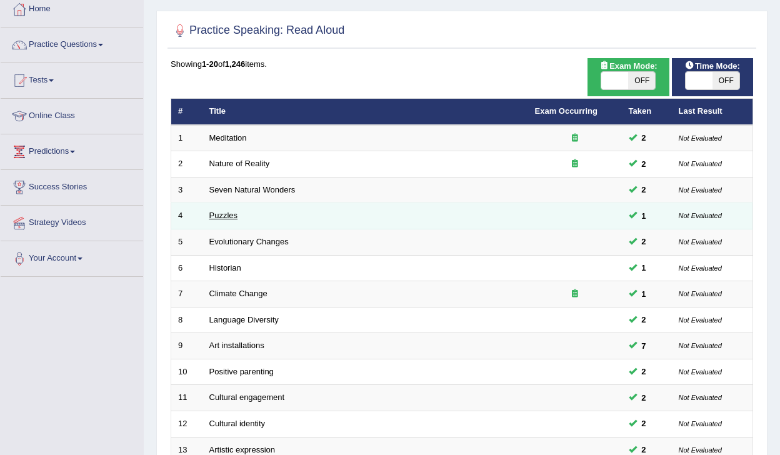
click at [218, 216] on link "Puzzles" at bounding box center [224, 215] width 29 height 9
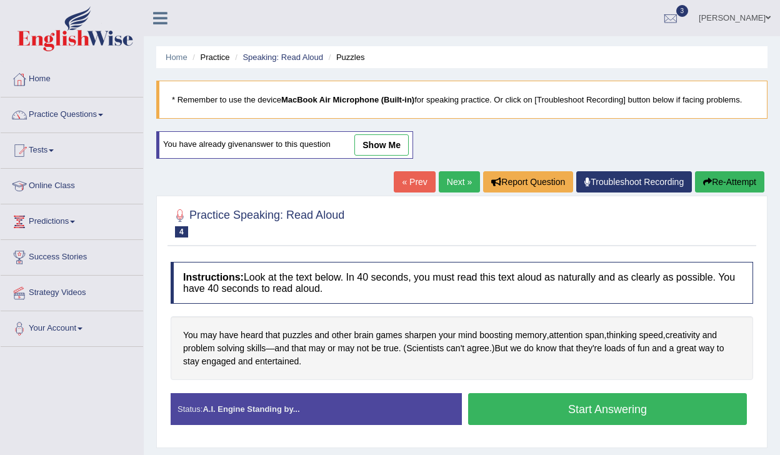
click at [528, 410] on button "Start Answering" at bounding box center [607, 409] width 279 height 32
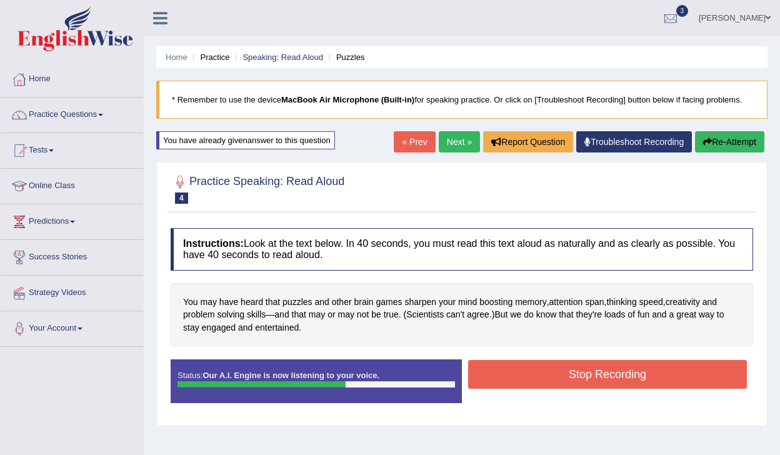
click at [543, 378] on button "Stop Recording" at bounding box center [607, 374] width 279 height 29
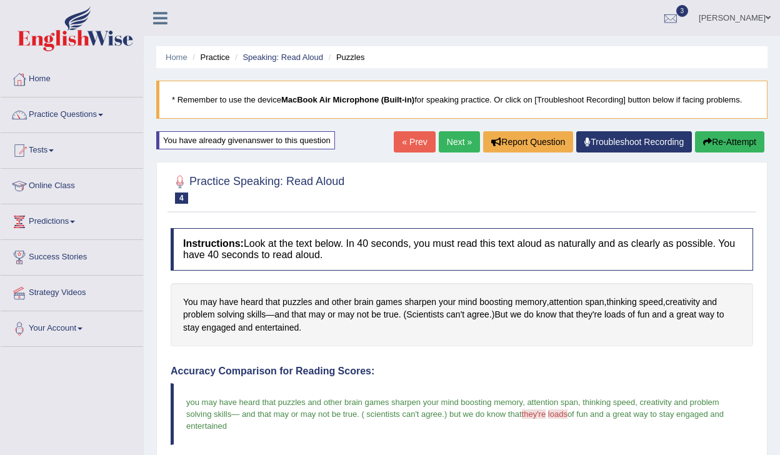
click at [453, 148] on link "Next »" at bounding box center [459, 141] width 41 height 21
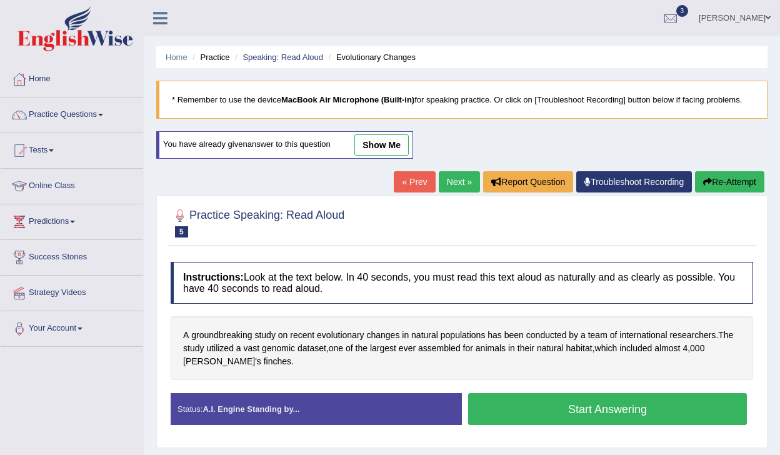
click at [578, 413] on button "Start Answering" at bounding box center [607, 409] width 279 height 32
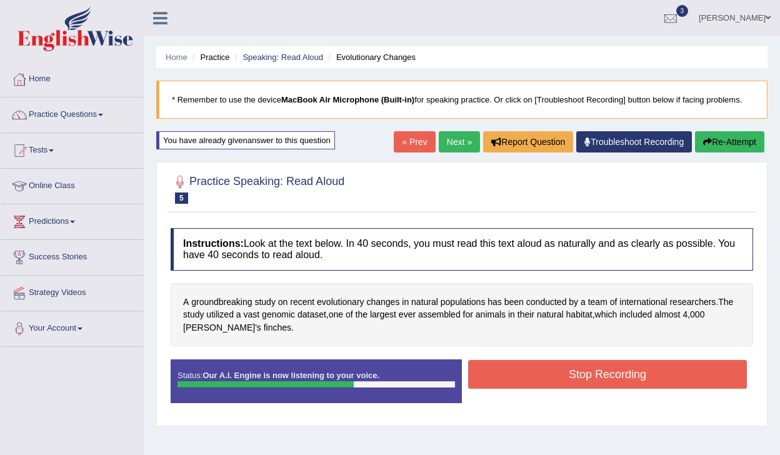
click at [576, 378] on button "Stop Recording" at bounding box center [607, 374] width 279 height 29
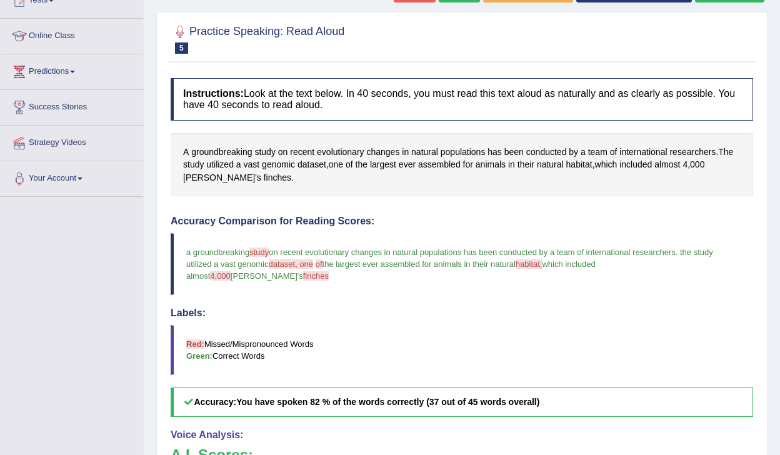
scroll to position [142, 0]
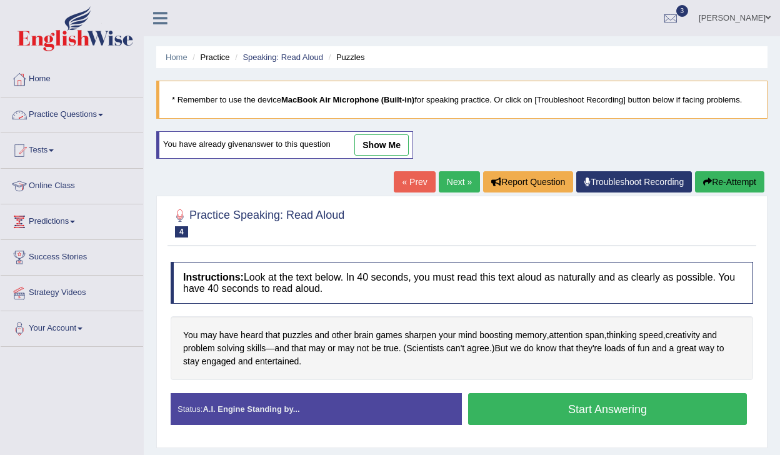
click at [44, 107] on link "Practice Questions" at bounding box center [72, 113] width 143 height 31
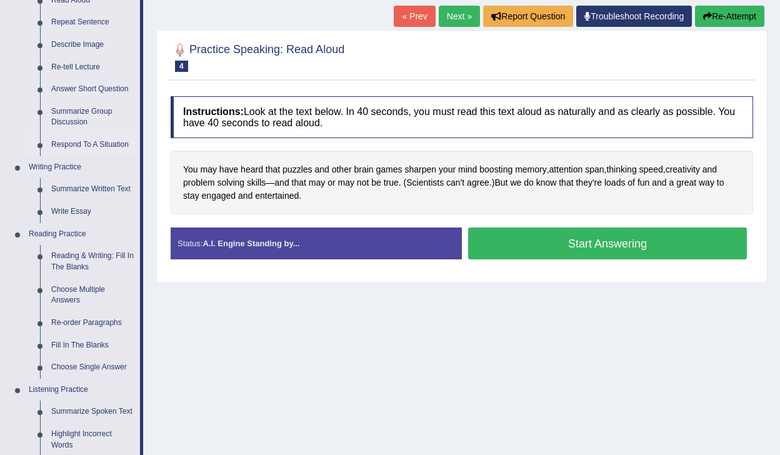
scroll to position [172, 0]
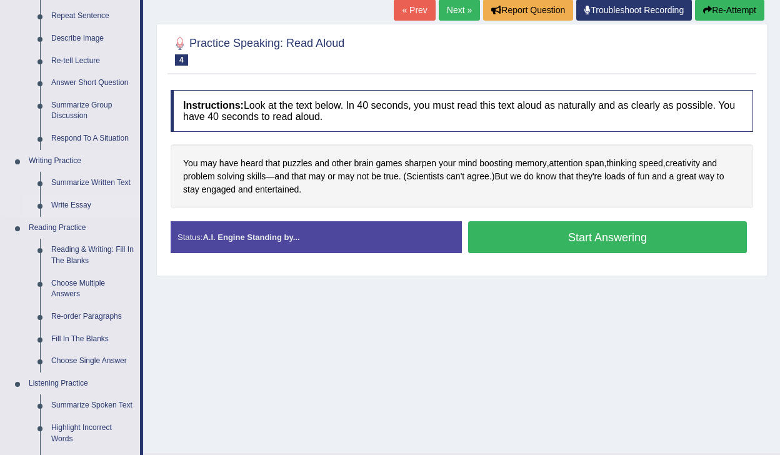
click at [84, 206] on link "Write Essay" at bounding box center [93, 205] width 94 height 23
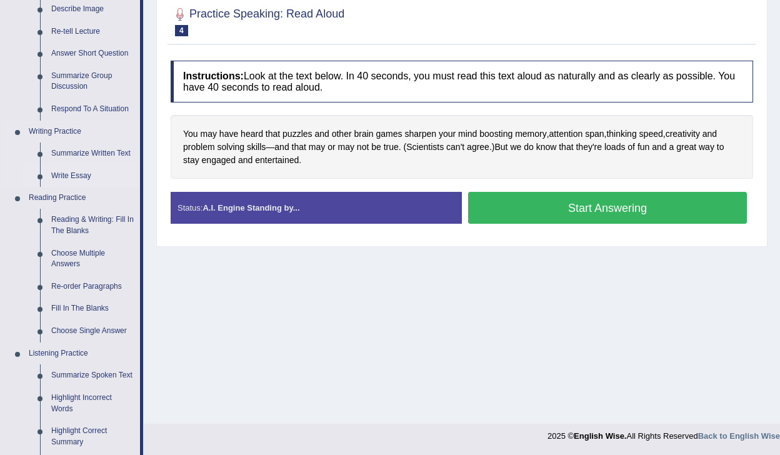
scroll to position [549, 0]
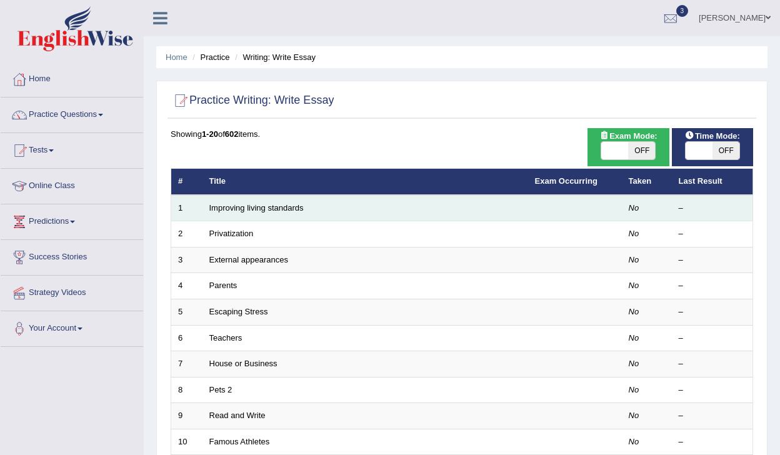
click at [232, 213] on td "Improving living standards" at bounding box center [366, 208] width 326 height 26
click at [233, 208] on link "Improving living standards" at bounding box center [257, 207] width 94 height 9
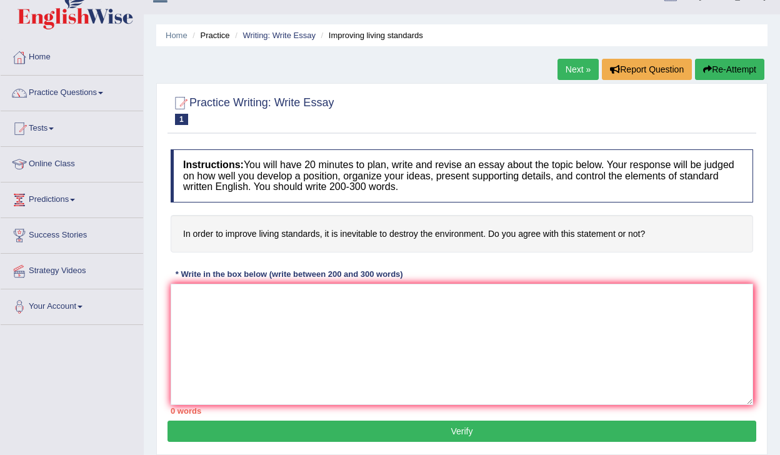
scroll to position [26, 0]
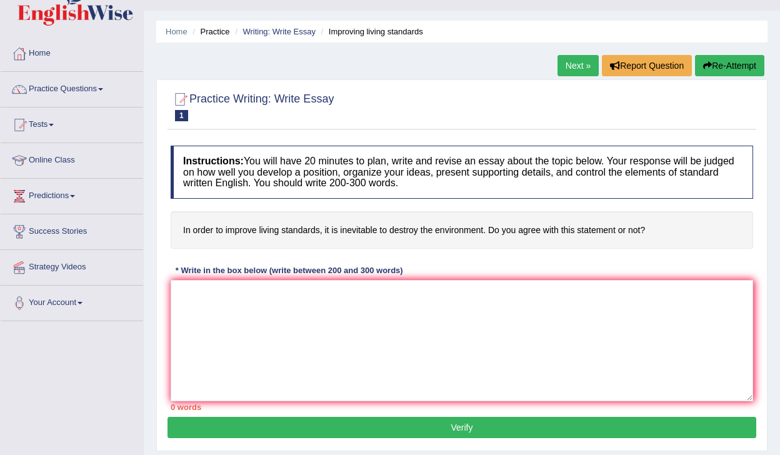
click at [356, 231] on h4 "In order to improve living standards, it is inevitable to destroy the environme…" at bounding box center [462, 230] width 583 height 38
drag, startPoint x: 654, startPoint y: 231, endPoint x: 312, endPoint y: 228, distance: 342.1
click at [312, 228] on h4 "In order to improve living standards, it is inevitable to destroy the environme…" at bounding box center [462, 230] width 583 height 38
drag, startPoint x: 197, startPoint y: 225, endPoint x: 356, endPoint y: 226, distance: 159.5
click at [356, 226] on h4 "In order to improve living standards, it is inevitable to destroy the environme…" at bounding box center [462, 230] width 583 height 38
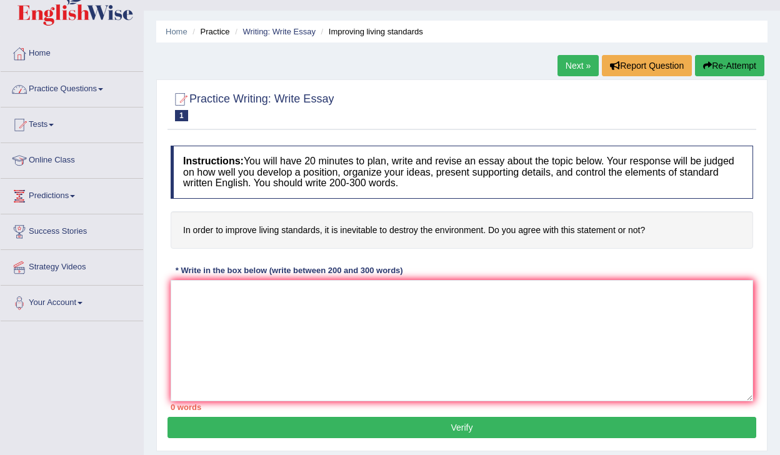
click at [58, 98] on link "Practice Questions" at bounding box center [72, 87] width 143 height 31
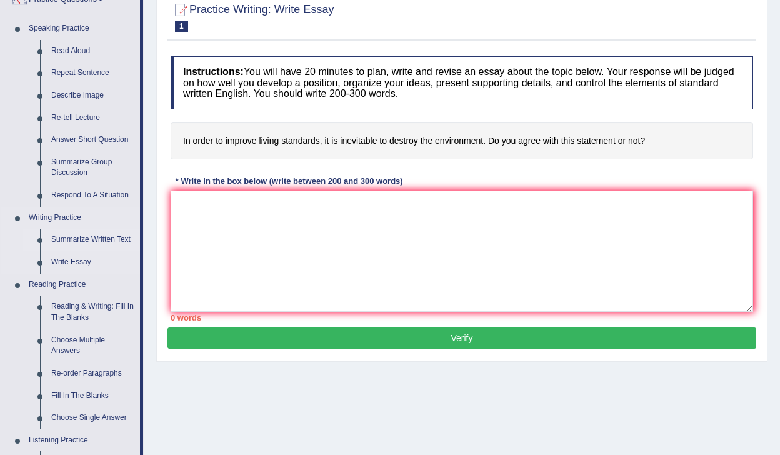
scroll to position [117, 0]
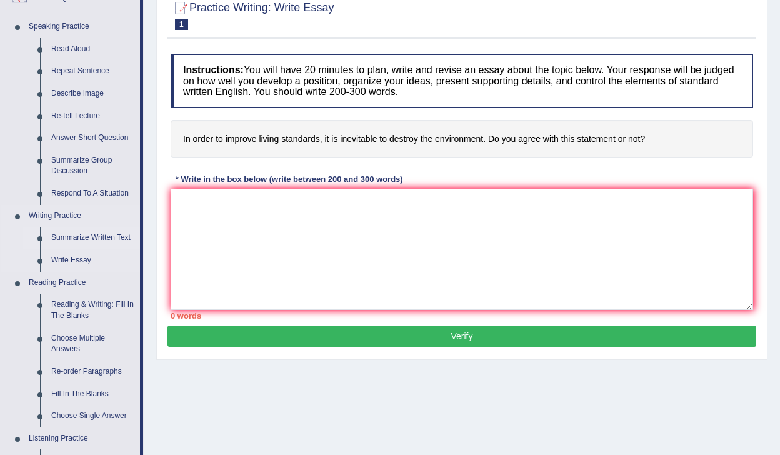
click at [84, 240] on link "Summarize Written Text" at bounding box center [93, 238] width 94 height 23
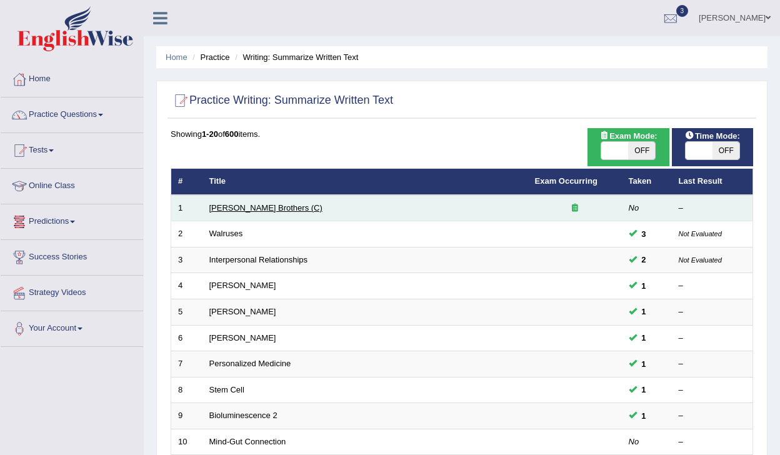
click at [255, 208] on link "[PERSON_NAME] Brothers (C)" at bounding box center [266, 207] width 113 height 9
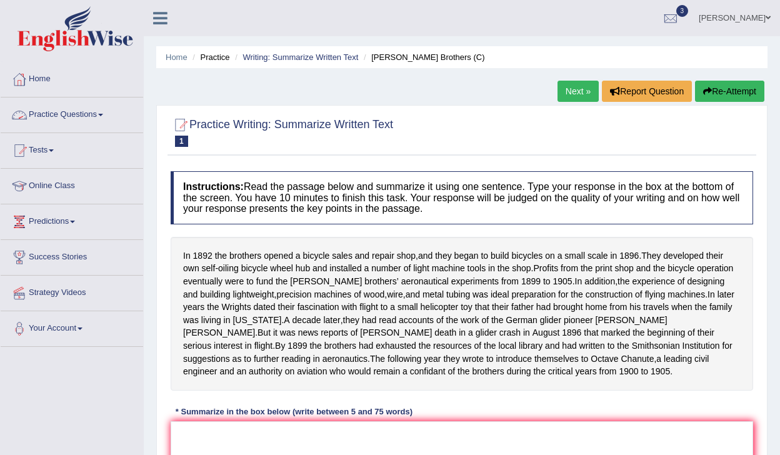
click at [77, 119] on link "Practice Questions" at bounding box center [72, 113] width 143 height 31
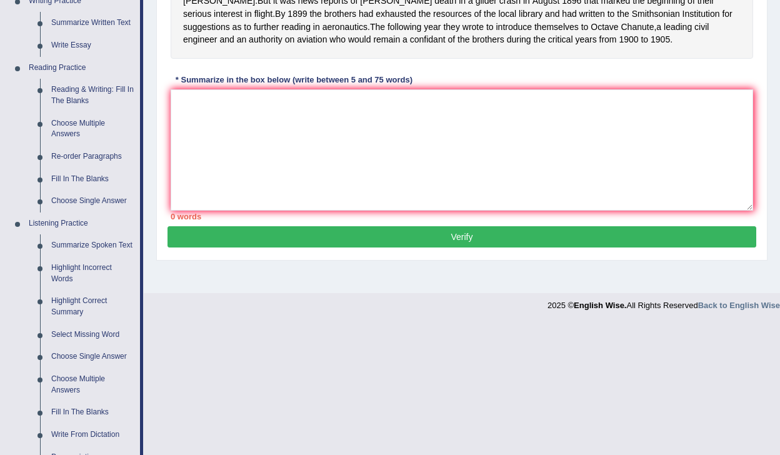
scroll to position [333, 0]
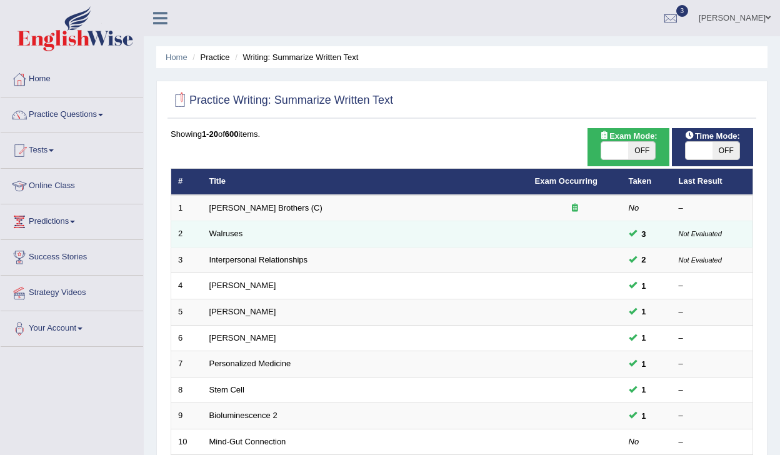
click at [226, 228] on td "Walruses" at bounding box center [366, 234] width 326 height 26
click at [226, 241] on td "Walruses" at bounding box center [366, 234] width 326 height 26
click at [226, 236] on link "Walruses" at bounding box center [227, 233] width 34 height 9
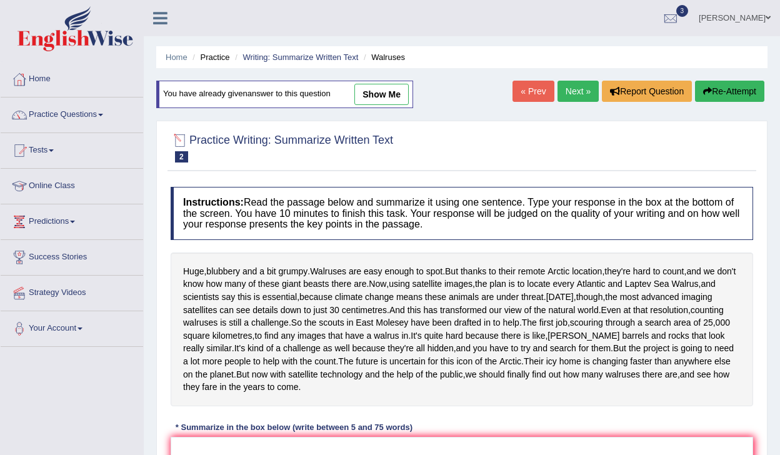
click at [371, 87] on link "show me" at bounding box center [382, 94] width 54 height 21
type textarea "Walrues are easy enough to spot but they are hard to count and we do not know h…"
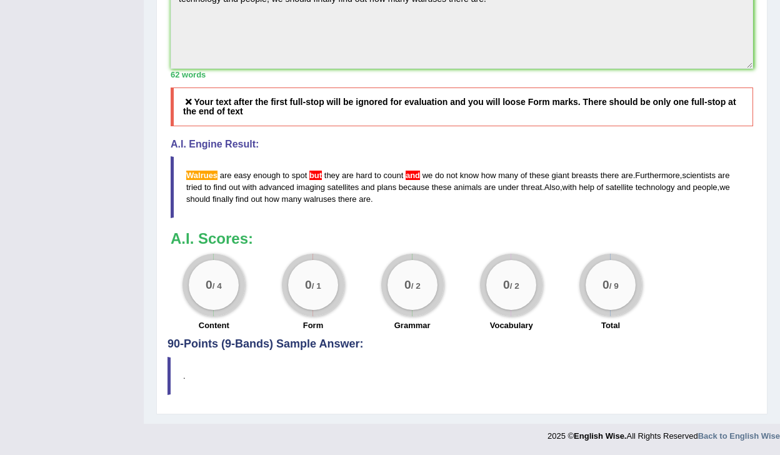
scroll to position [518, 0]
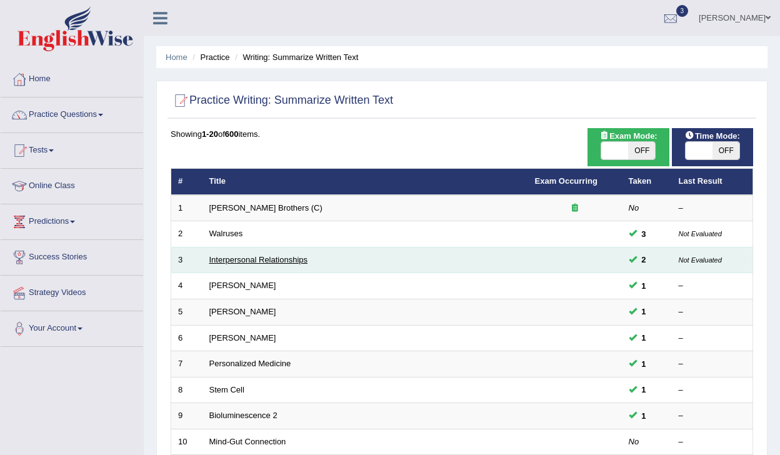
click at [216, 261] on link "Interpersonal Relationships" at bounding box center [259, 259] width 99 height 9
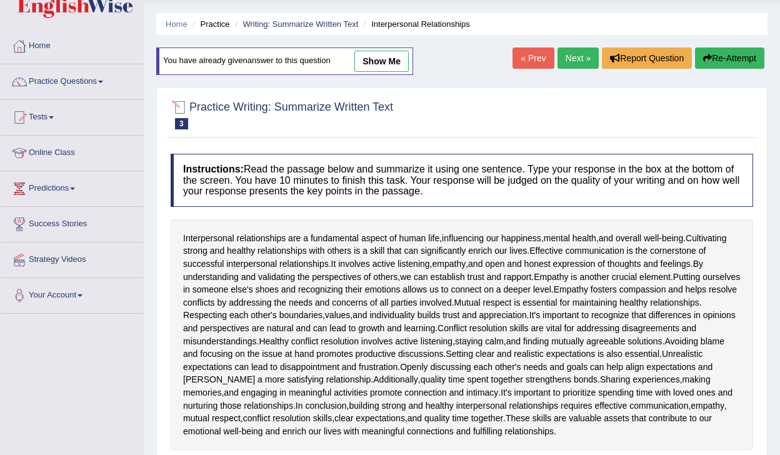
scroll to position [43, 0]
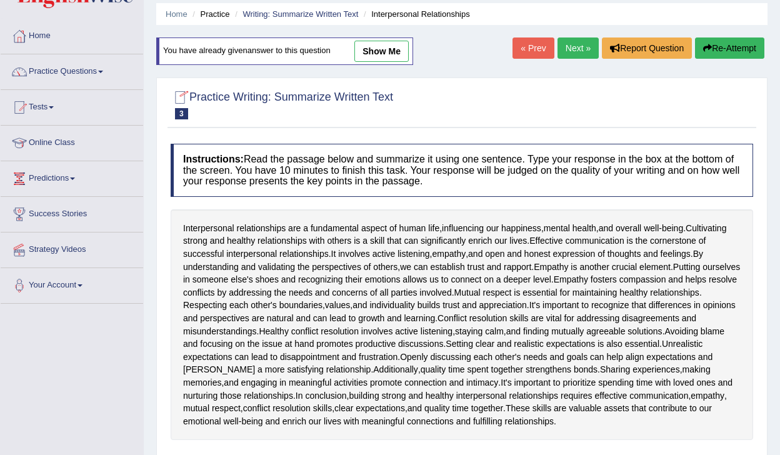
click at [375, 55] on link "show me" at bounding box center [382, 51] width 54 height 21
type textarea "Interpersonal relationship are a fundamental aspect of human life, infuencing o…"
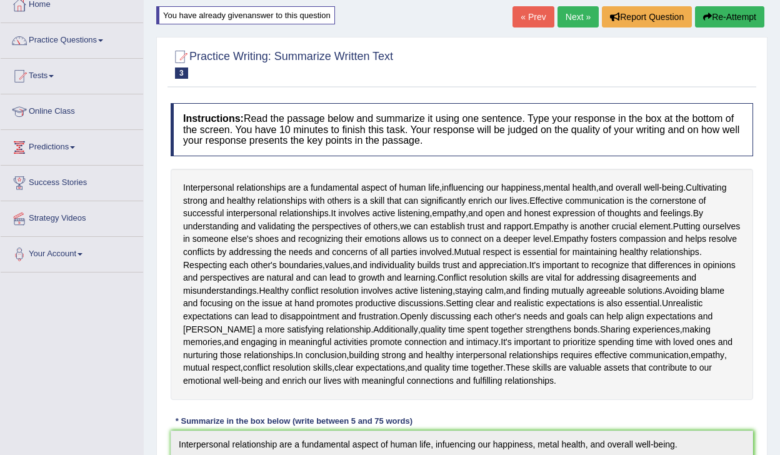
scroll to position [47, 0]
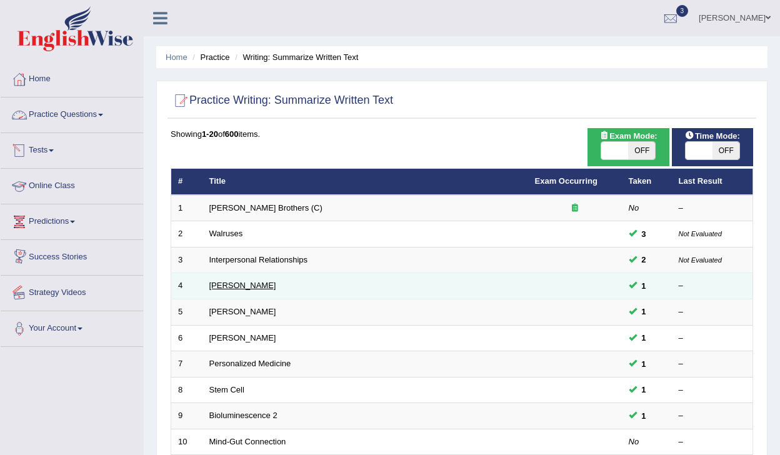
click at [248, 286] on link "Rosalid Franklin" at bounding box center [243, 285] width 67 height 9
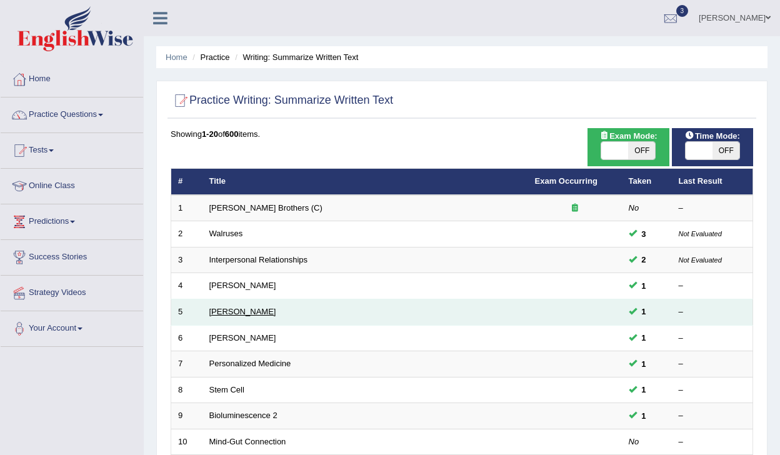
click at [243, 315] on link "[PERSON_NAME]" at bounding box center [243, 311] width 67 height 9
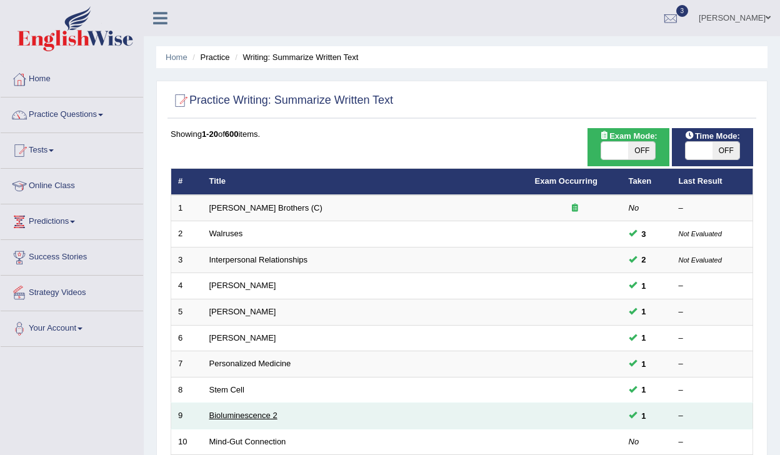
click at [228, 416] on link "Bioluminescence 2" at bounding box center [244, 415] width 68 height 9
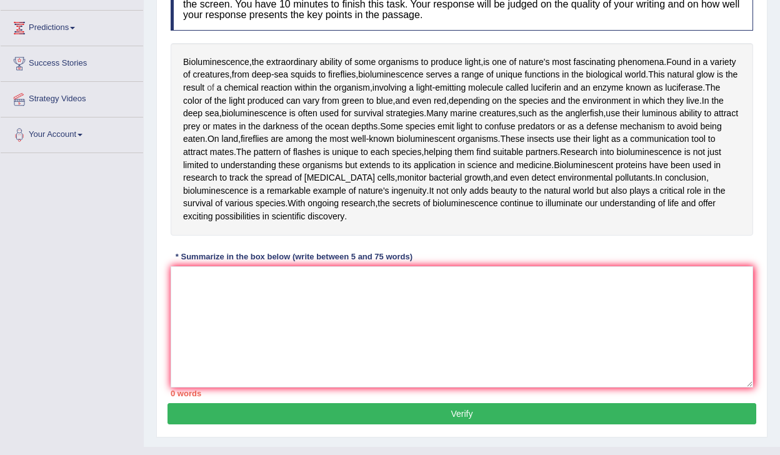
scroll to position [218, 0]
